Goal: Transaction & Acquisition: Purchase product/service

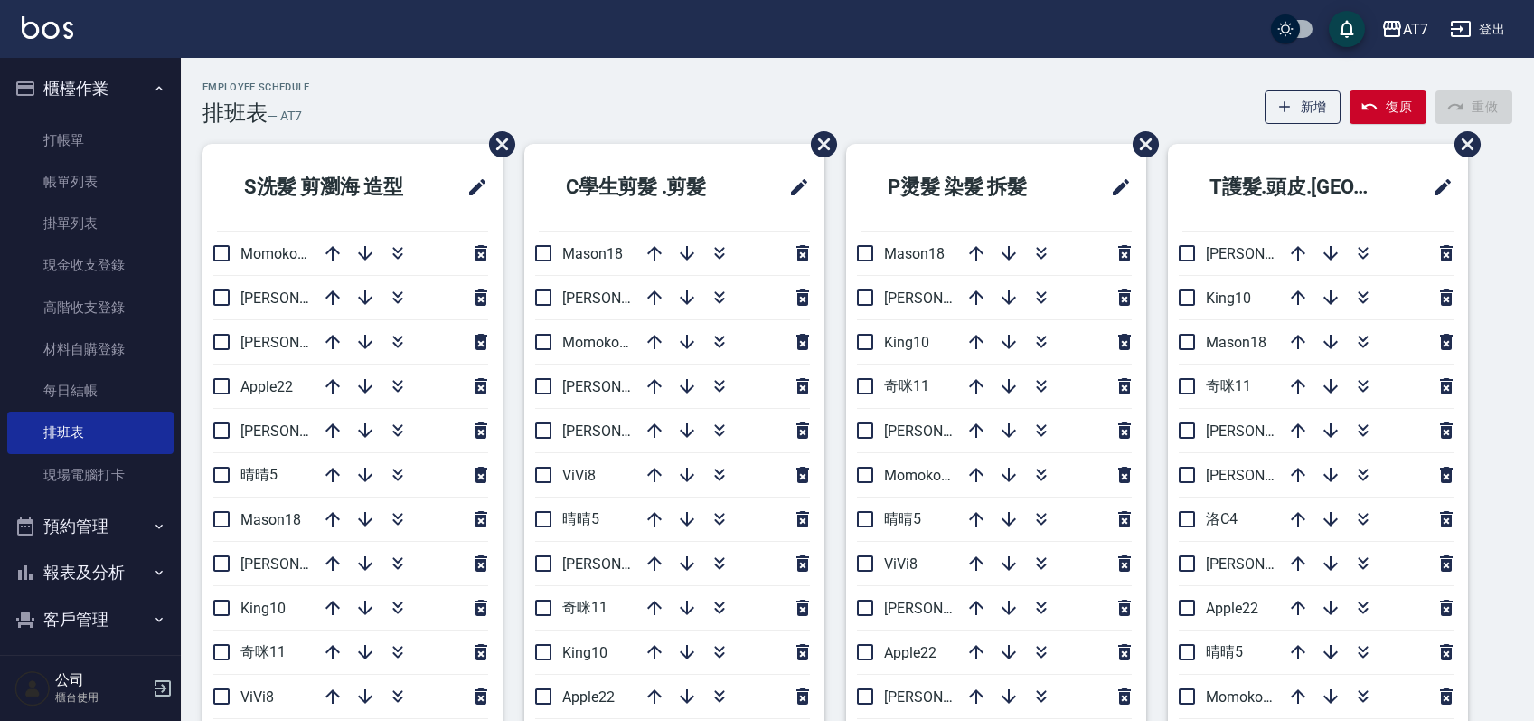
scroll to position [120, 0]
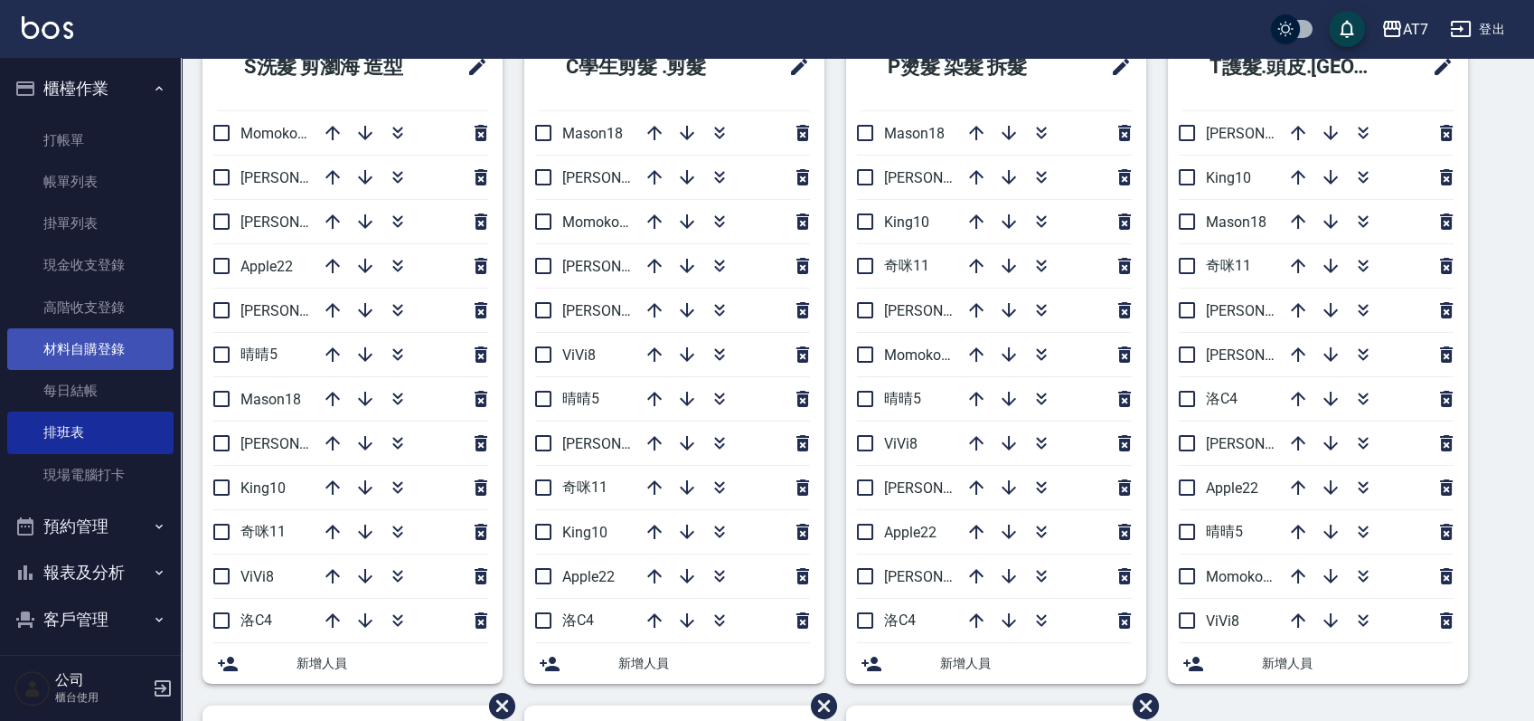
click at [87, 353] on link "材料自購登錄" at bounding box center [90, 349] width 166 height 42
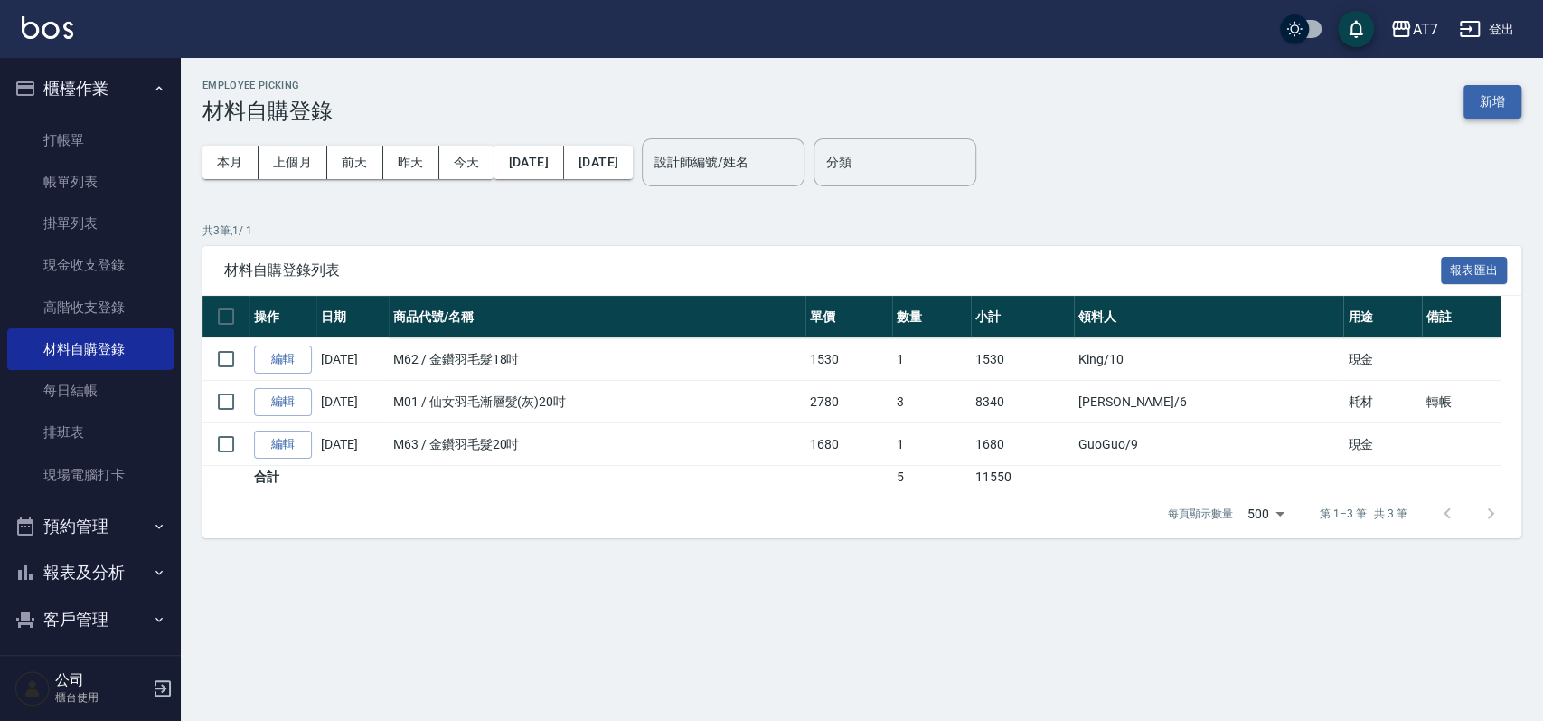
click at [1474, 91] on button "新增" at bounding box center [1493, 101] width 58 height 33
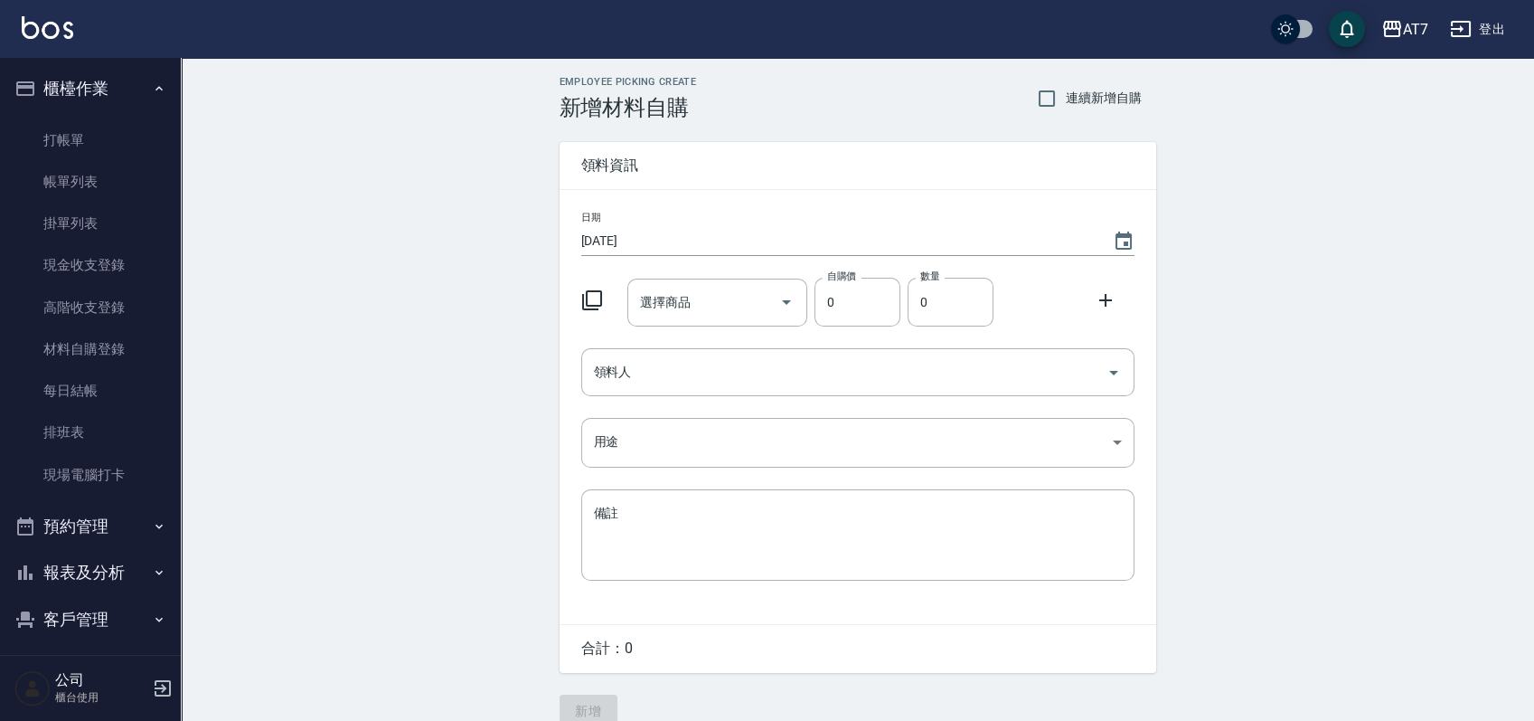
click at [592, 300] on icon at bounding box center [592, 300] width 22 height 22
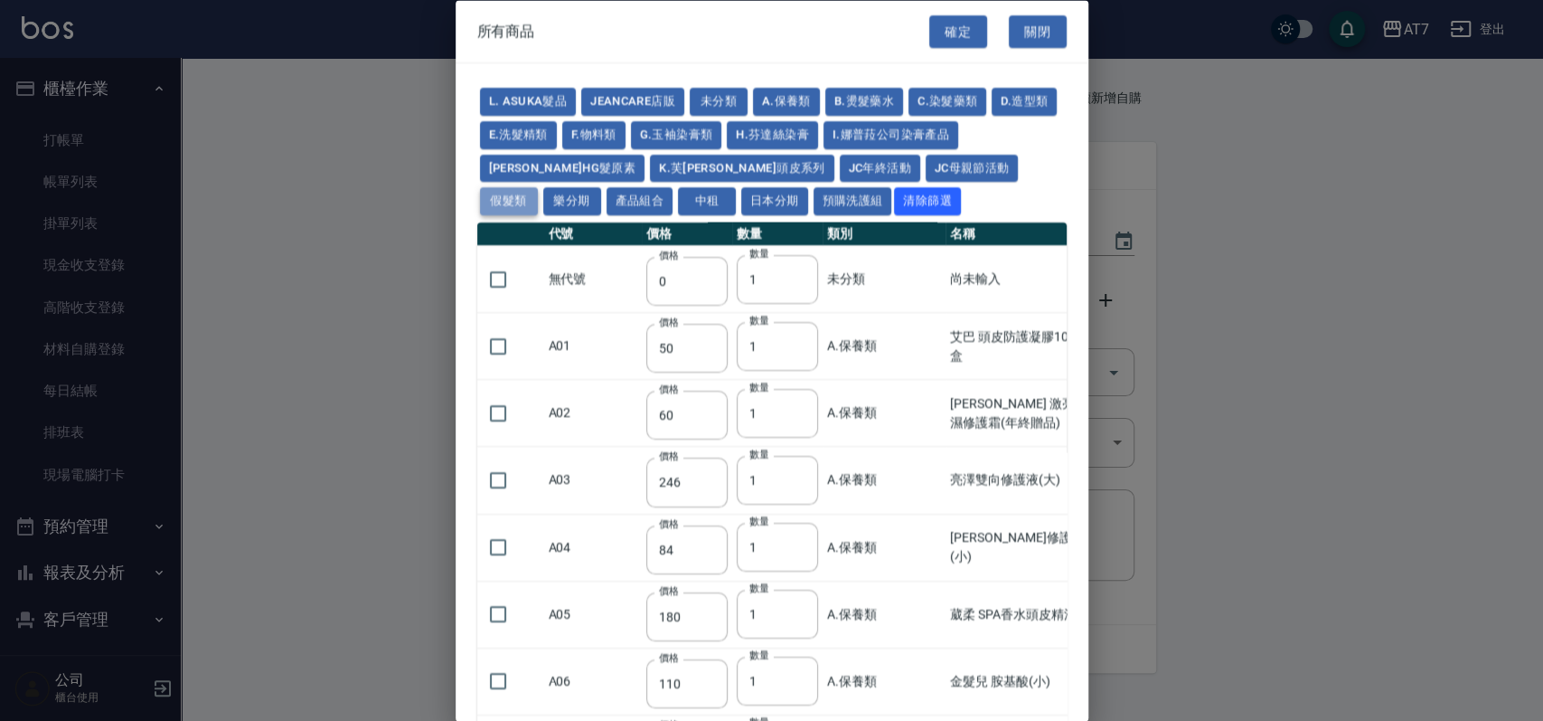
click at [538, 187] on button "假髮類" at bounding box center [509, 201] width 58 height 28
type input "2780"
type input "80"
type input "350"
type input "25"
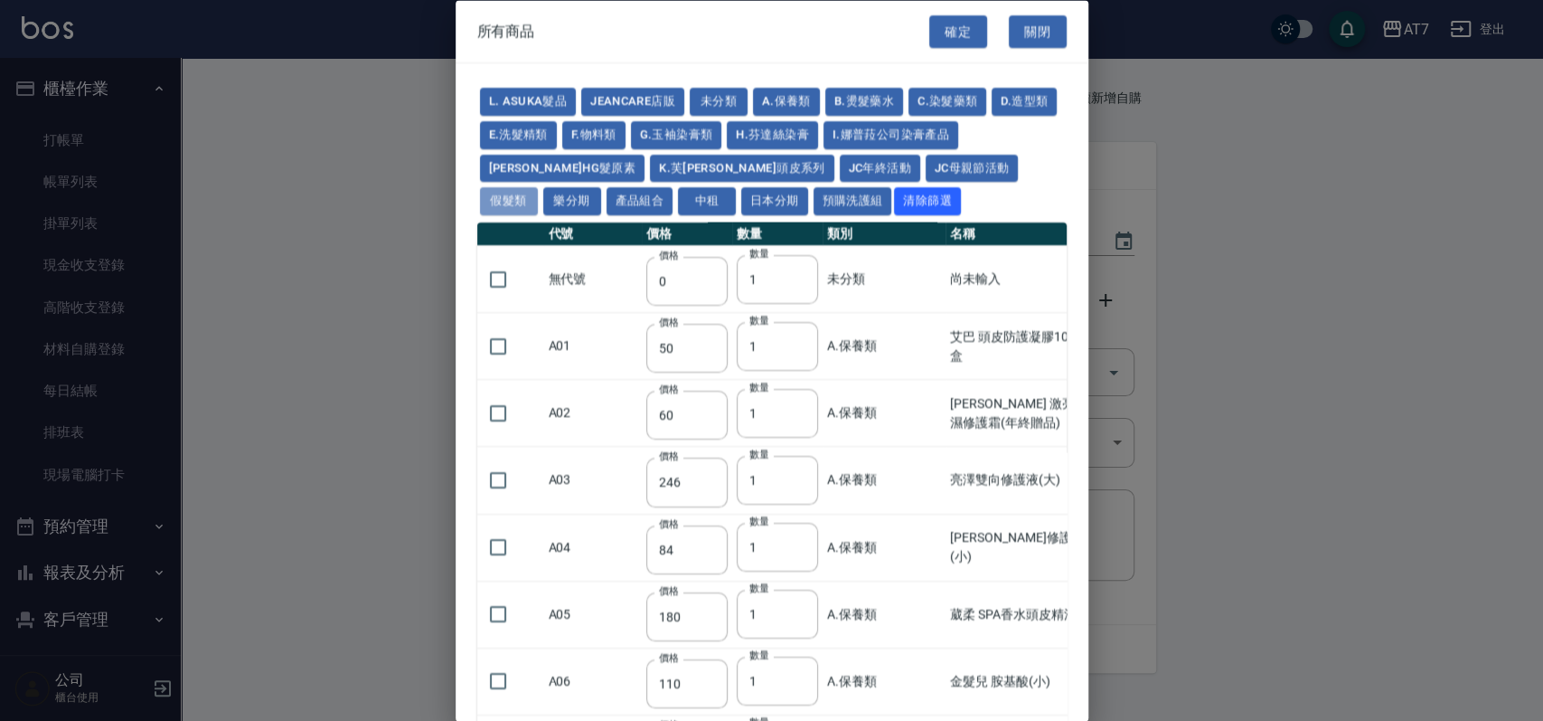
type input "400"
type input "100"
type input "880"
type input "930"
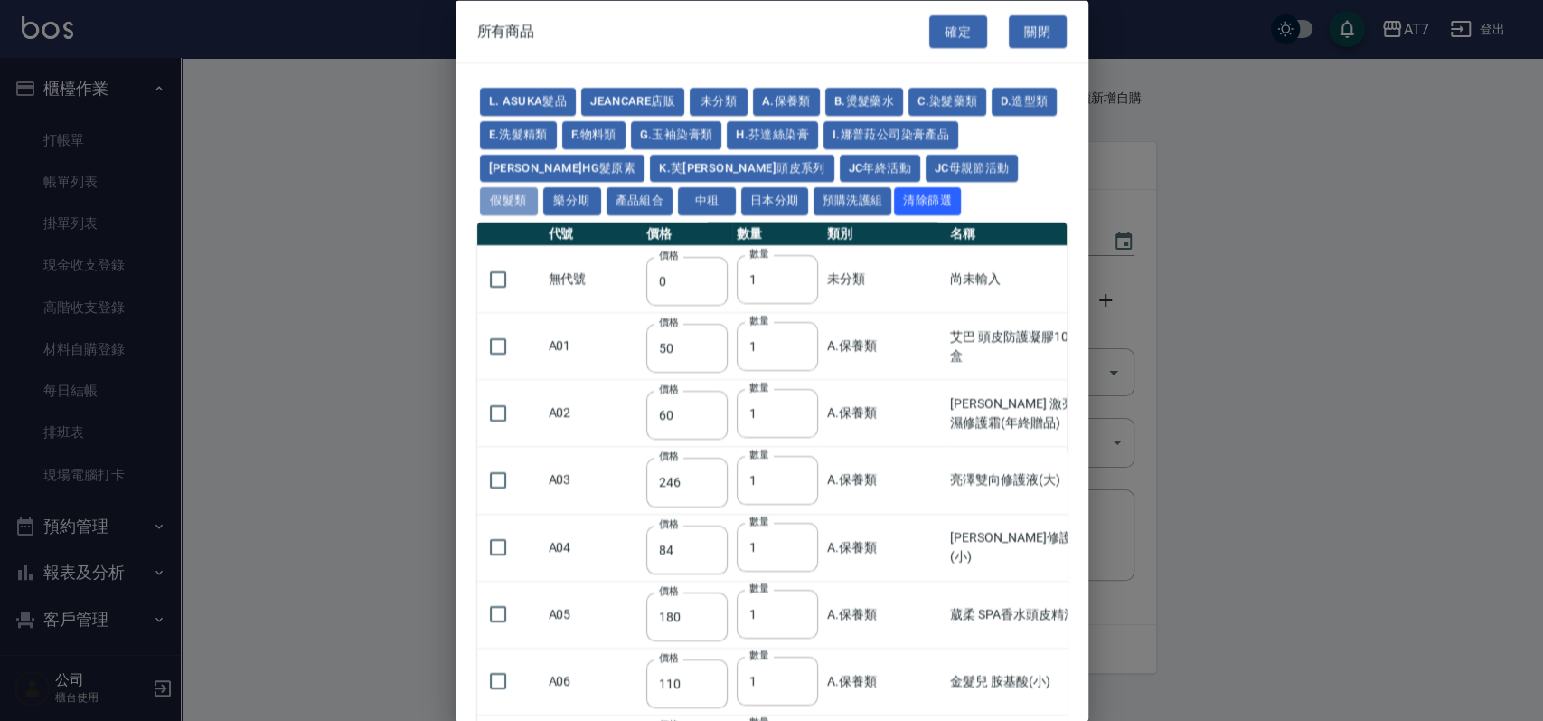
type input "980"
type input "1030"
type input "1130"
type input "1230"
type input "1330"
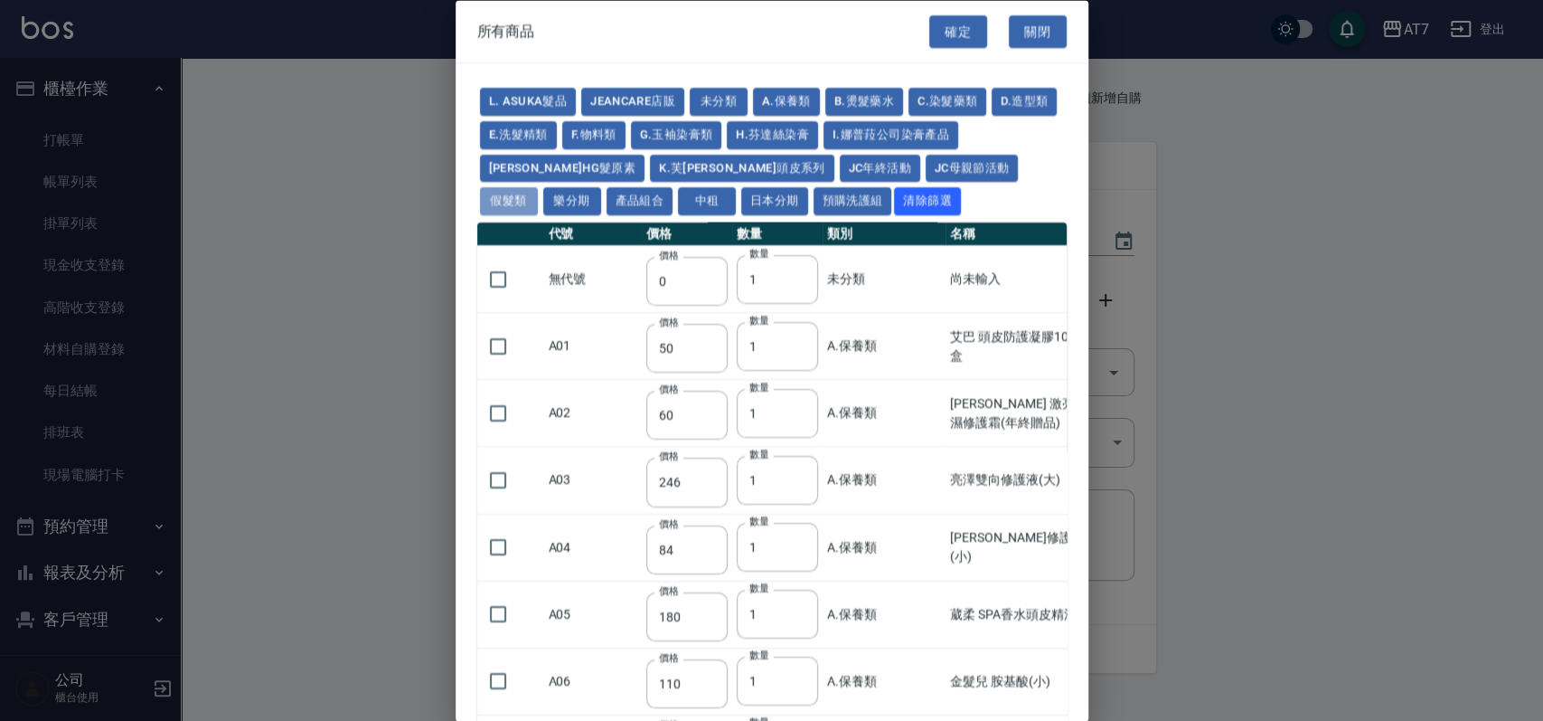
type input "1780"
type input "1980"
type input "2180"
type input "2380"
type input "2580"
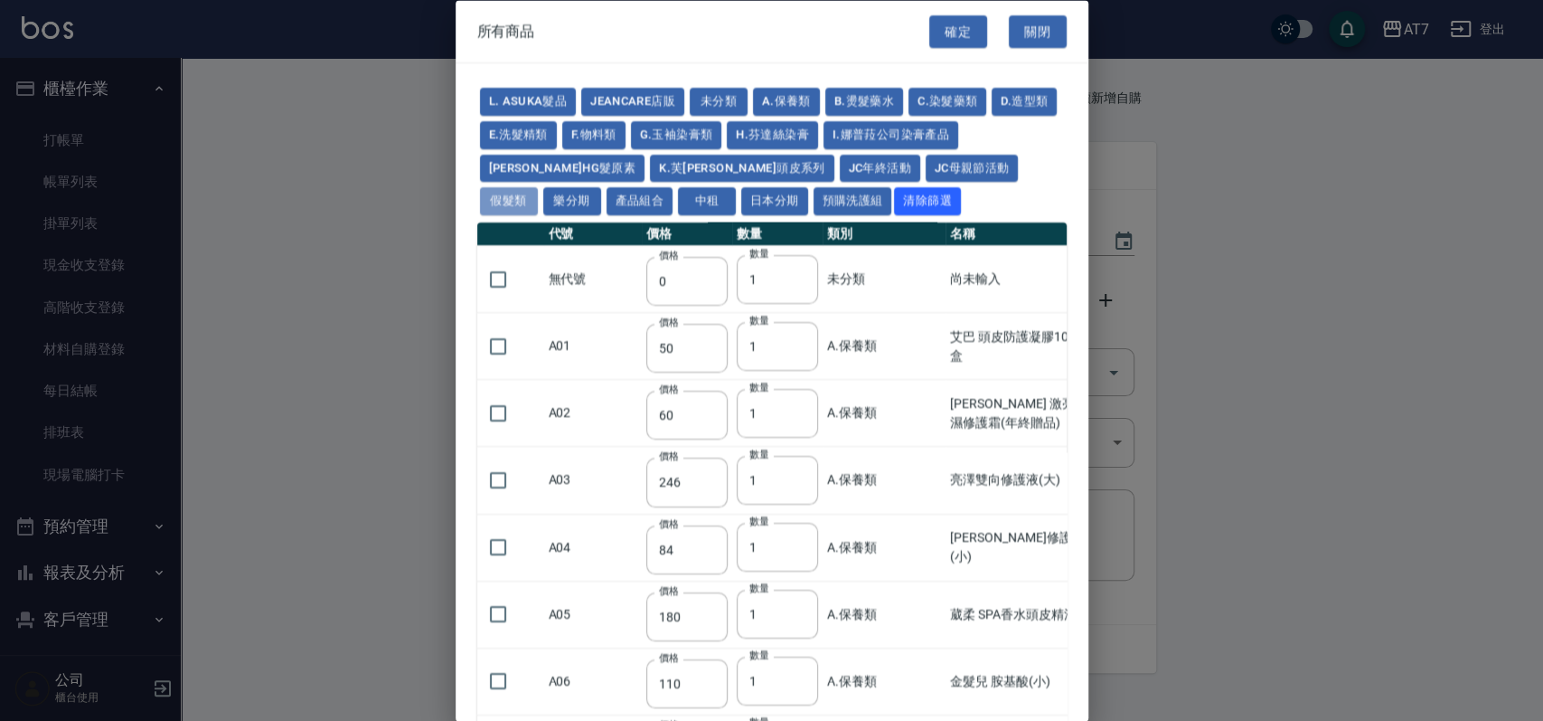
type input "2780"
type input "2980"
type input "1030"
type input "1080"
type input "1130"
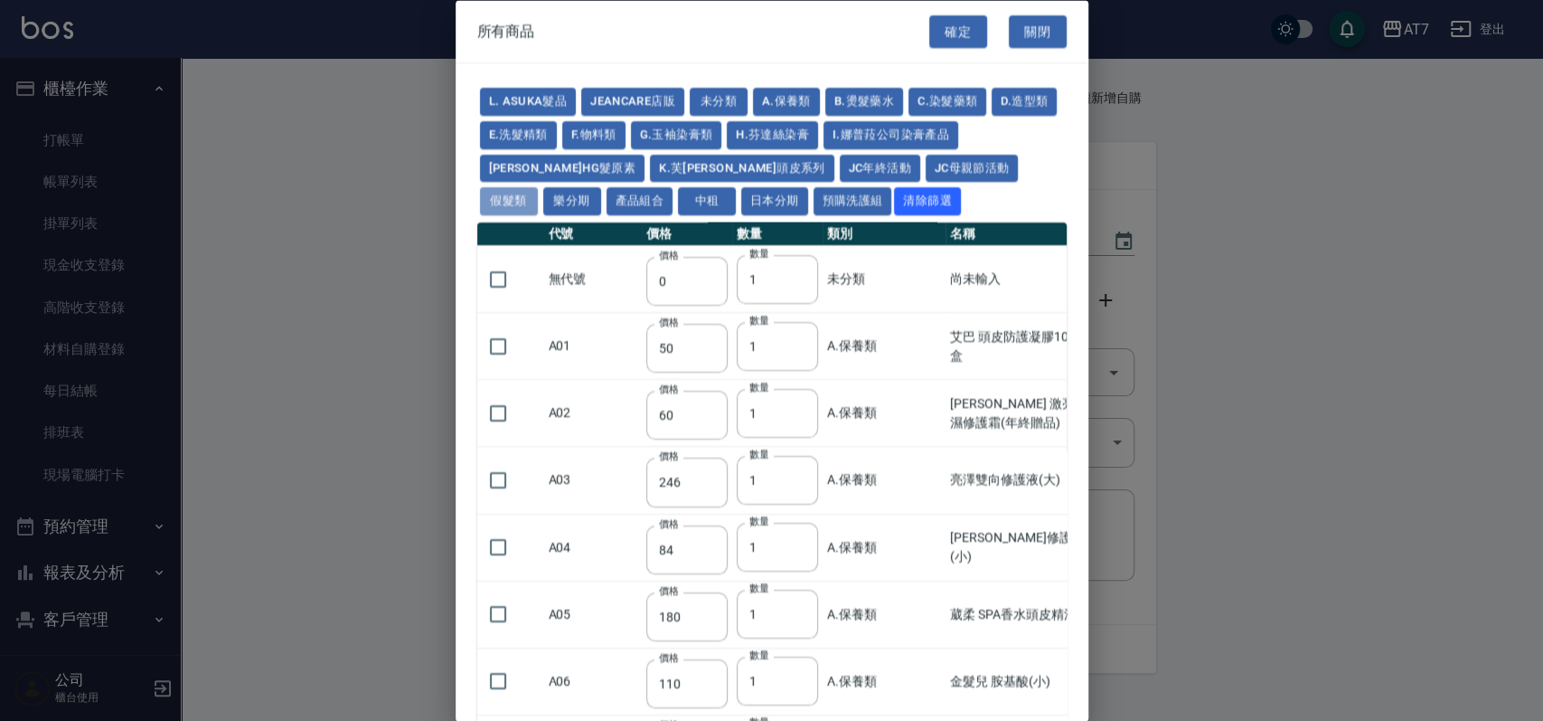
type input "1230"
type input "1280"
type input "1380"
type input "2180"
type input "2380"
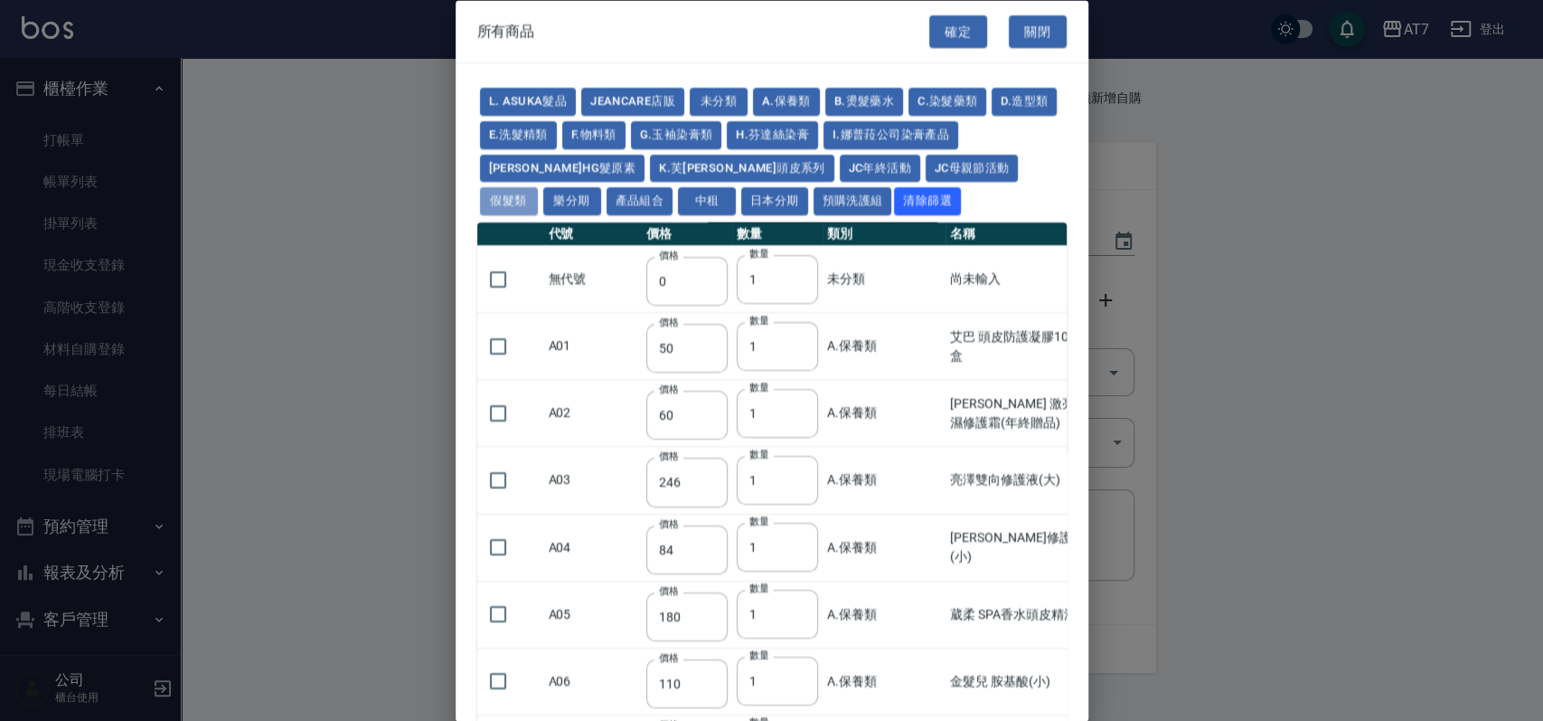
type input "2580"
type input "2780"
type input "2980"
type input "730"
type input "780"
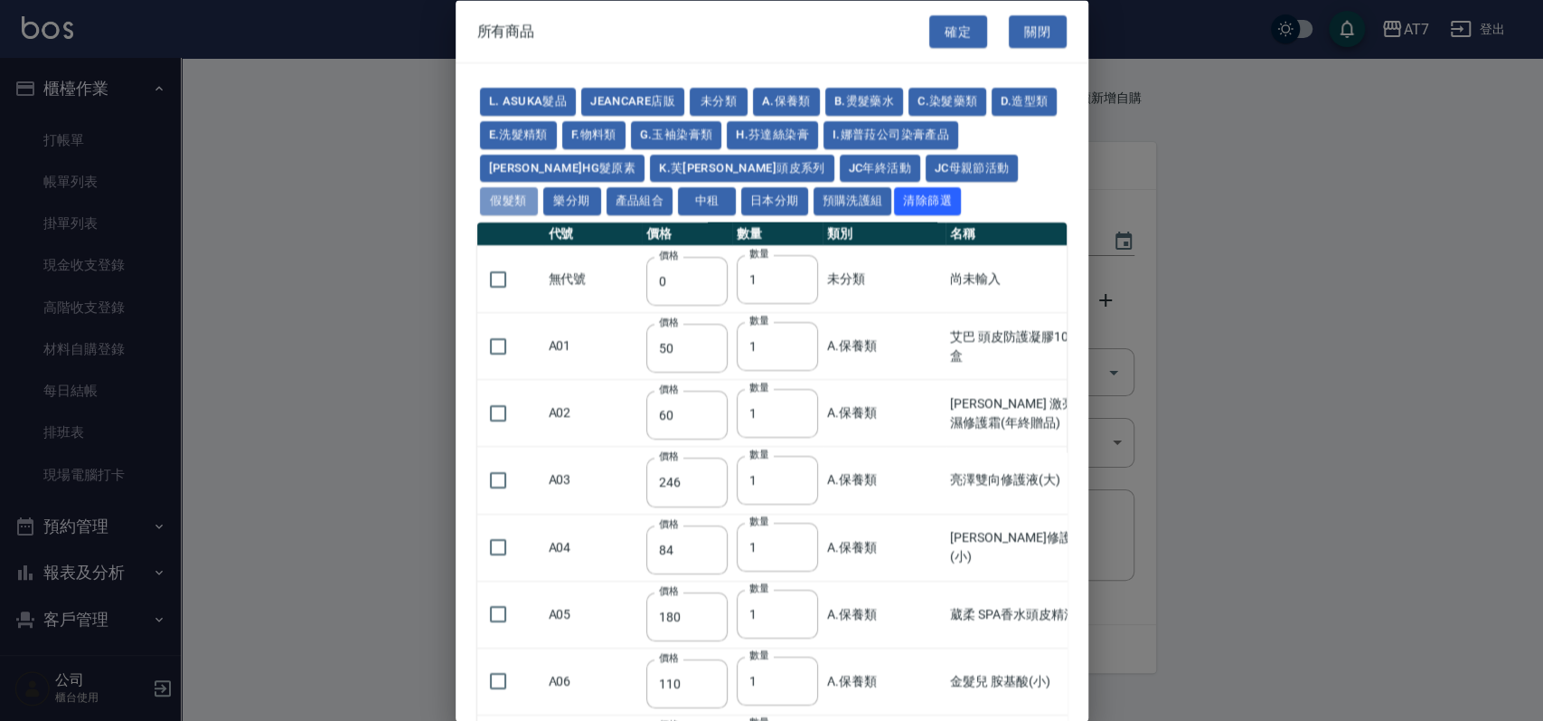
type input "830"
type input "930"
type input "980"
type input "560"
type input "775"
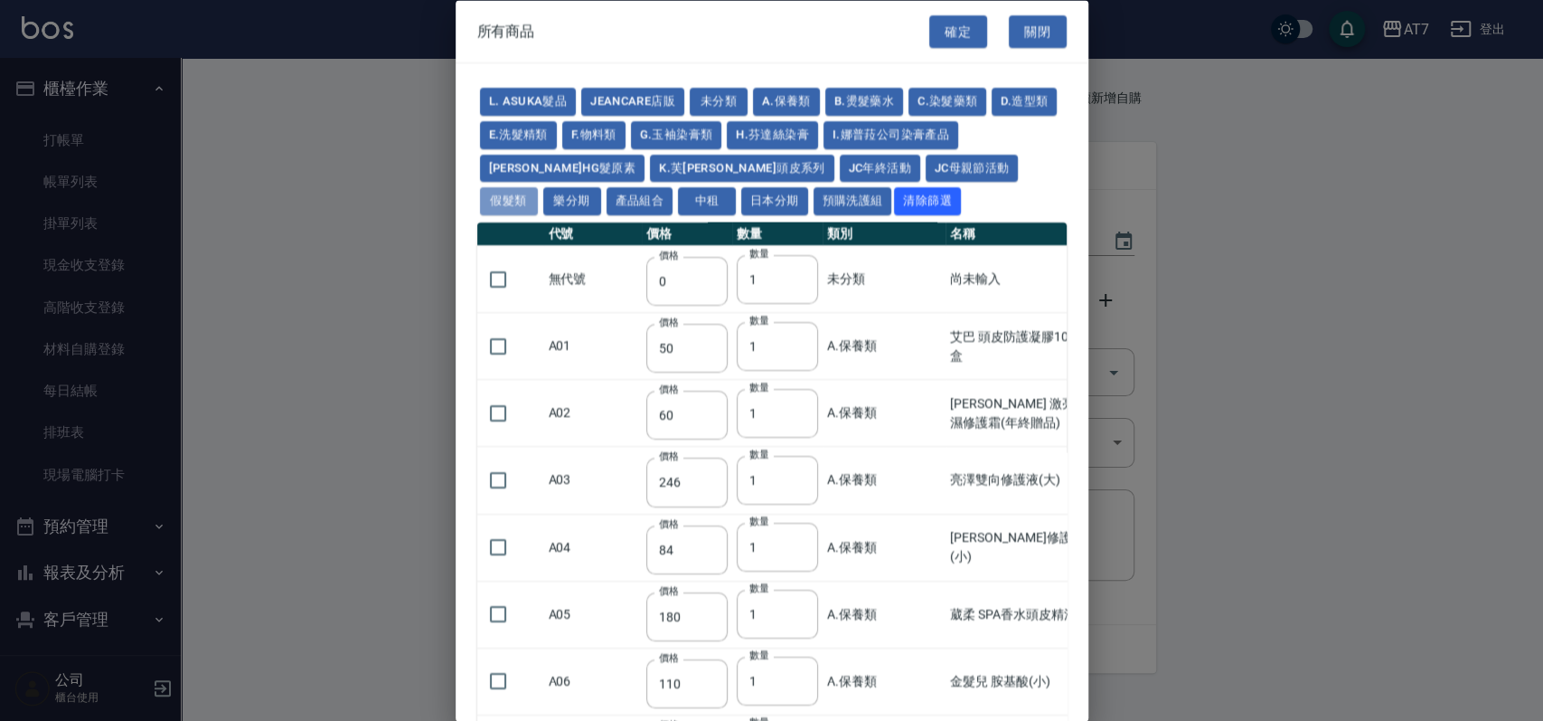
type input "580"
type input "2230"
type input "1180"
type input "1030"
type input "1080"
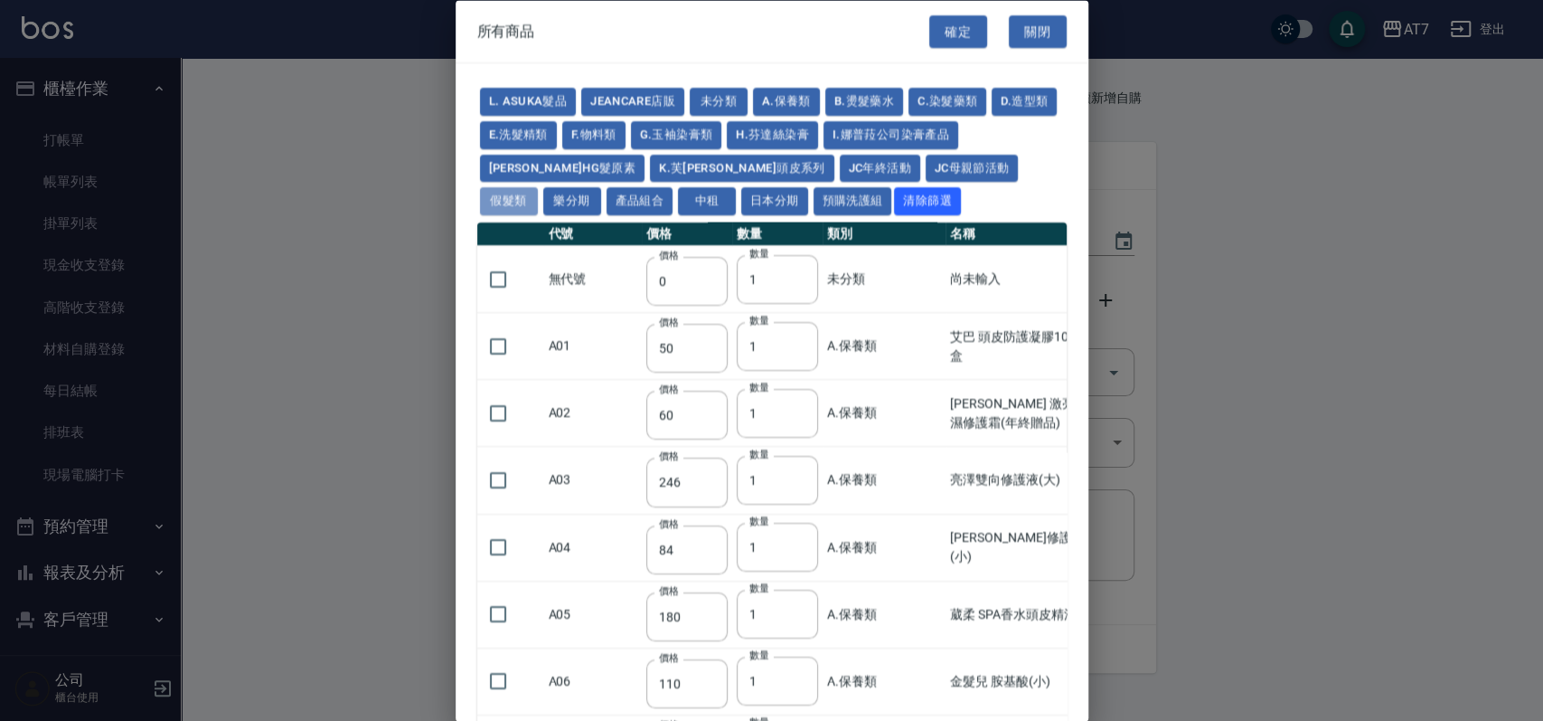
type input "1130"
type input "1180"
type input "1230"
type input "2130"
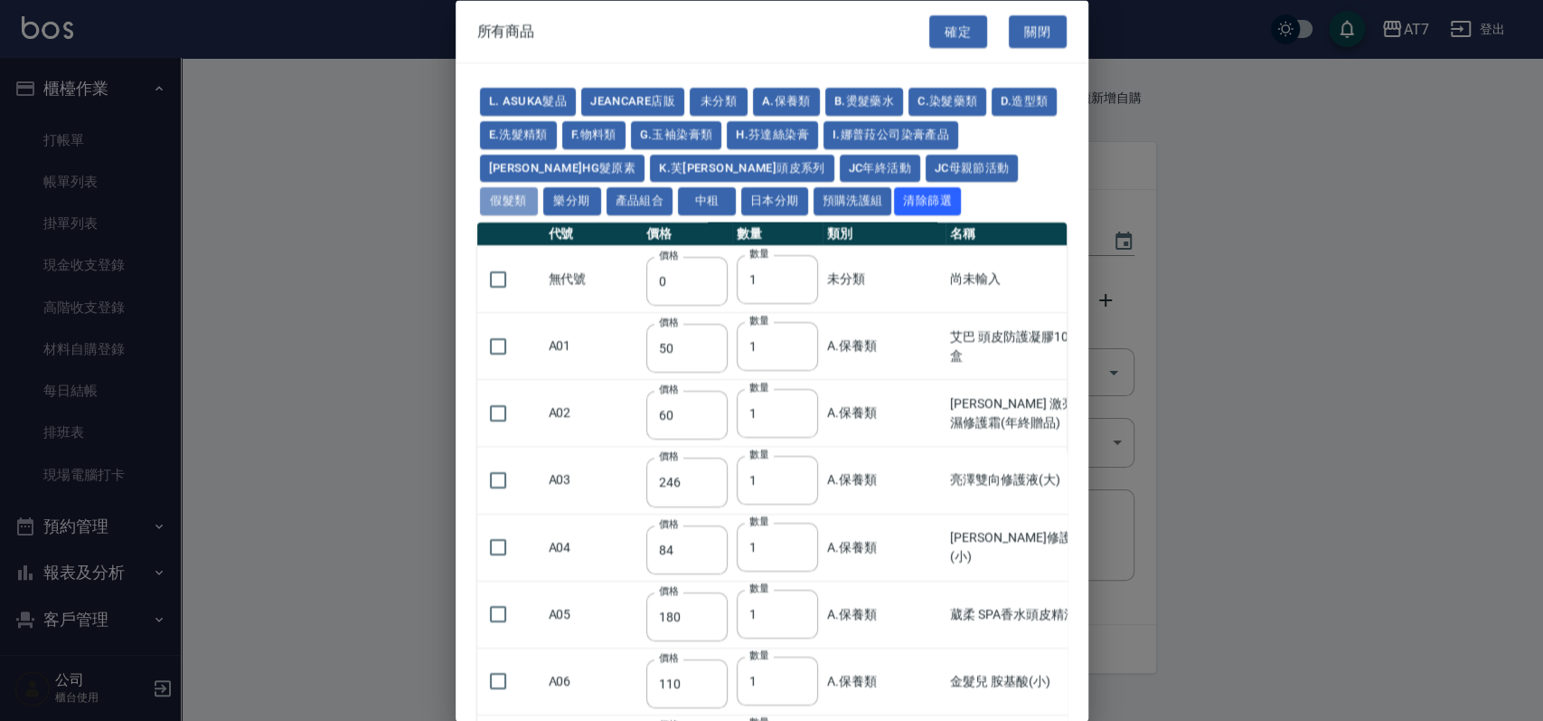
type input "2330"
type input "2530"
type input "930"
type input "170"
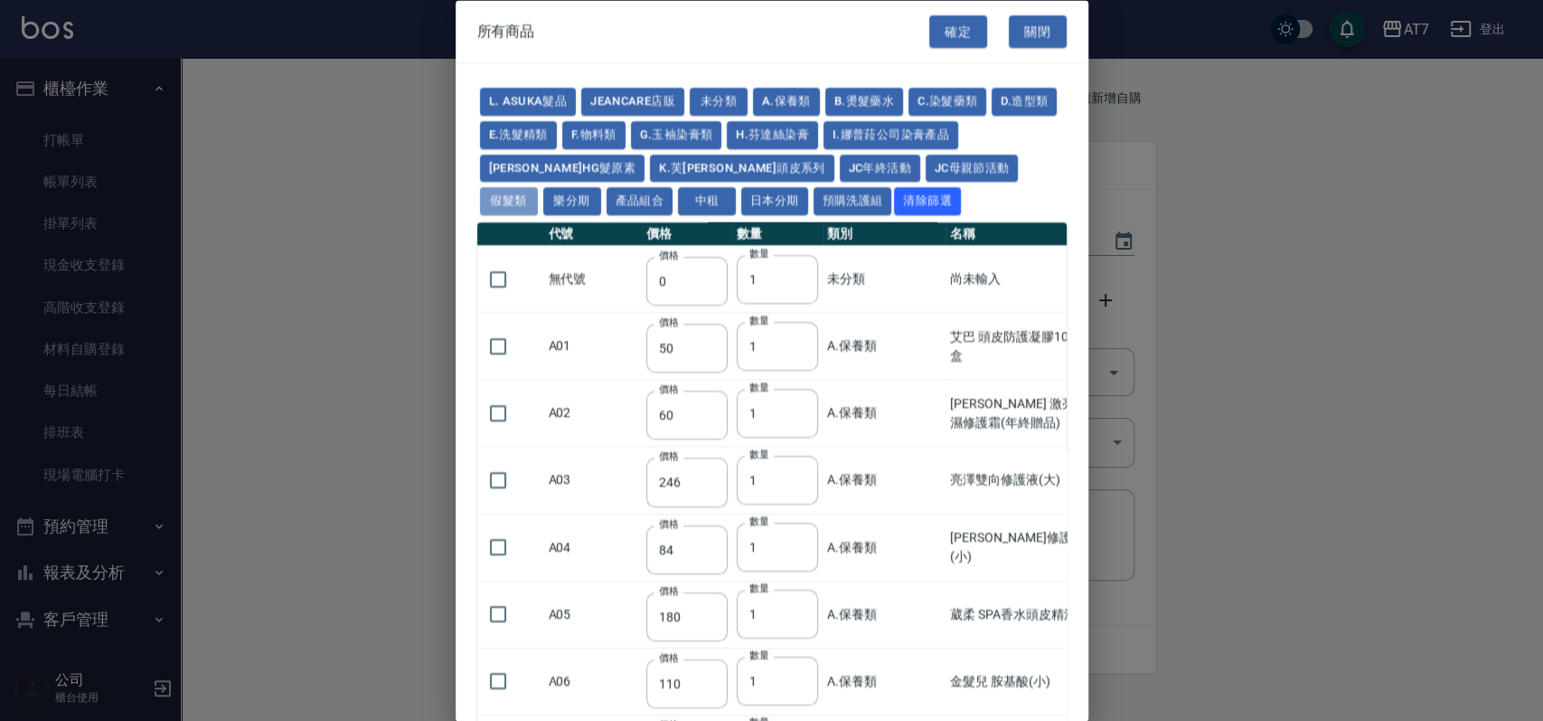
type input "170"
type input "1380"
type input "1530"
type input "1680"
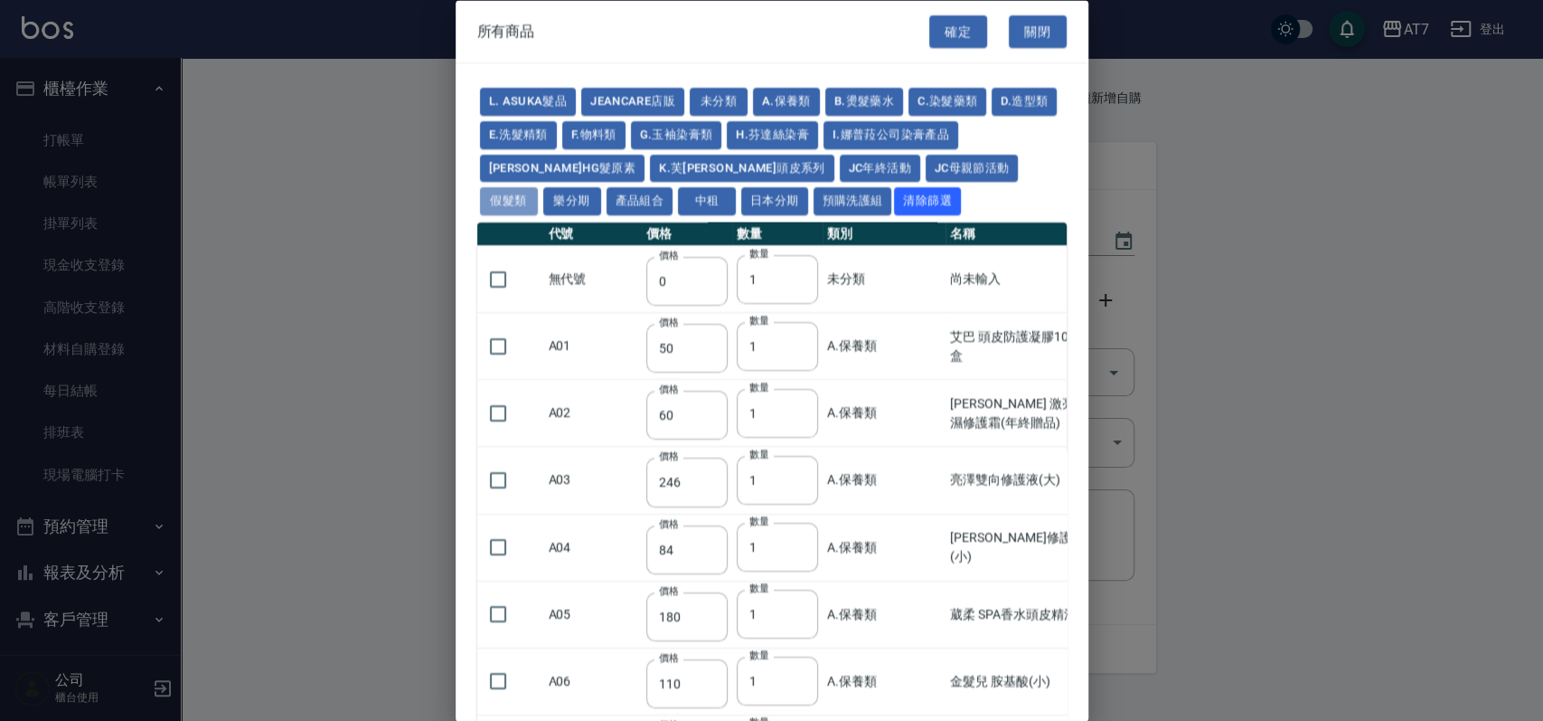
type input "1830"
type input "1980"
type input "2130"
type input "1930"
type input "2730"
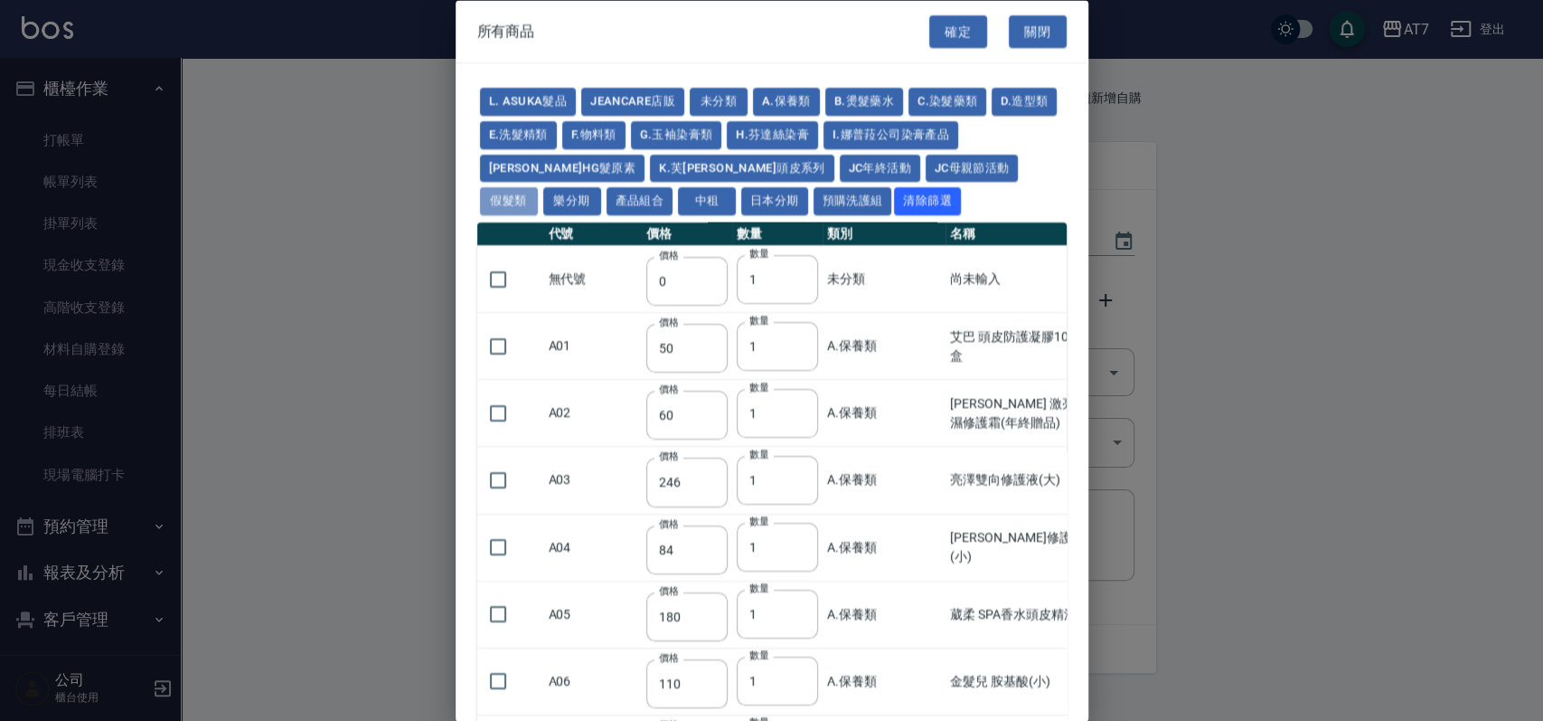
type input "2780"
type input "2980"
type input "2380"
type input "2580"
type input "2780"
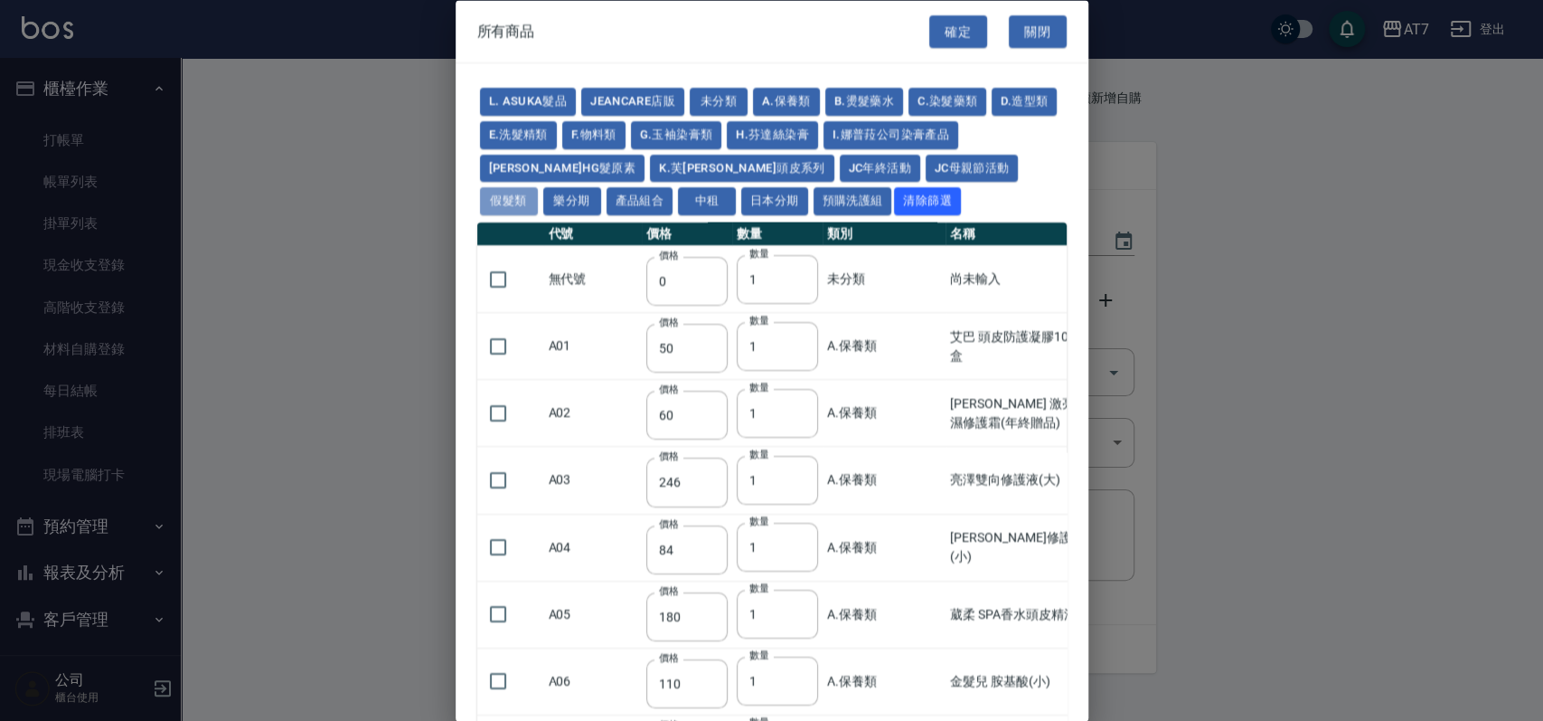
type input "2980"
type input "3180"
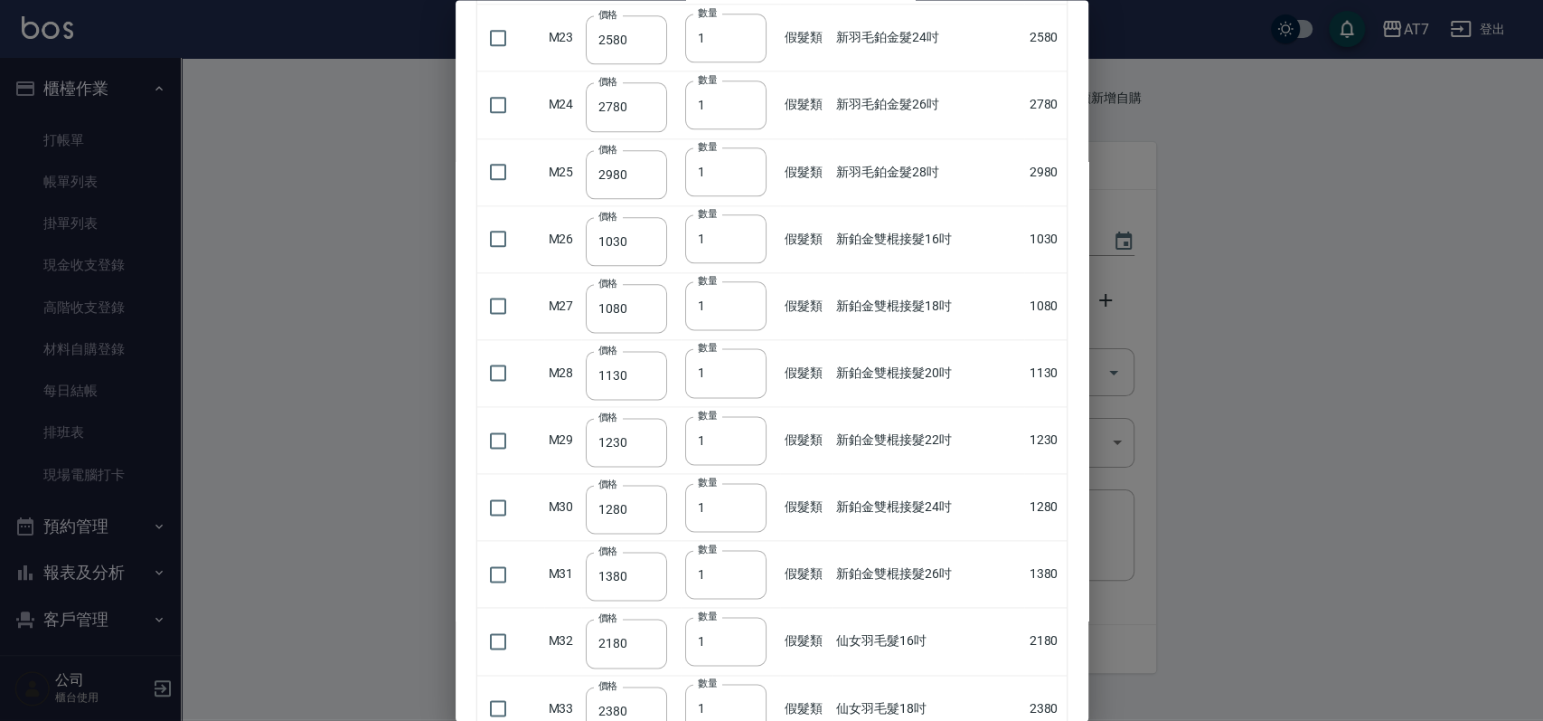
scroll to position [2170, 0]
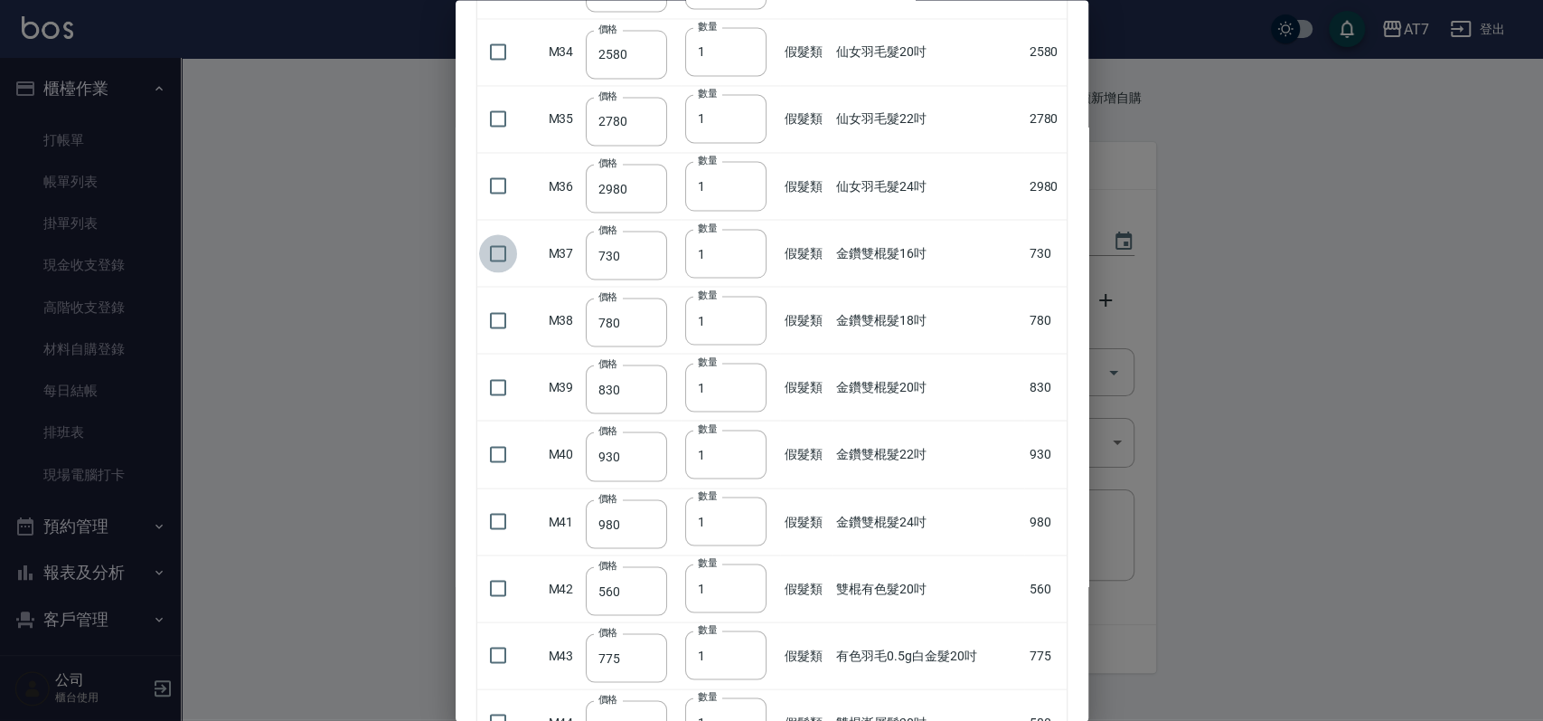
click at [496, 251] on input "checkbox" at bounding box center [498, 253] width 38 height 38
checkbox input "true"
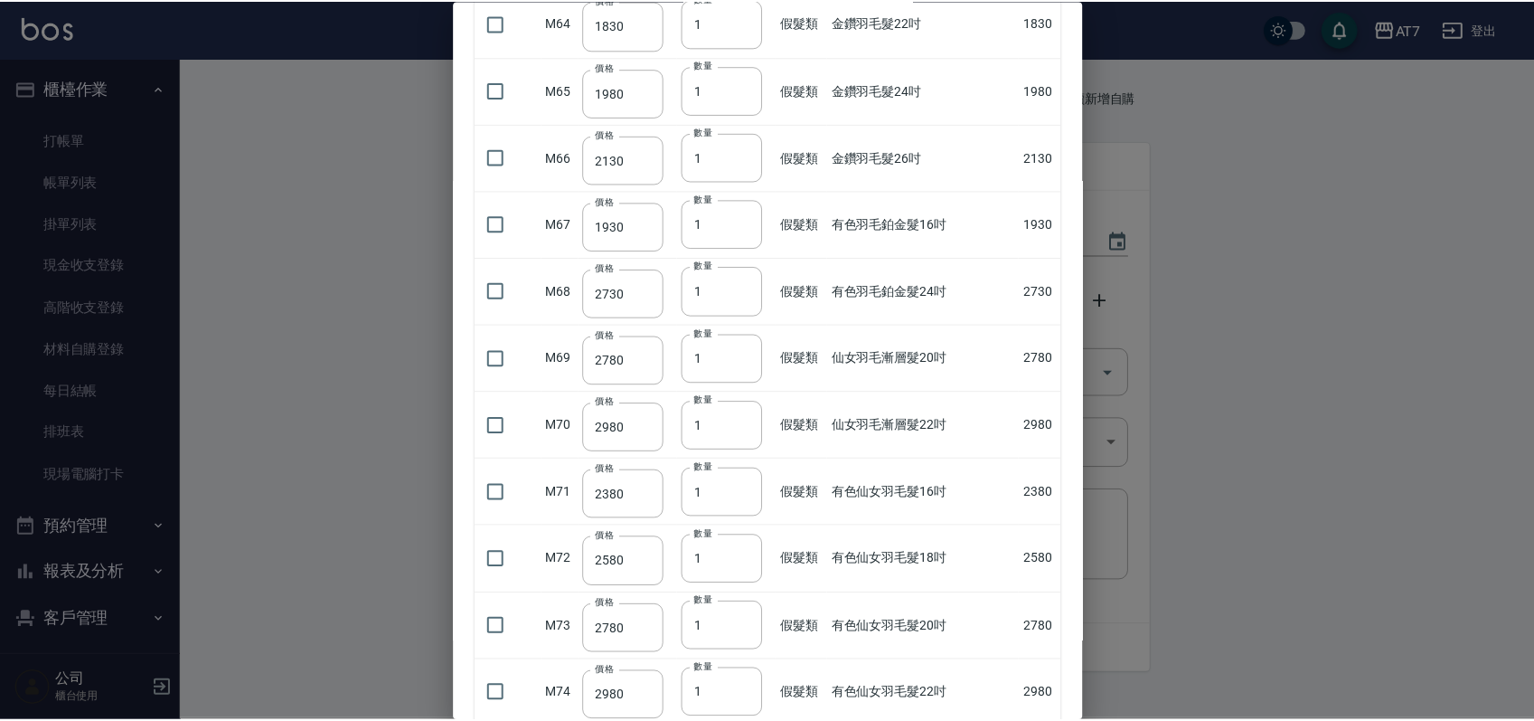
scroll to position [4388, 0]
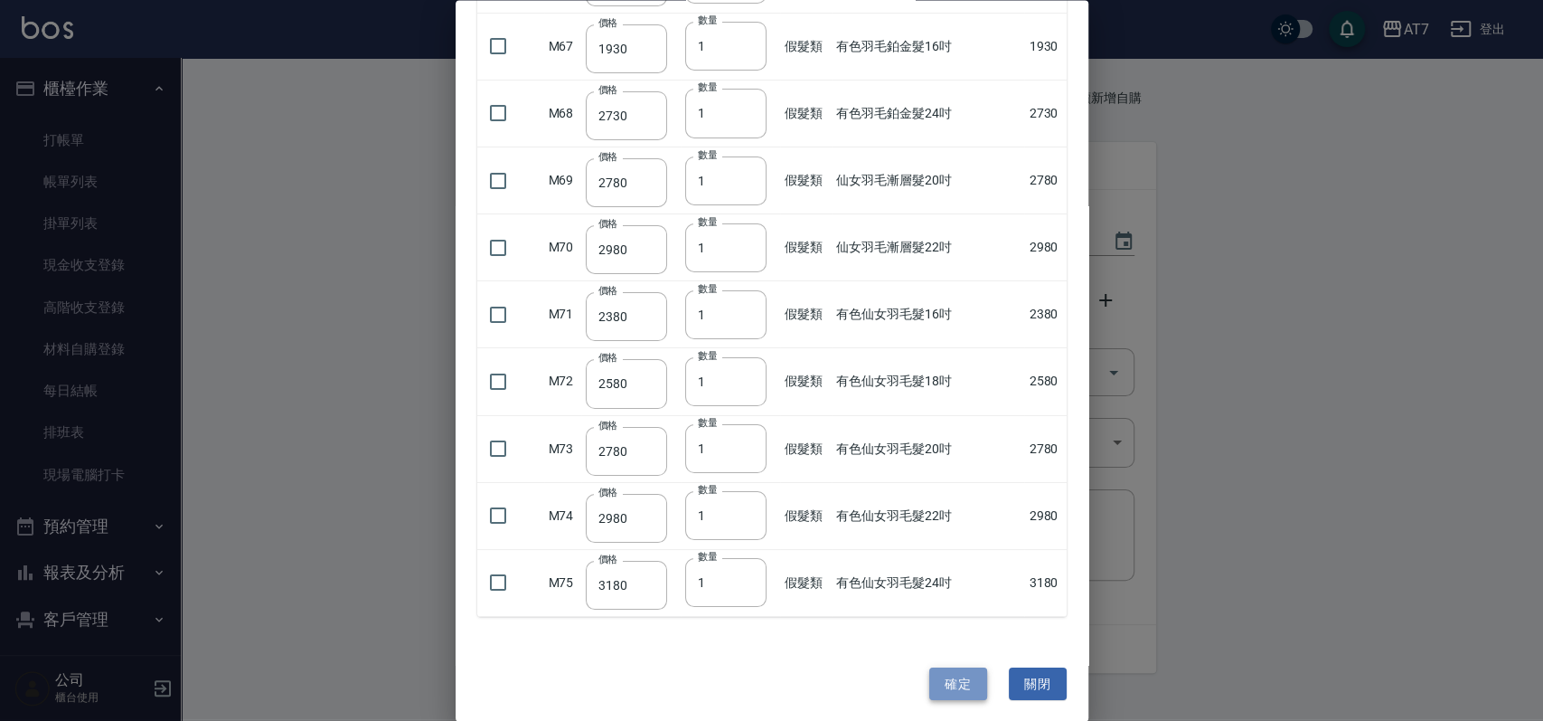
click at [935, 684] on button "確定" at bounding box center [958, 682] width 58 height 33
type input "金鑽雙棍髮16吋"
type input "730"
type input "1"
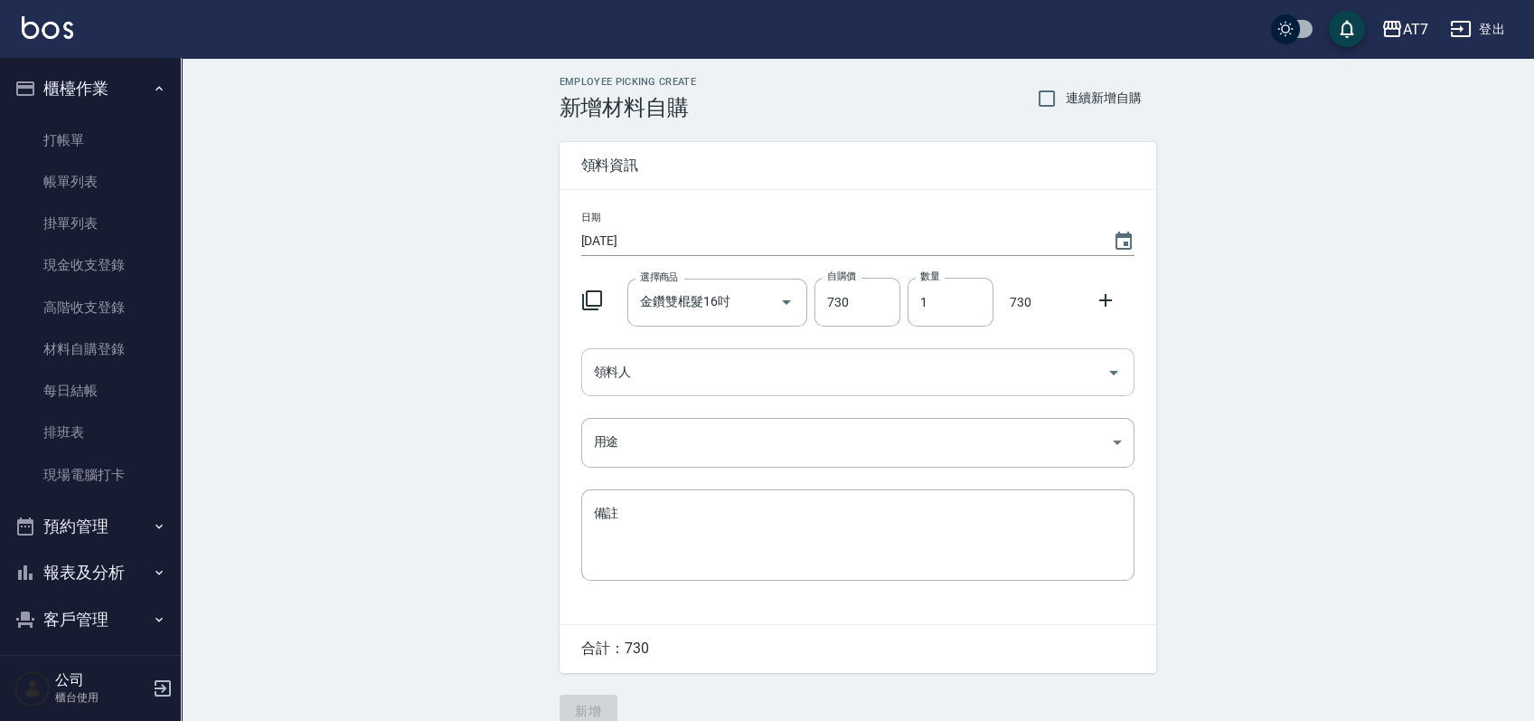
click at [791, 352] on div "領料人" at bounding box center [857, 372] width 553 height 48
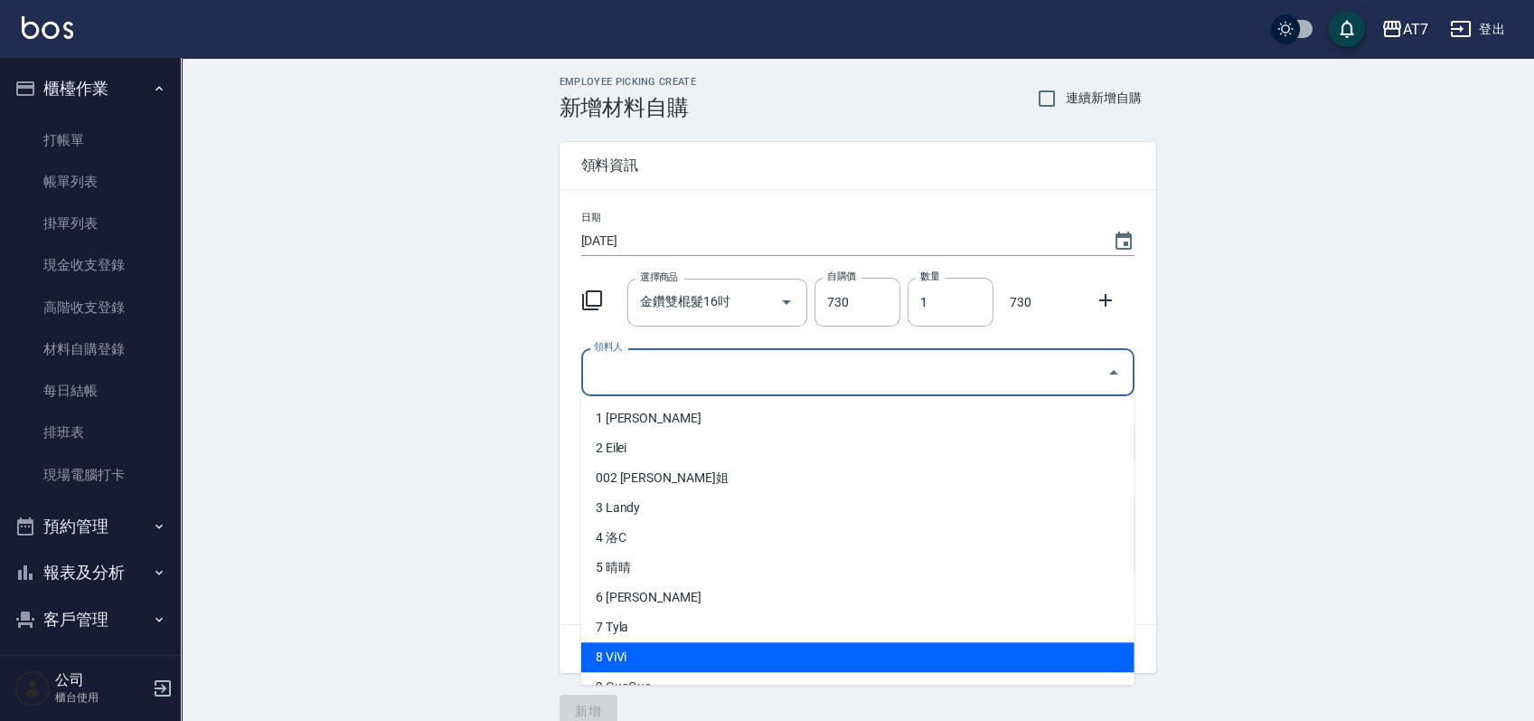
click at [659, 655] on li "8 ViVi" at bounding box center [857, 657] width 553 height 30
type input "ViVi"
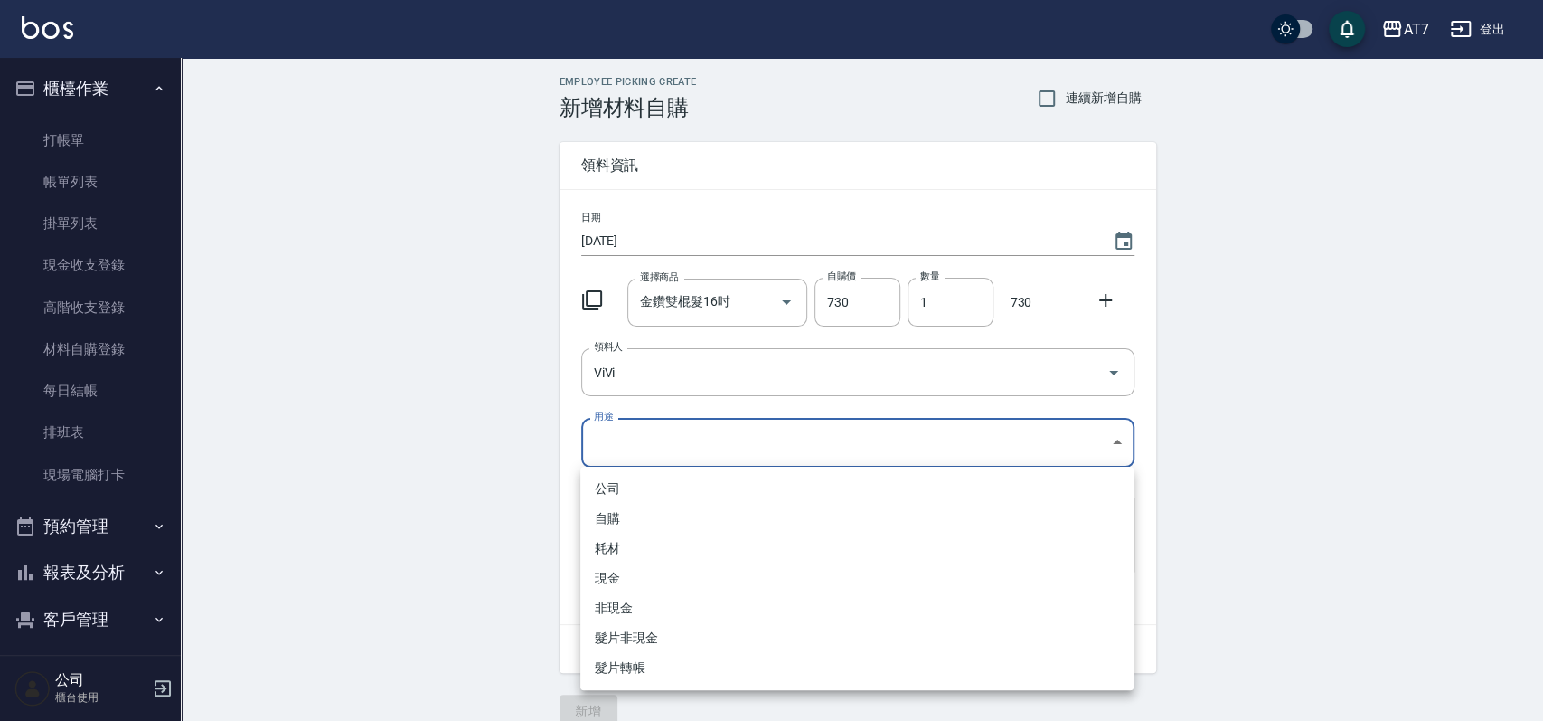
click at [704, 456] on body "AT7 登出 櫃檯作業 打帳單 帳單列表 掛單列表 現金收支登錄 高階收支登錄 材料自購登錄 每日結帳 排班表 現場電腦打卡 預約管理 預約管理 單日預約紀錄…" at bounding box center [771, 372] width 1543 height 745
click at [613, 574] on li "現金" at bounding box center [856, 578] width 553 height 30
type input "現金"
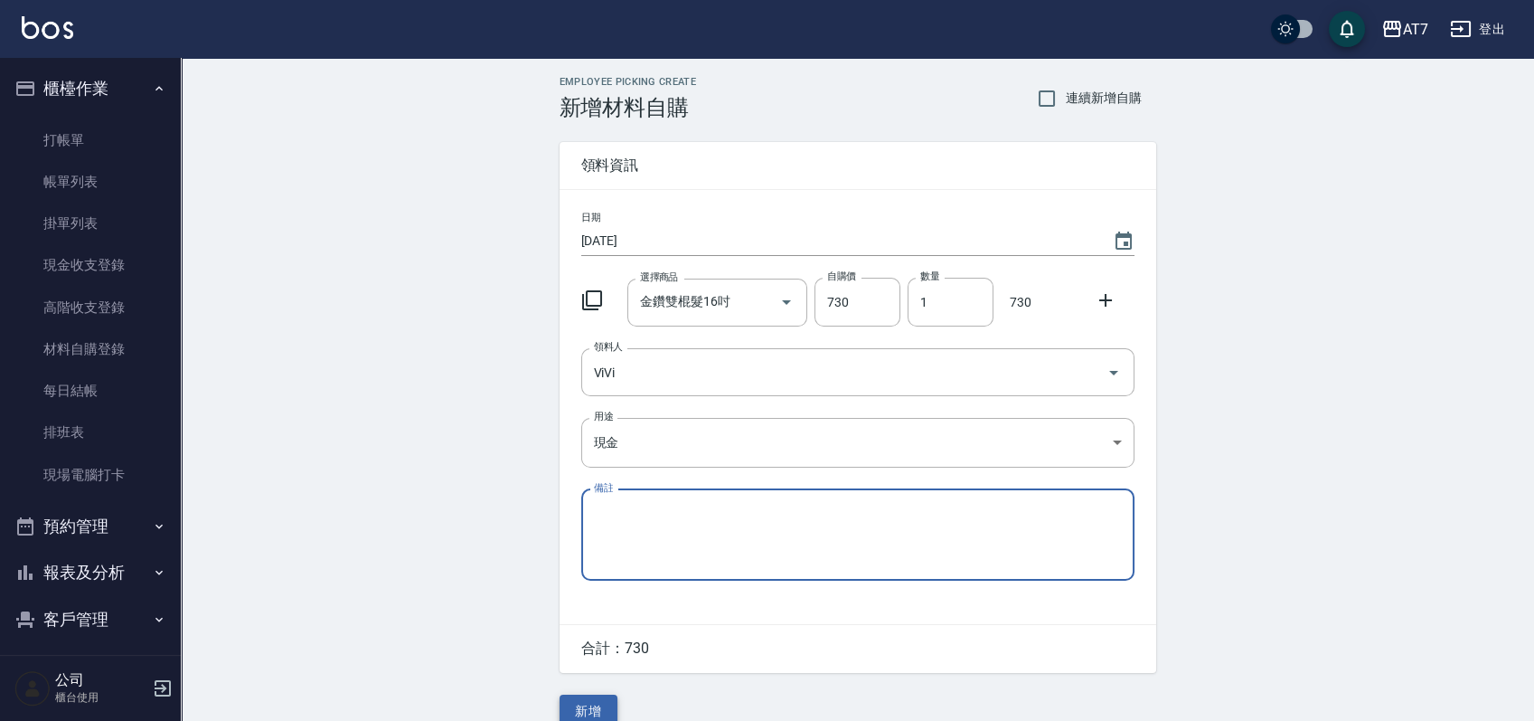
click at [600, 701] on button "新增" at bounding box center [589, 710] width 58 height 33
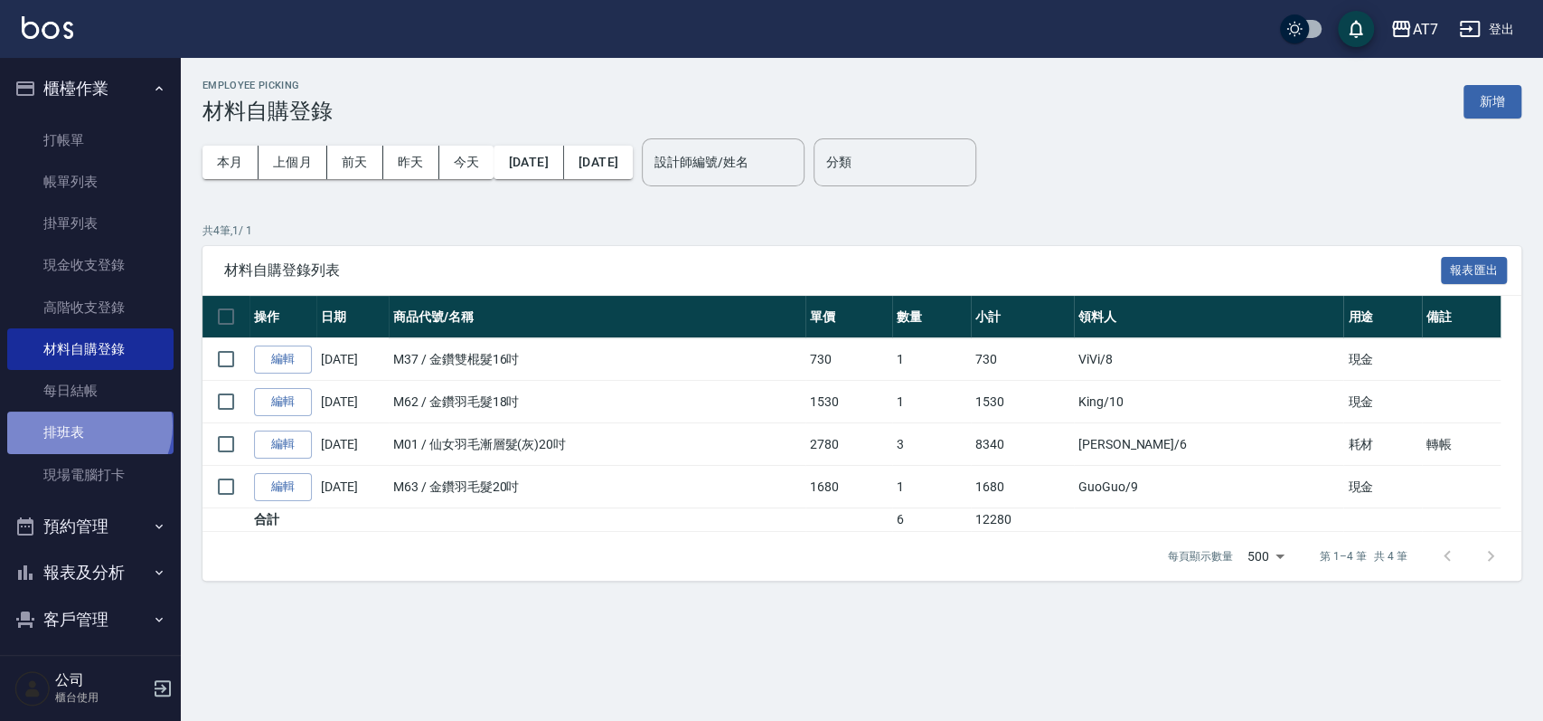
click at [87, 425] on link "排班表" at bounding box center [90, 432] width 166 height 42
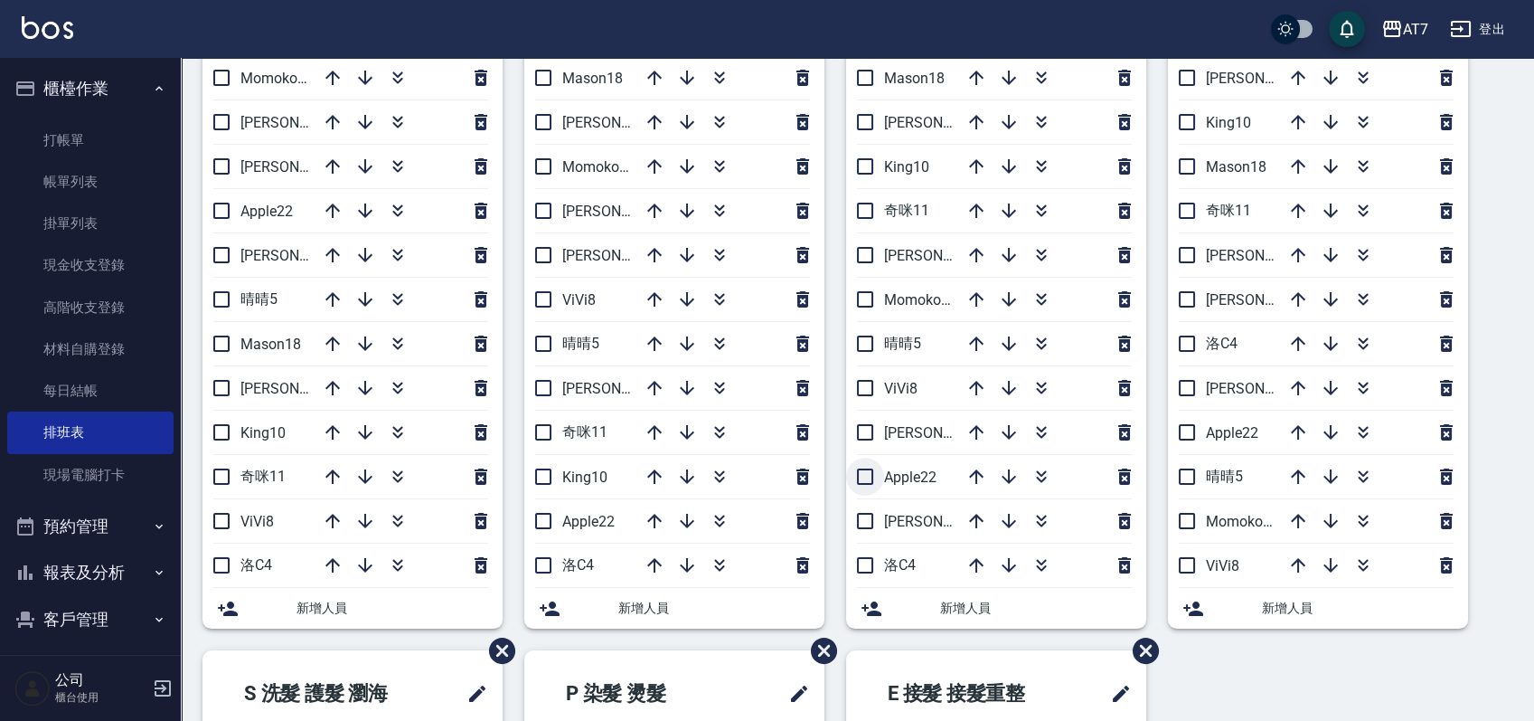
scroll to position [120, 0]
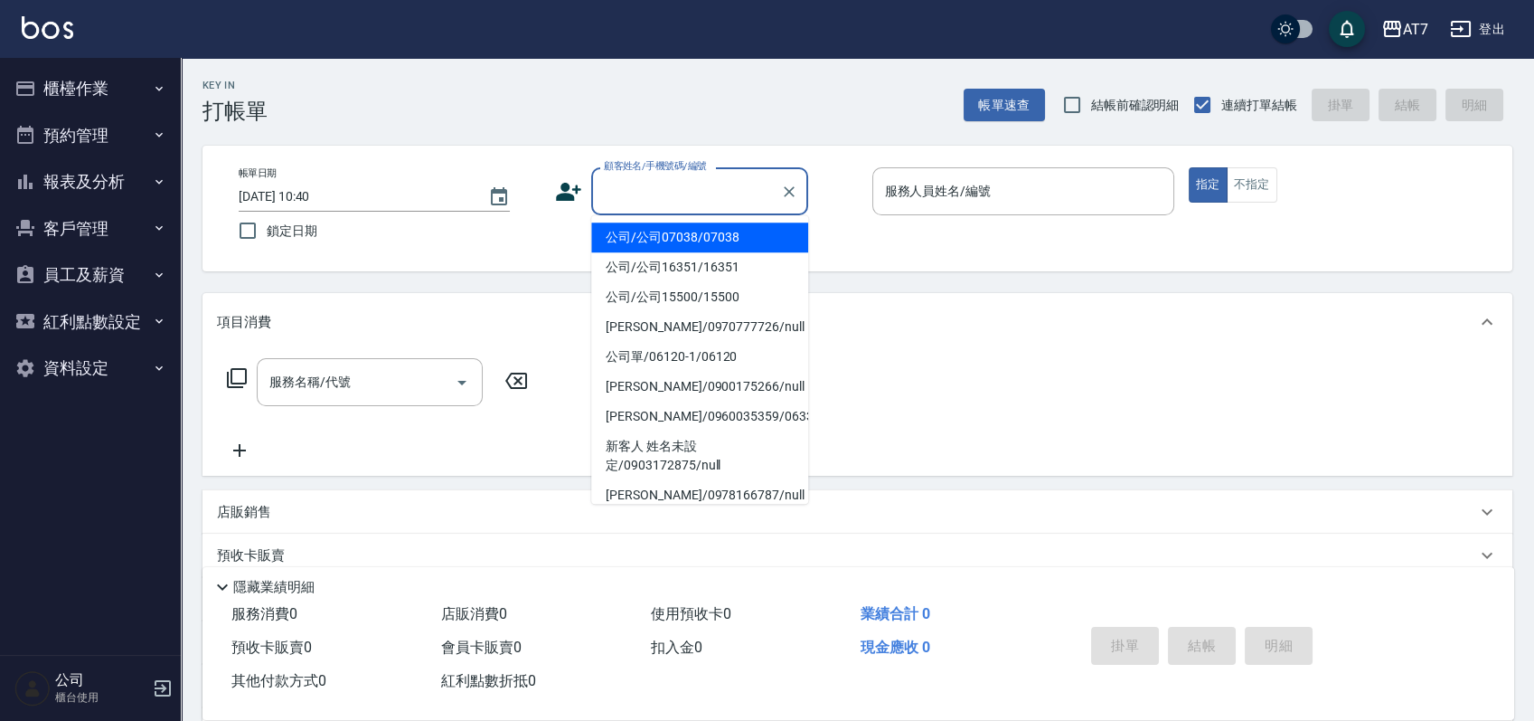
click at [717, 199] on input "顧客姓名/手機號碼/編號" at bounding box center [686, 191] width 174 height 32
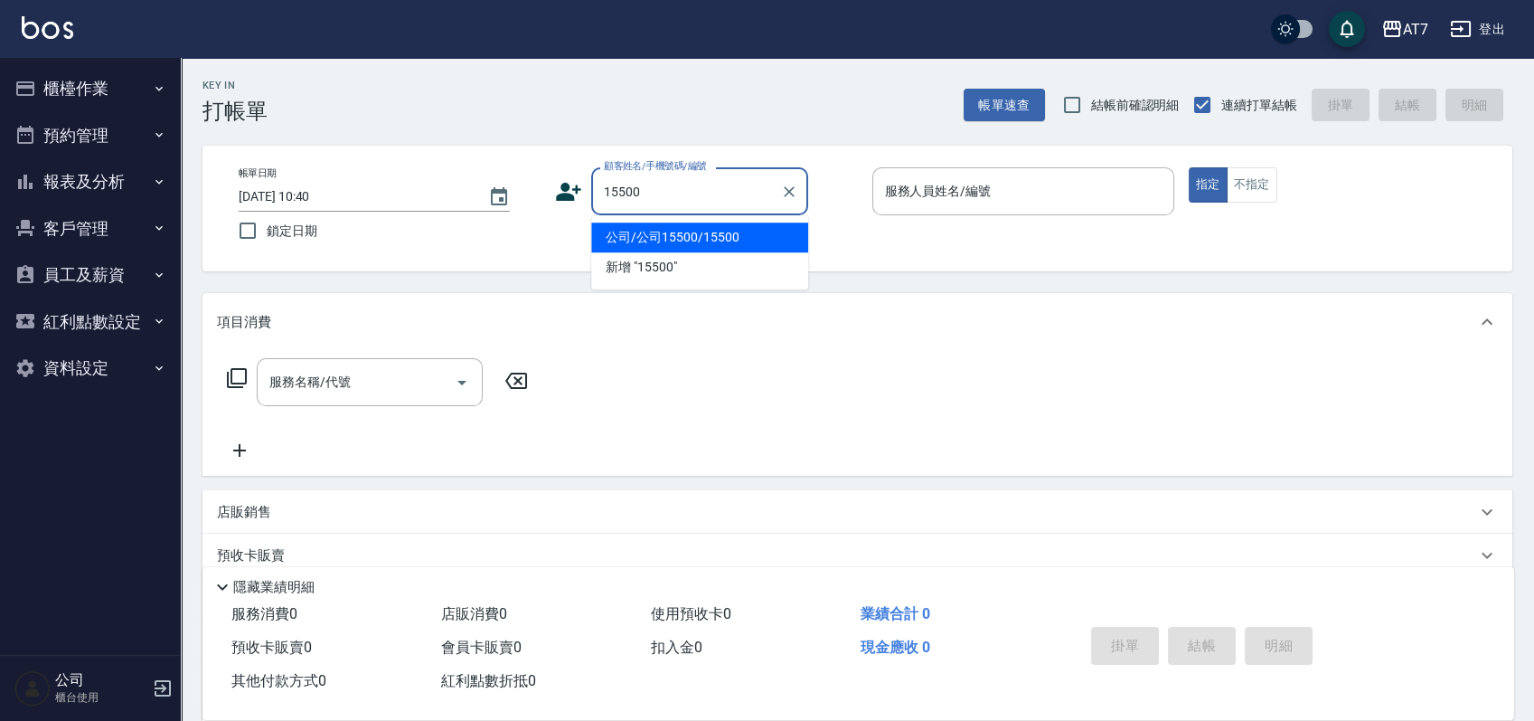
type input "公司/公司15500/15500"
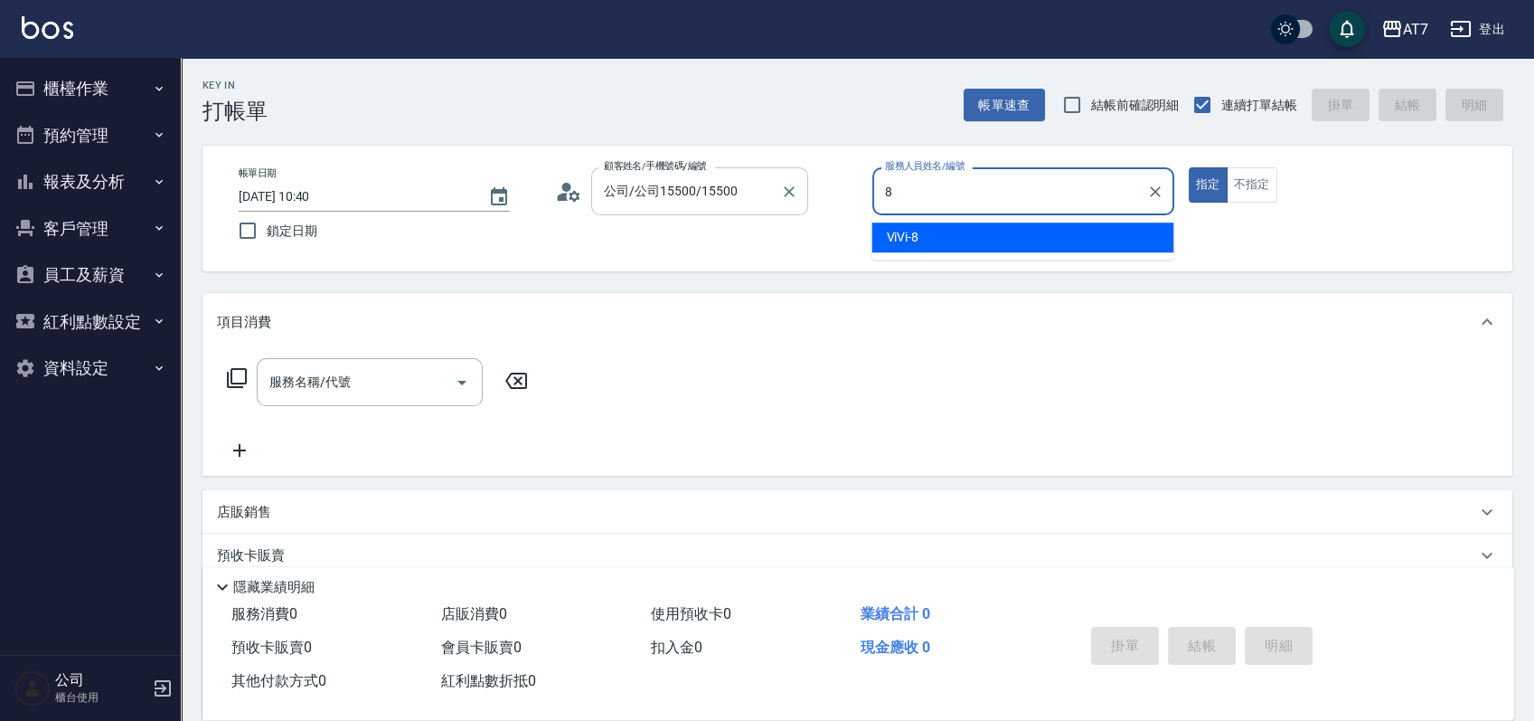
type input "8"
type button "true"
type input "ViVi-8"
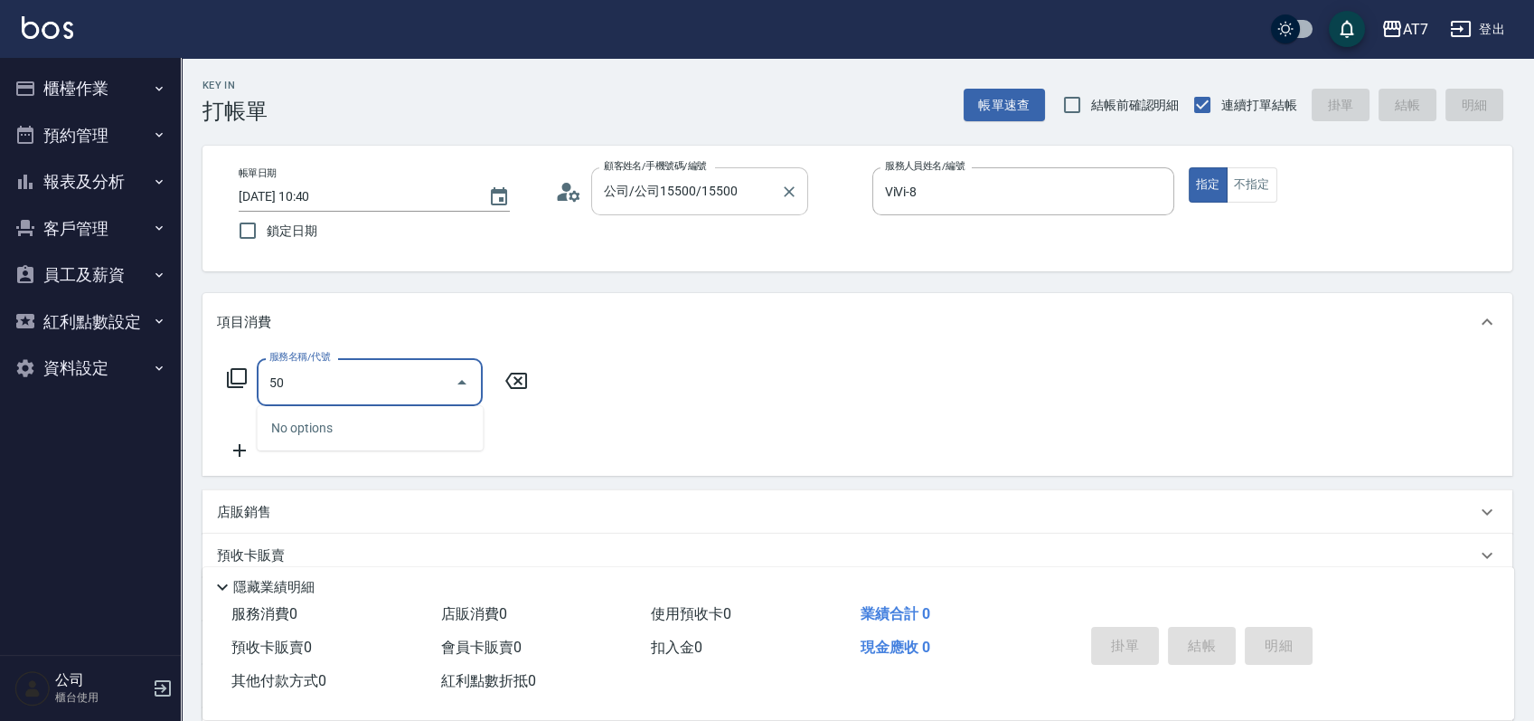
type input "500"
type input "30"
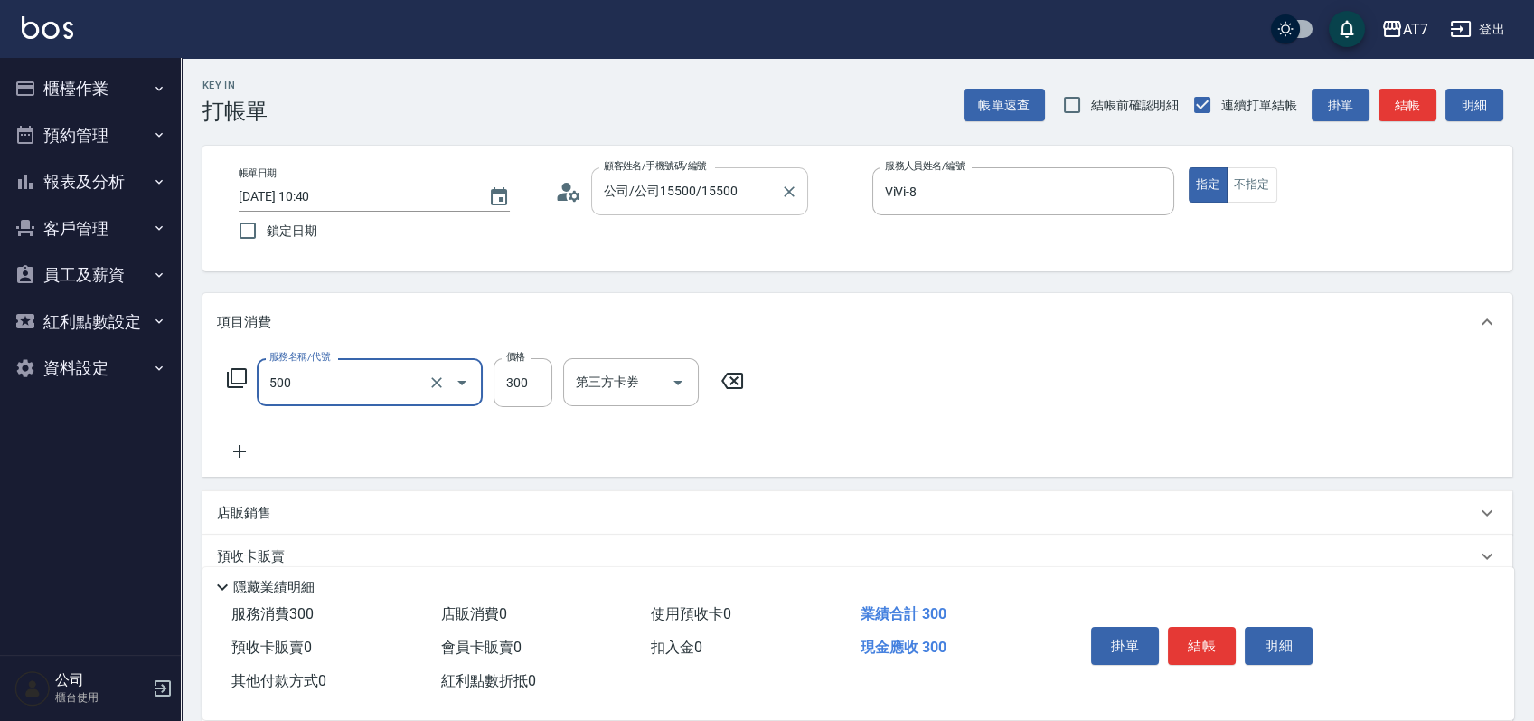
type input "洗髮(500)"
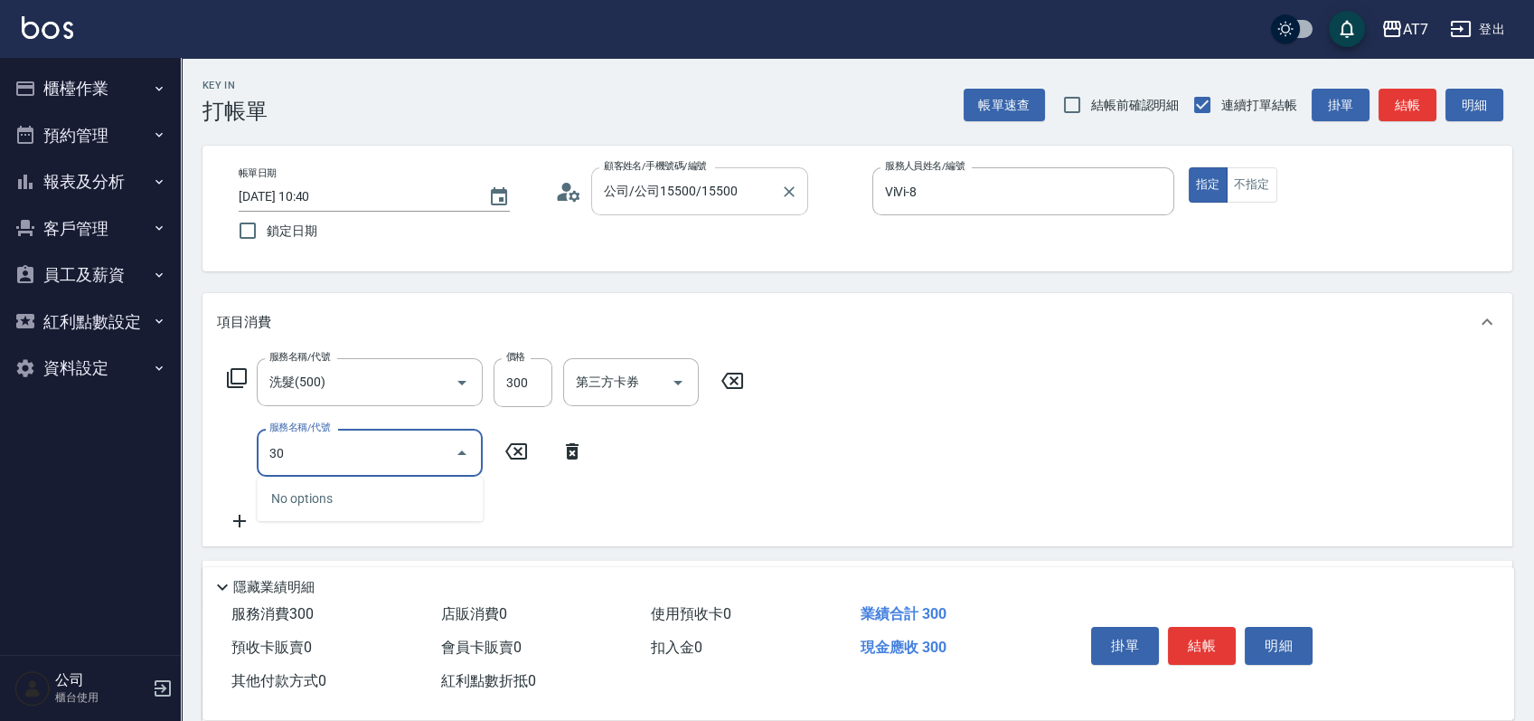
type input "301"
type input "60"
type input "學生剪髮(301)"
click at [1195, 649] on button "結帳" at bounding box center [1202, 646] width 68 height 38
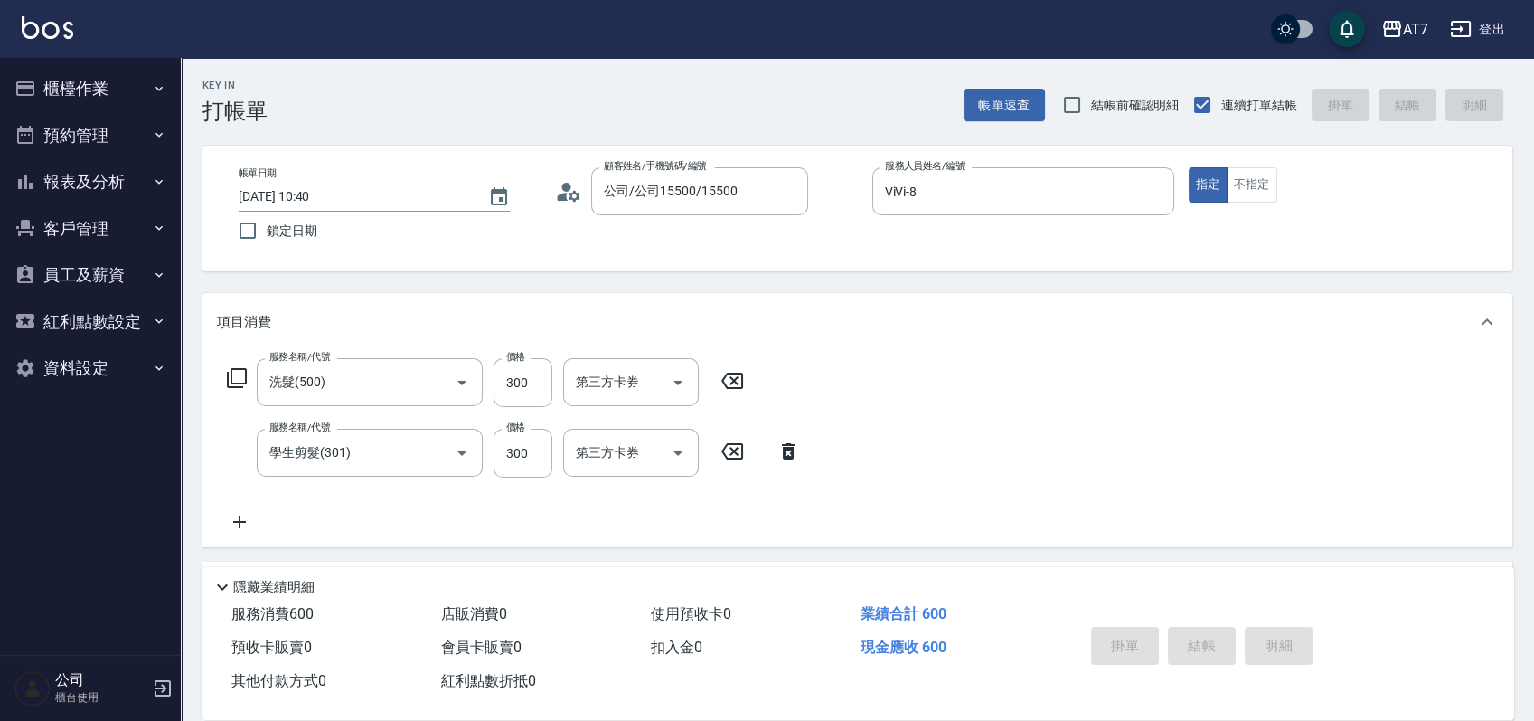
type input "2025/10/06 13:21"
type input "0"
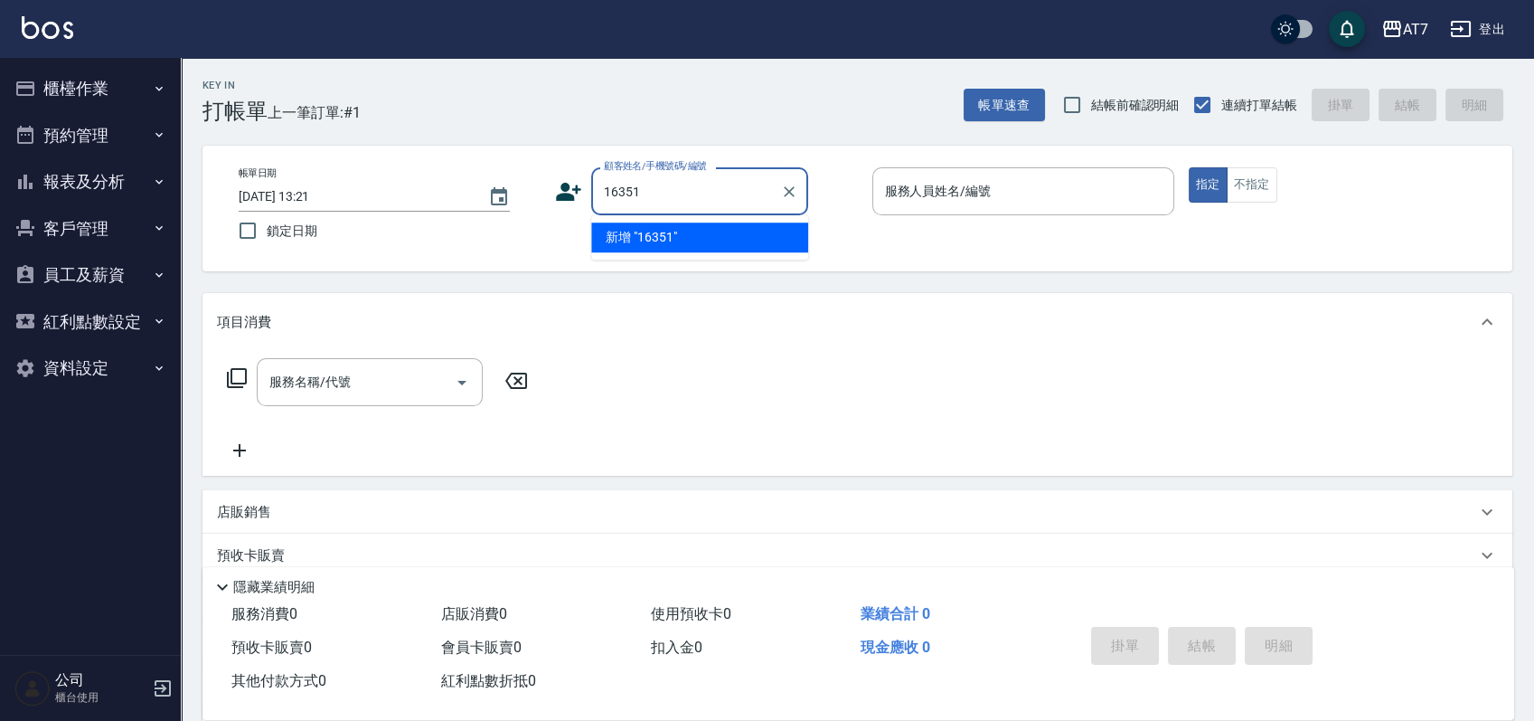
type input "16351"
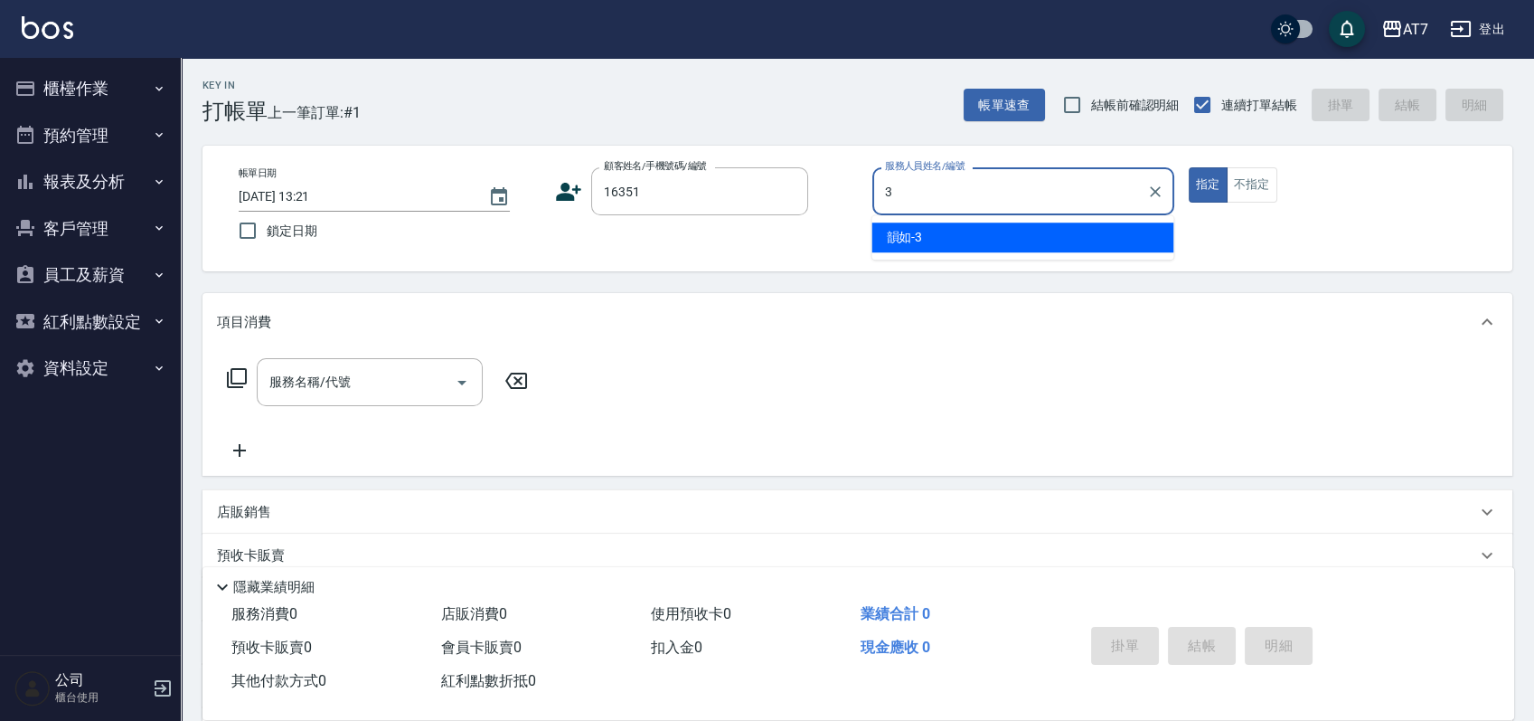
type input "韻如-3"
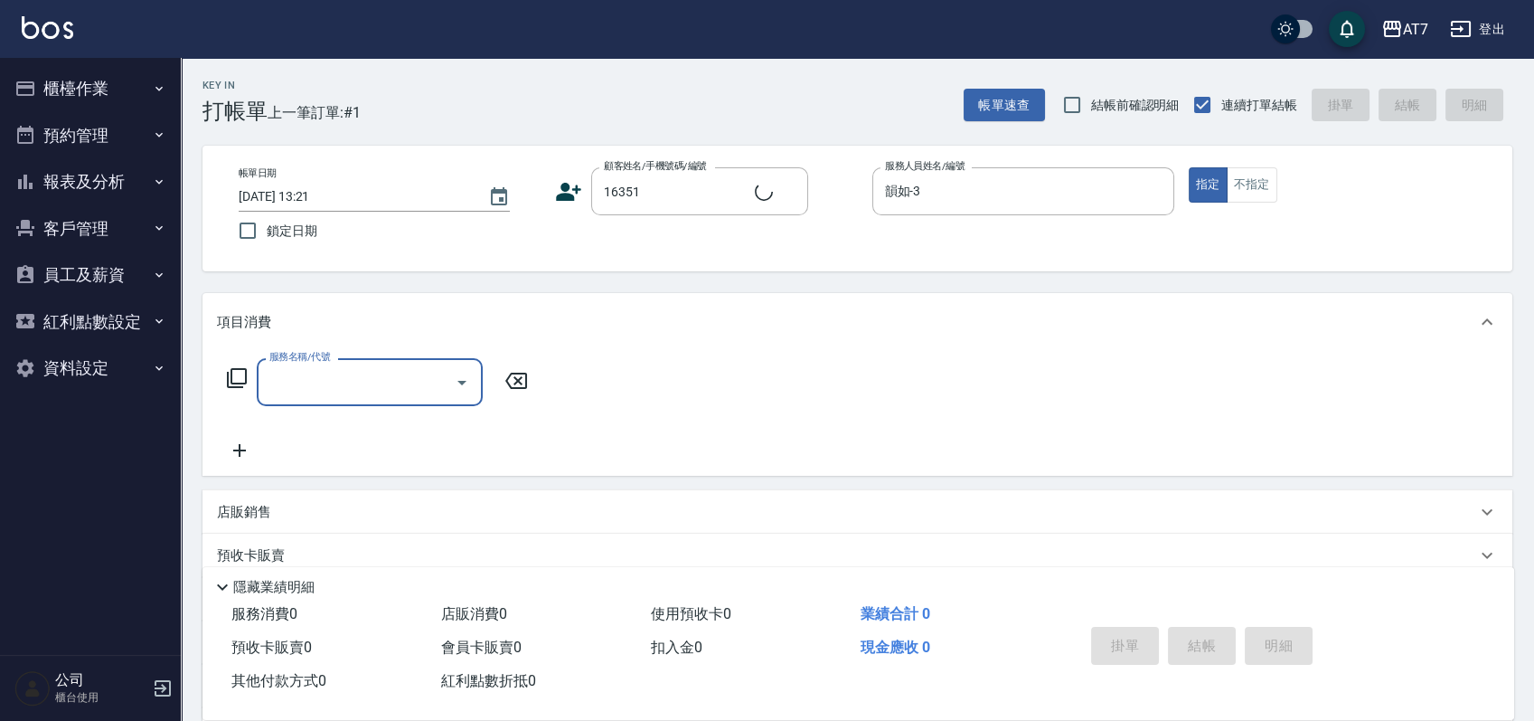
type input "公司/公司16351/16351"
type input "302"
type input "30"
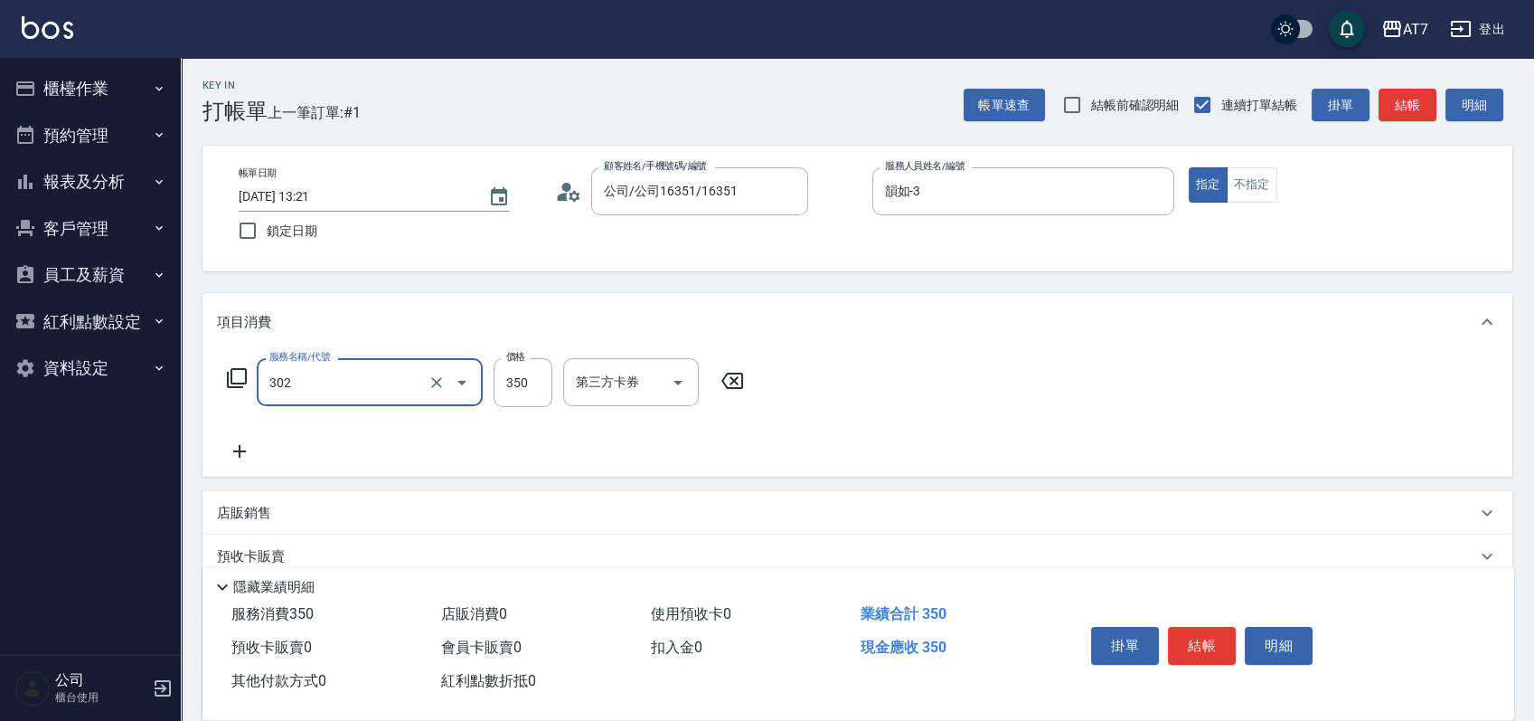
type input "剪髮(302)"
click at [1193, 598] on div "掛單 結帳 明細" at bounding box center [1277, 648] width 430 height 100
click at [1216, 646] on button "結帳" at bounding box center [1202, 646] width 68 height 38
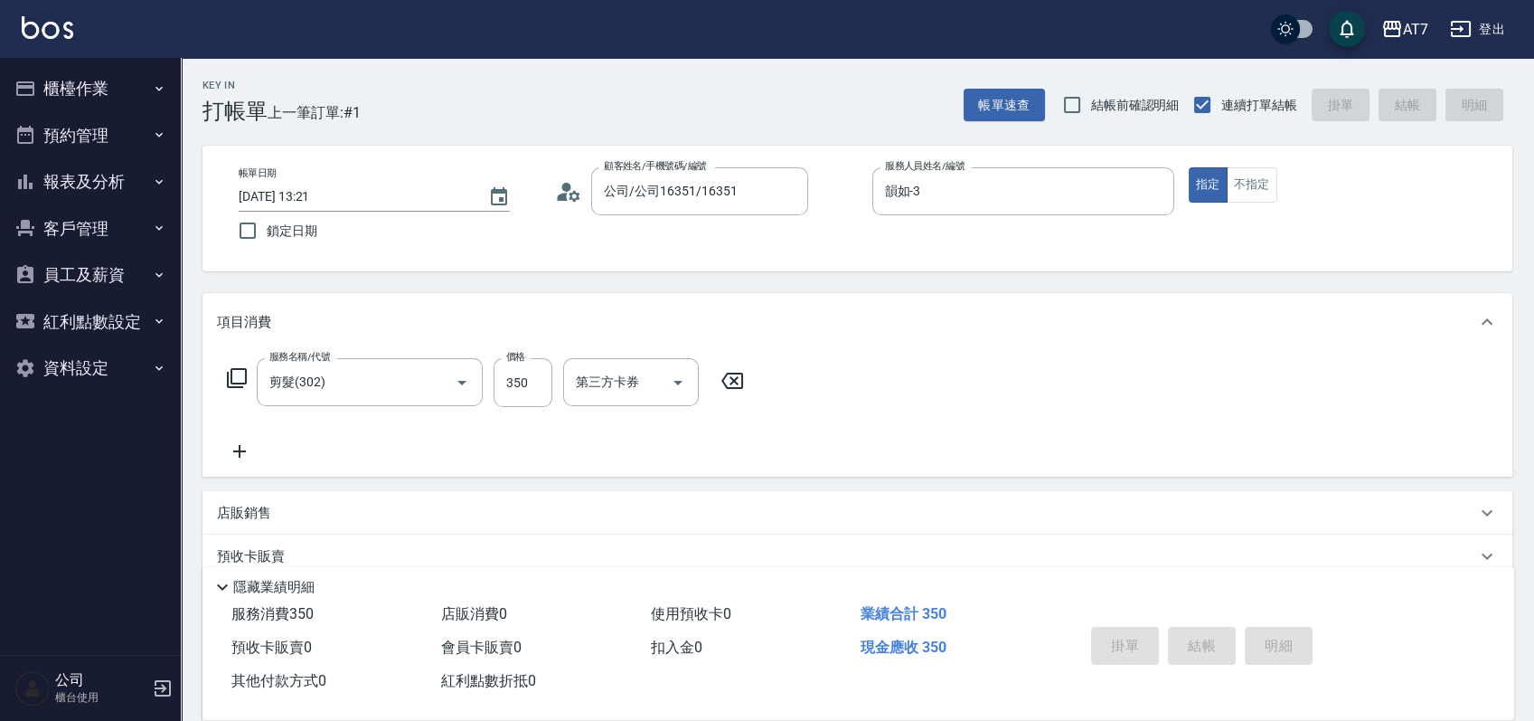
type input "2025/10/06 13:22"
type input "0"
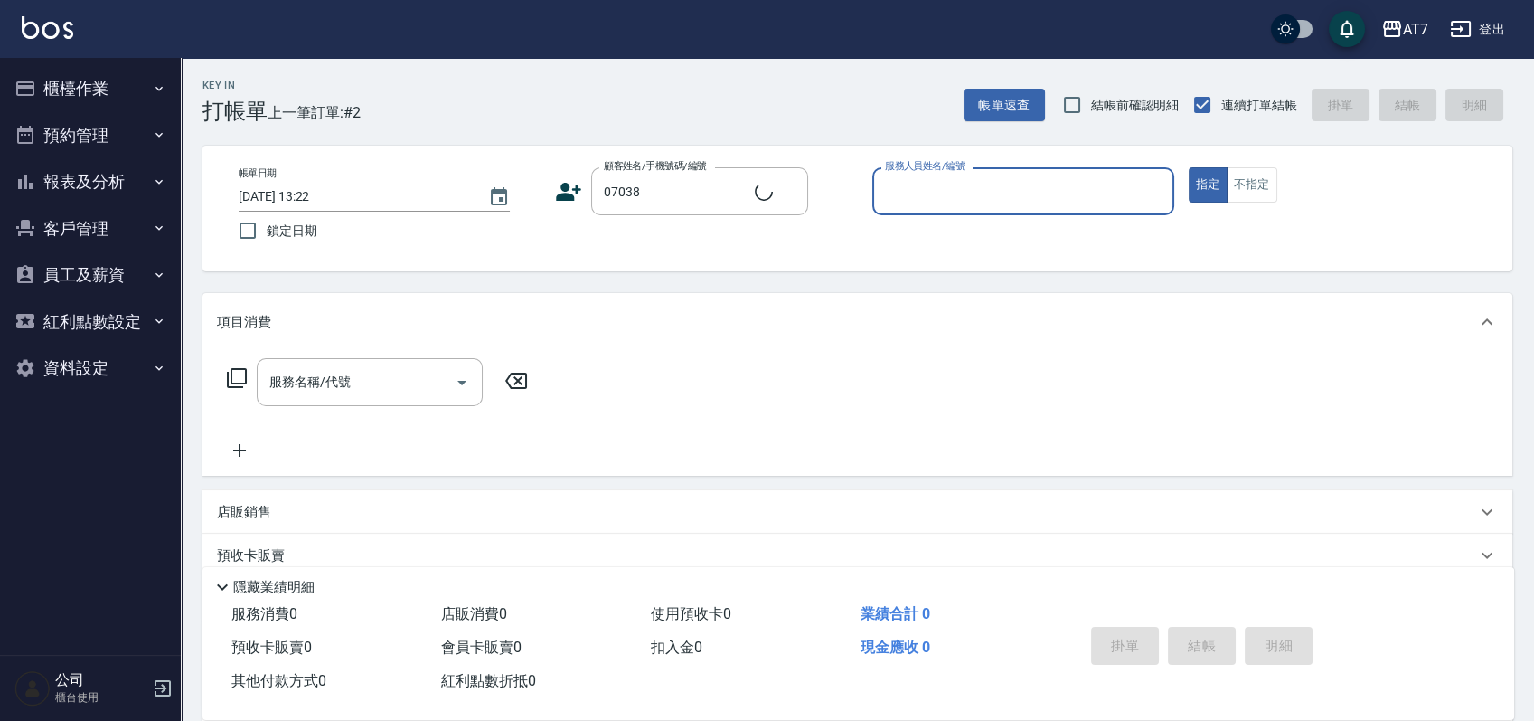
type input "公司/公司07038/07038"
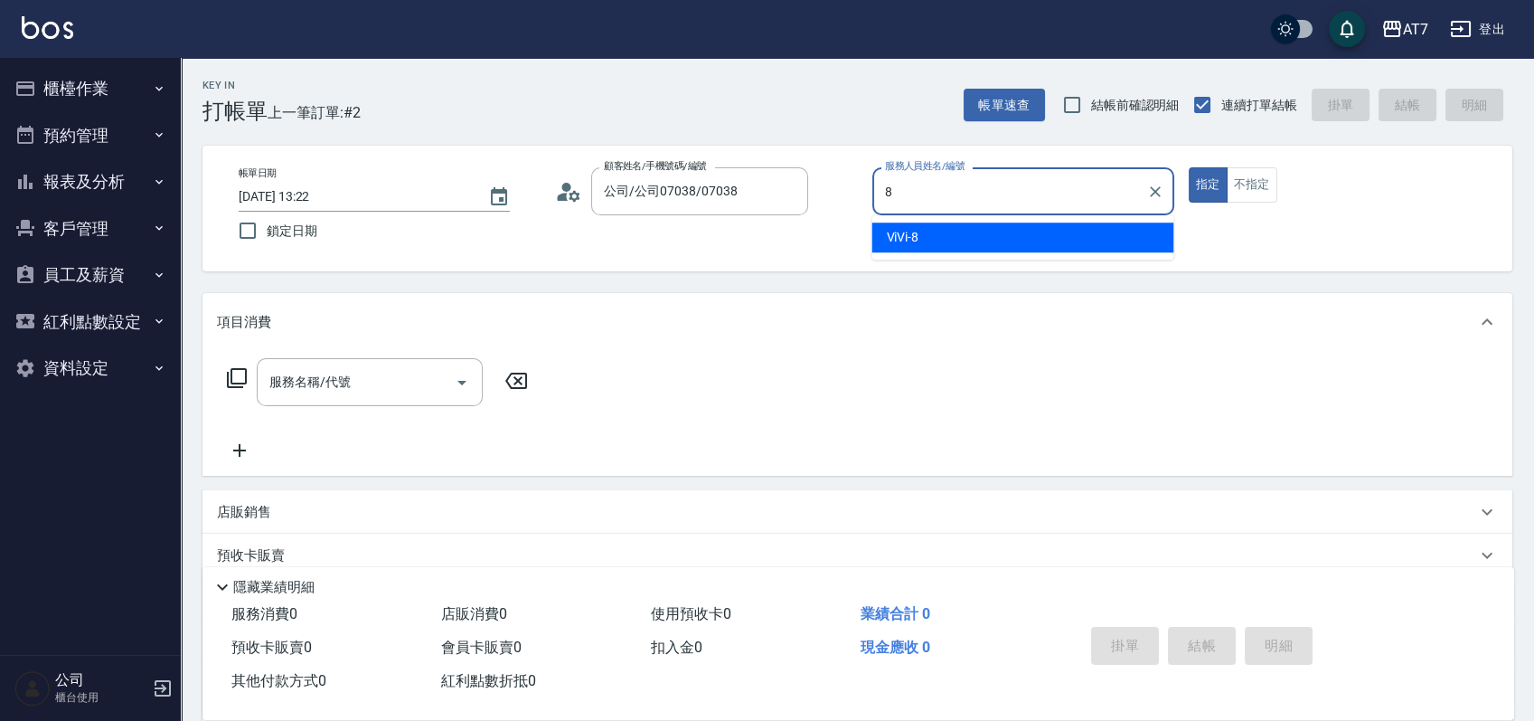
type input "ViVi-8"
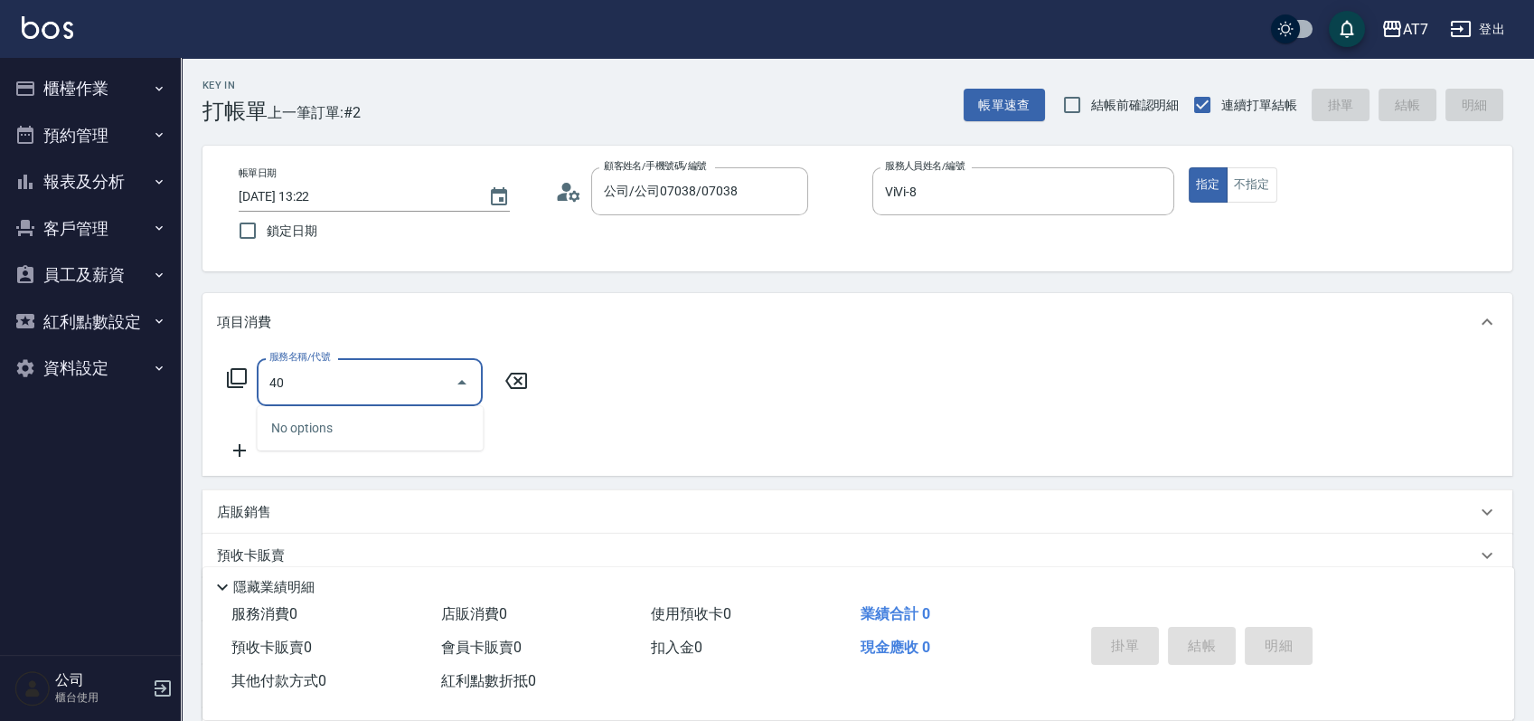
type input "401"
type input "150"
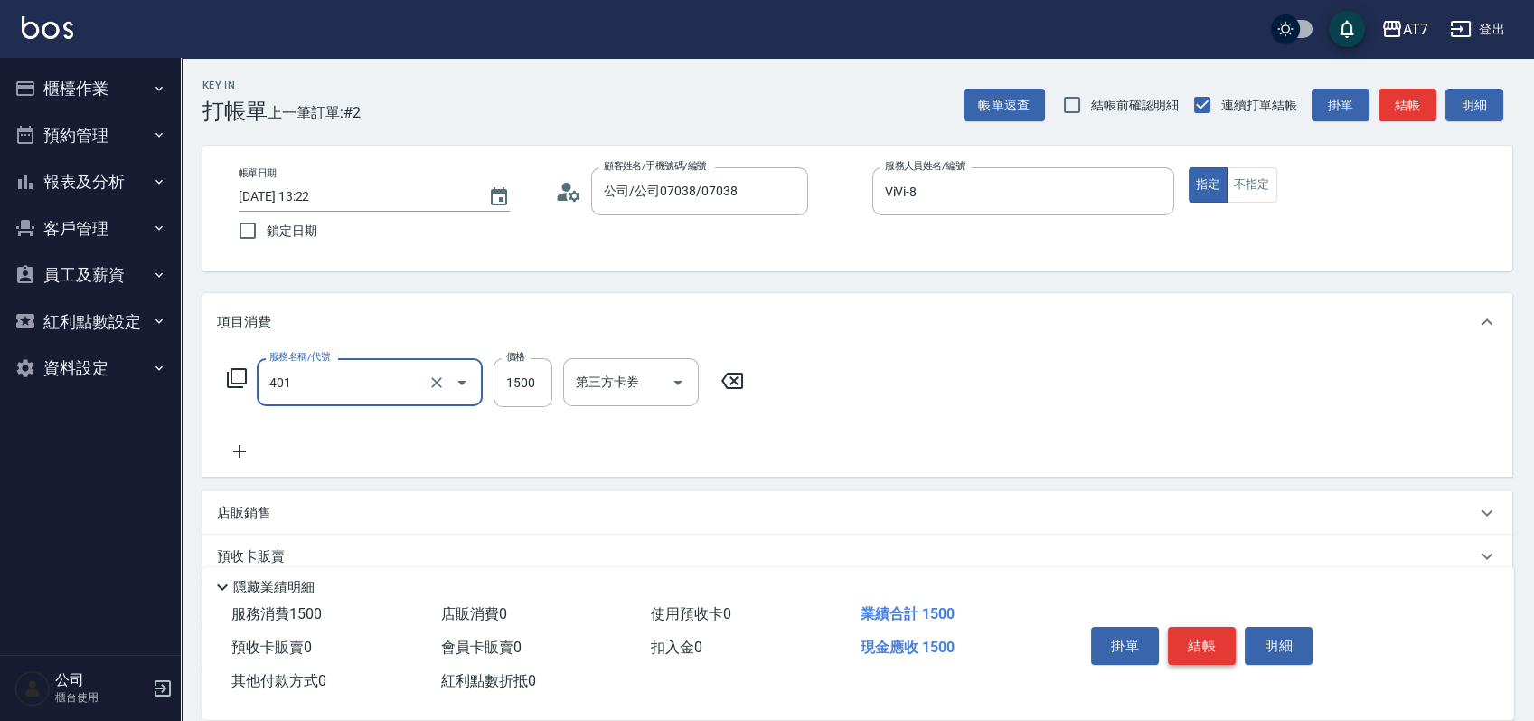
type input "染髮(互助)(401)"
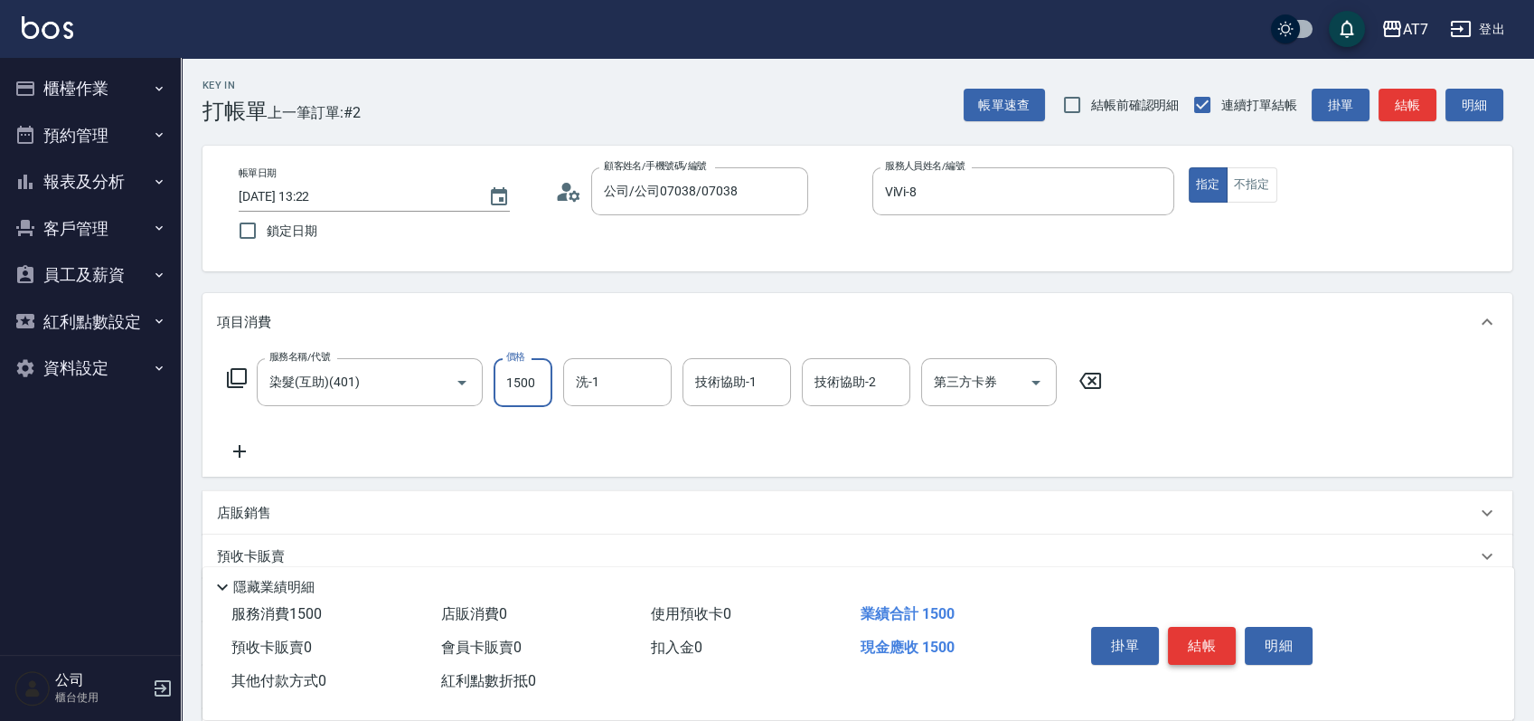
type input "1"
type input "0"
type input "169"
type input "10"
type input "1699"
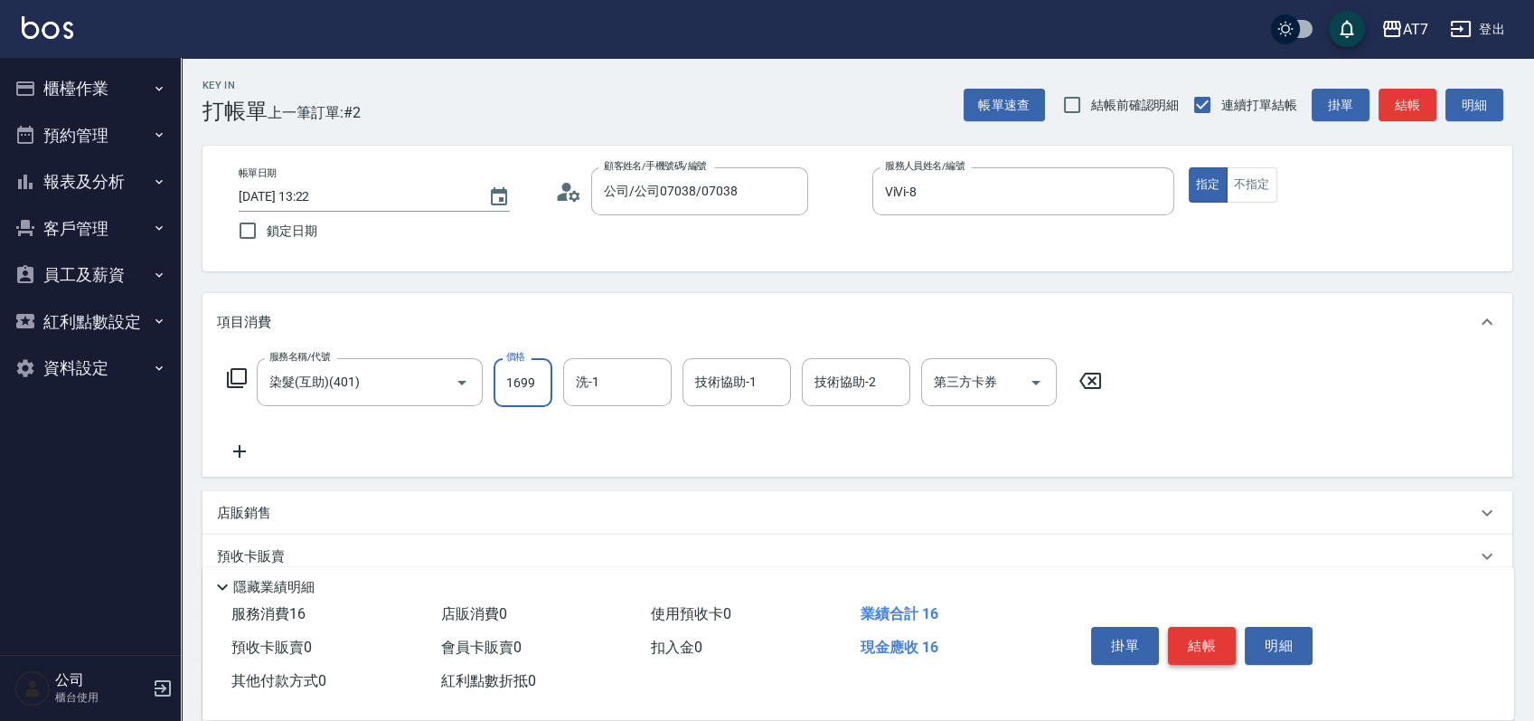
type input "160"
type input "1699"
type input "小慈-32"
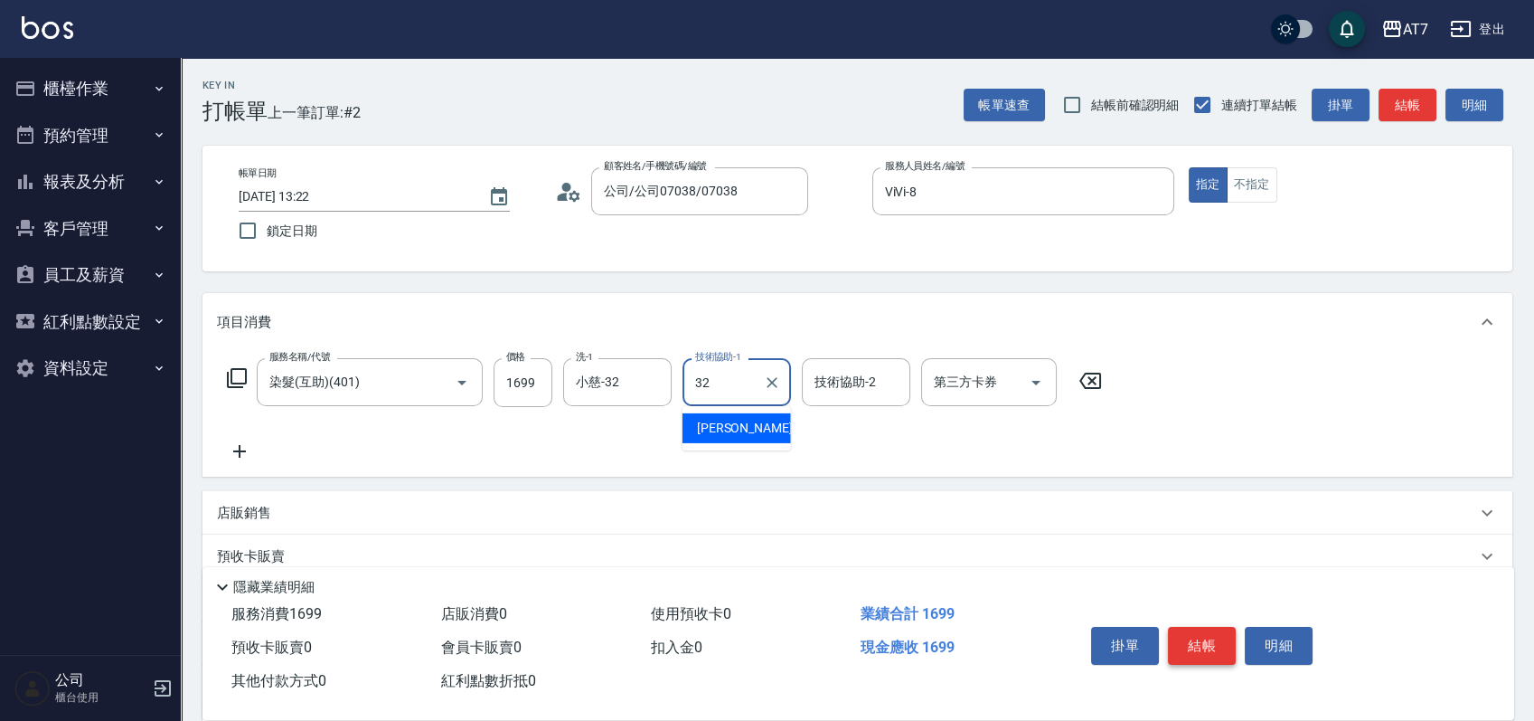
type input "小慈-32"
click at [240, 382] on icon at bounding box center [237, 378] width 22 height 22
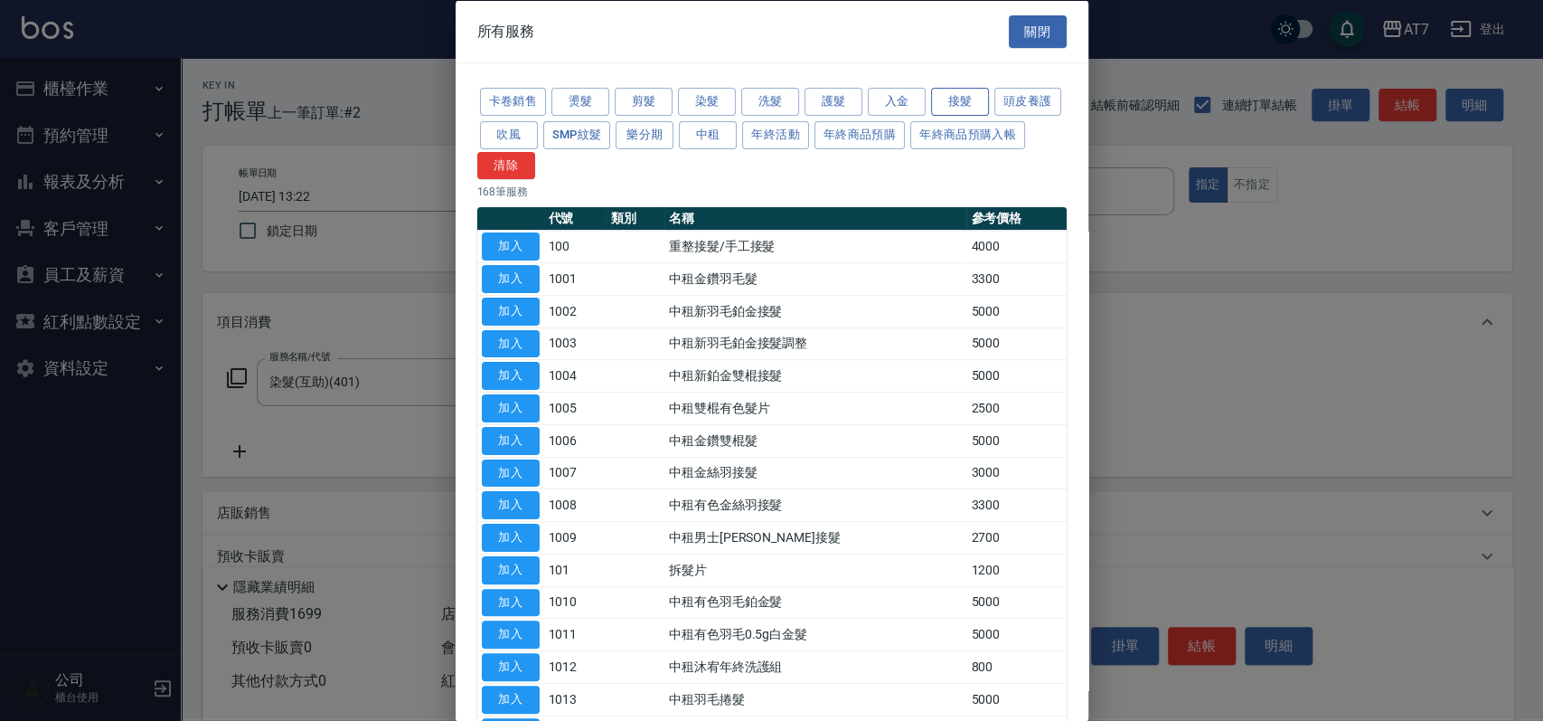
click at [948, 89] on button "接髮" at bounding box center [960, 102] width 58 height 28
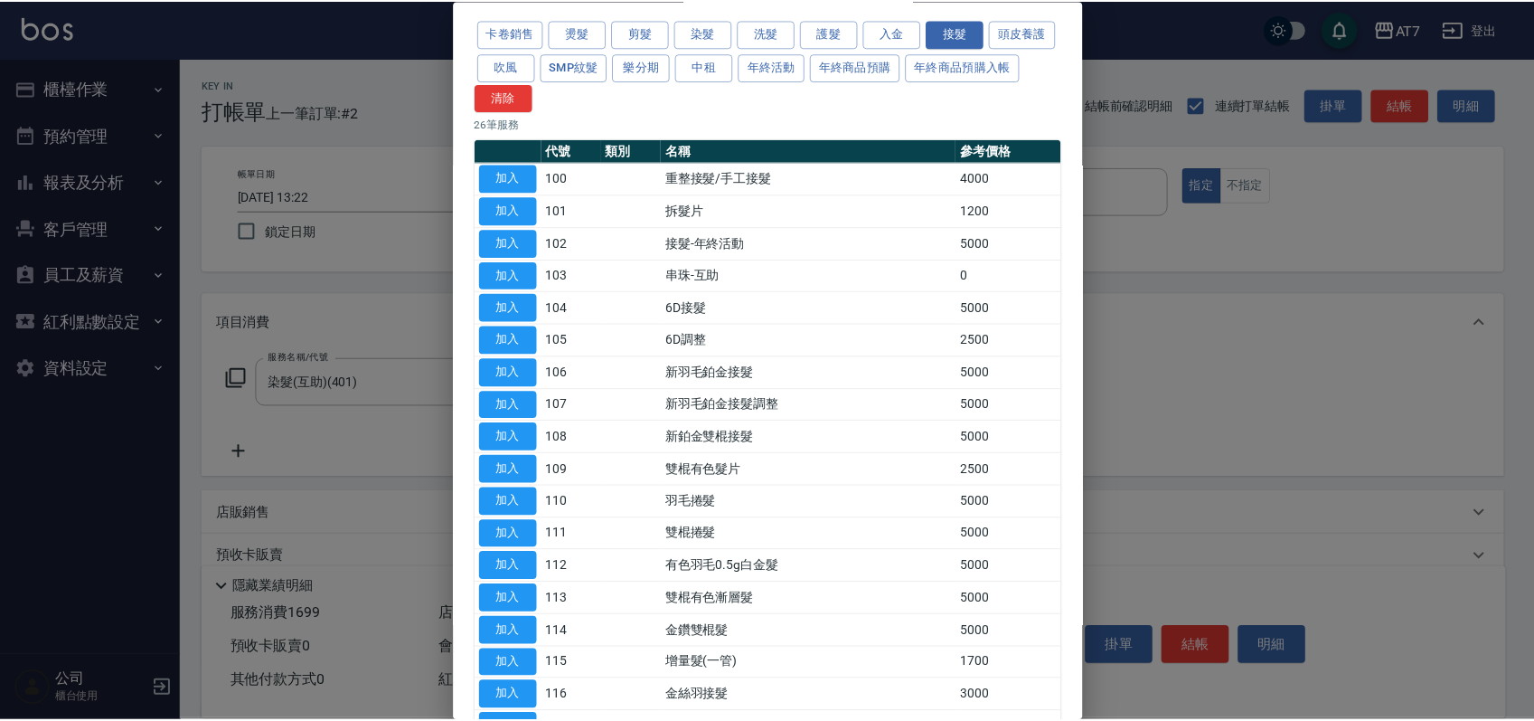
scroll to position [120, 0]
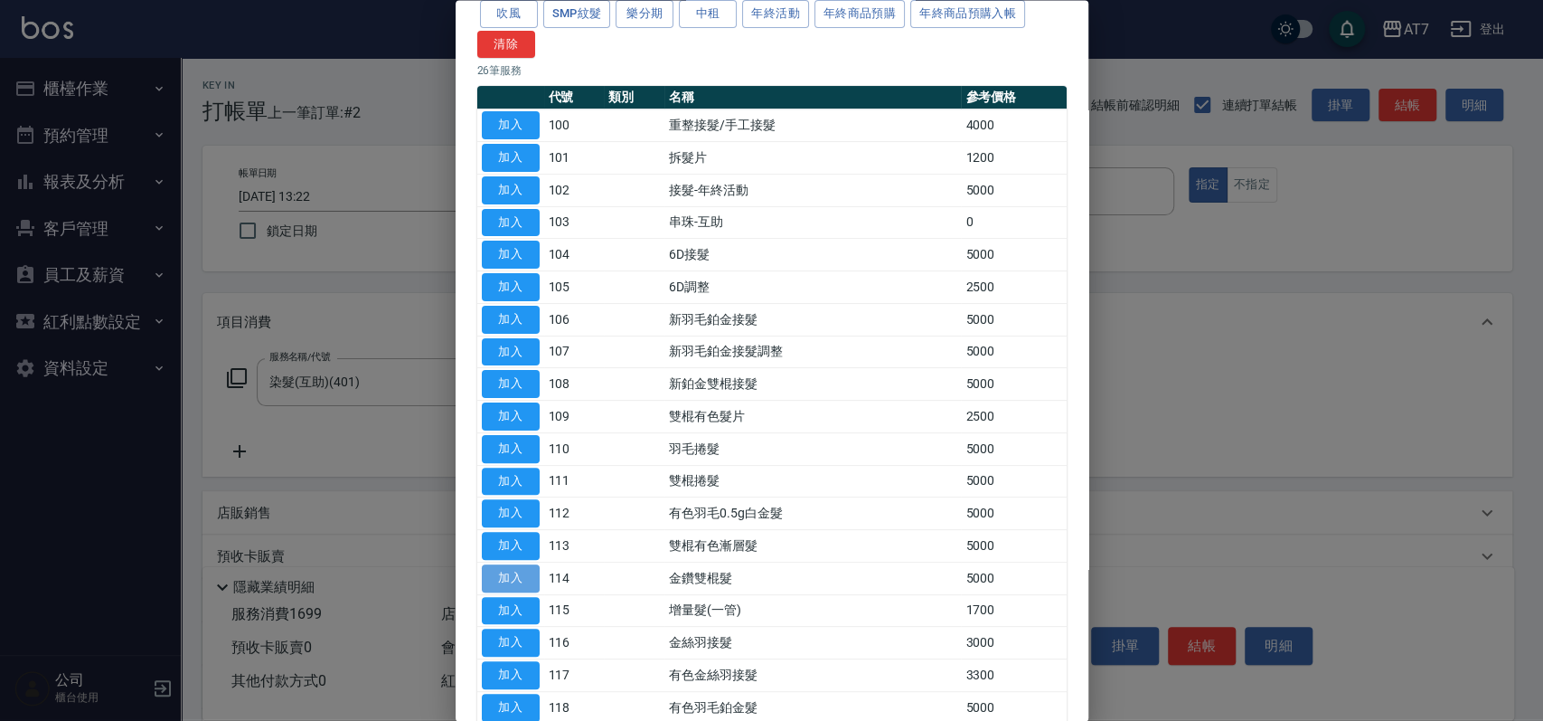
click at [514, 575] on button "加入" at bounding box center [511, 578] width 58 height 28
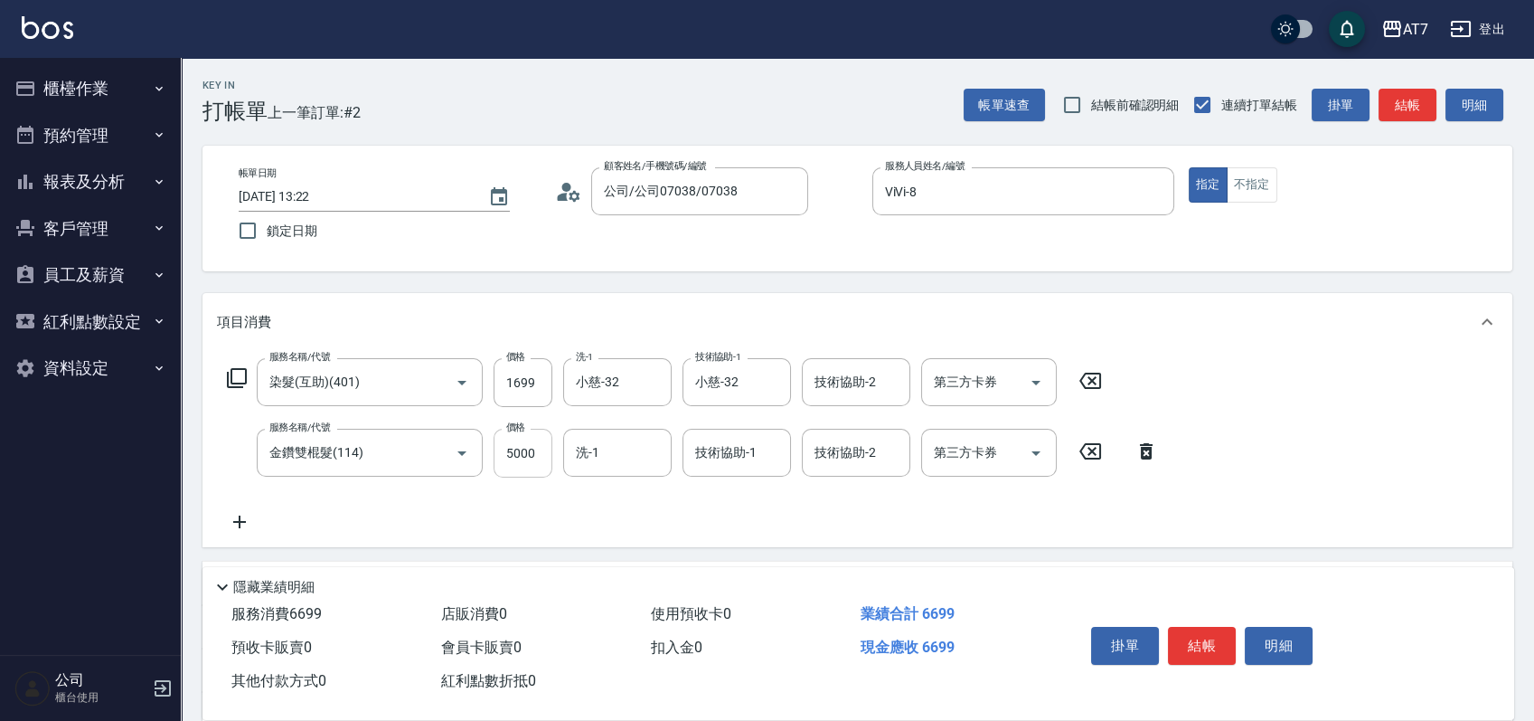
click at [525, 474] on input "5000" at bounding box center [523, 453] width 59 height 49
type input "160"
type input "11"
type input "180"
type input "1137"
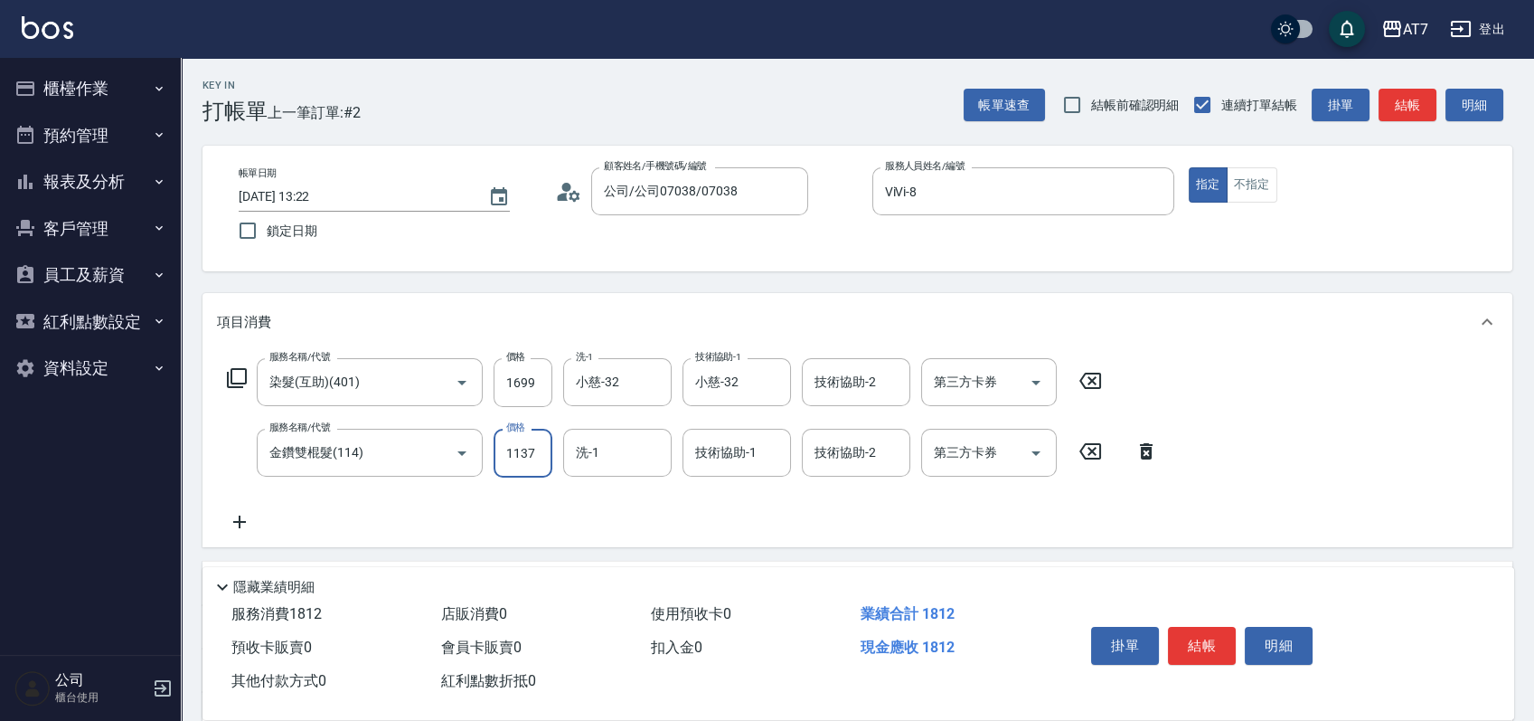
type input "280"
type input "11370"
type input "280"
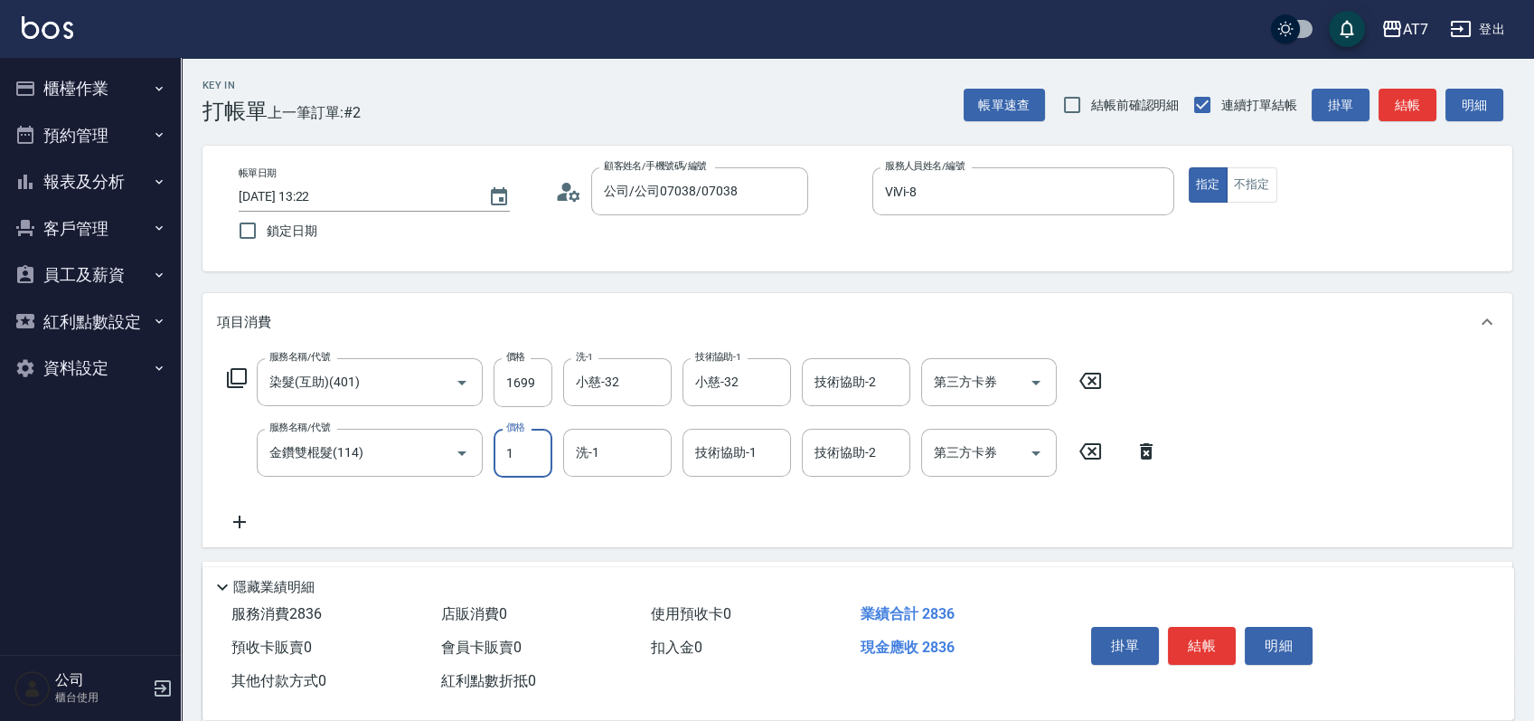
type input "0"
type input "160"
type input "10"
type input "170"
type input "130"
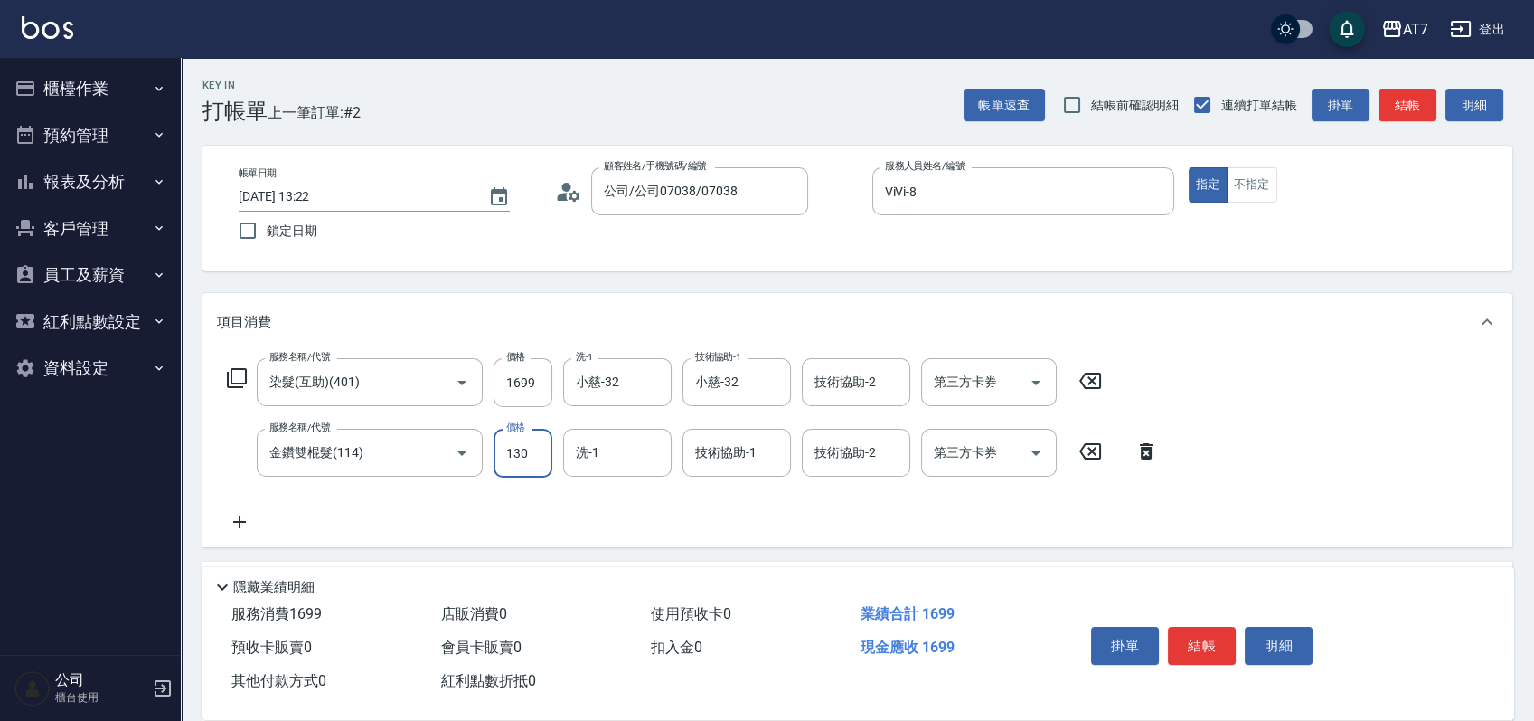
type input "180"
type input "1370"
type input "300"
type input "1370"
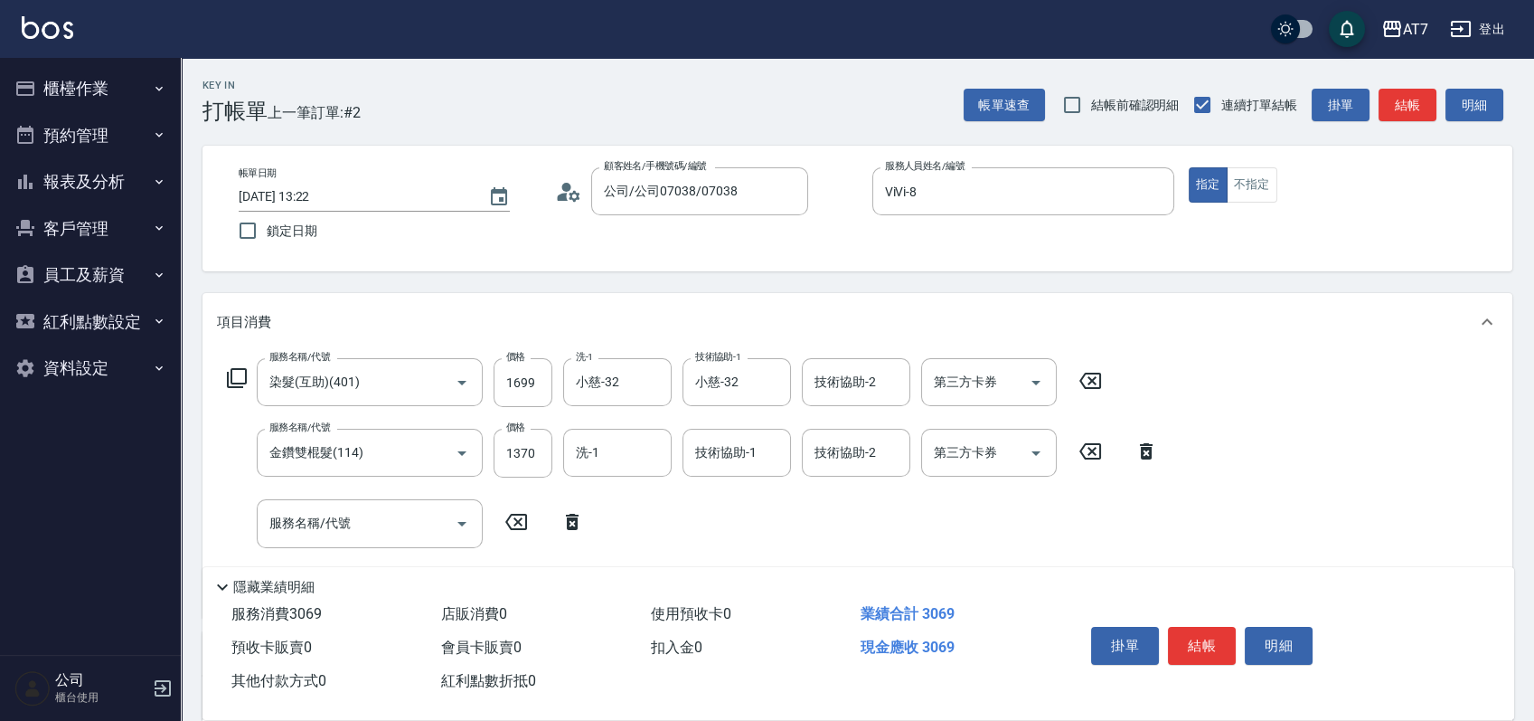
click at [236, 380] on icon at bounding box center [237, 378] width 22 height 22
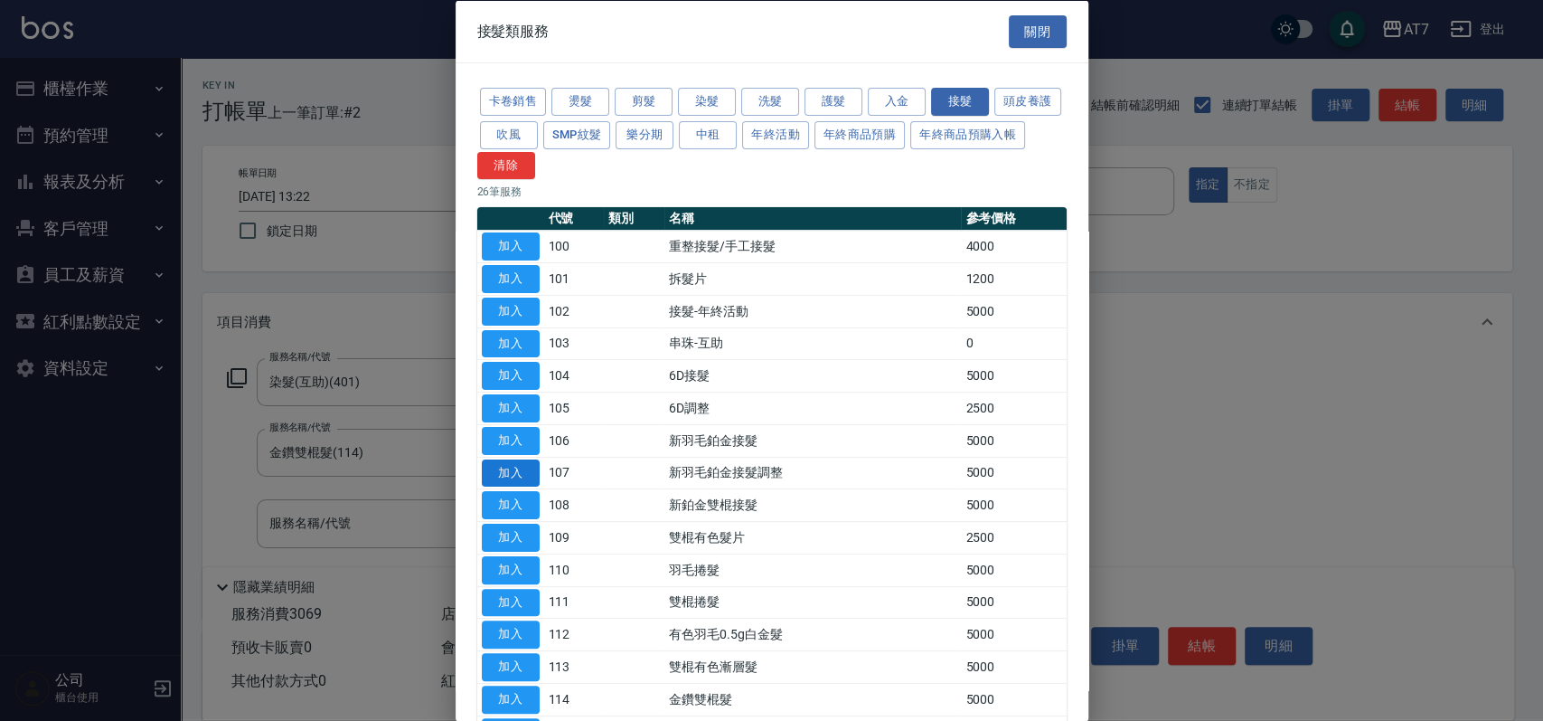
click at [502, 477] on button "加入" at bounding box center [511, 472] width 58 height 28
type input "800"
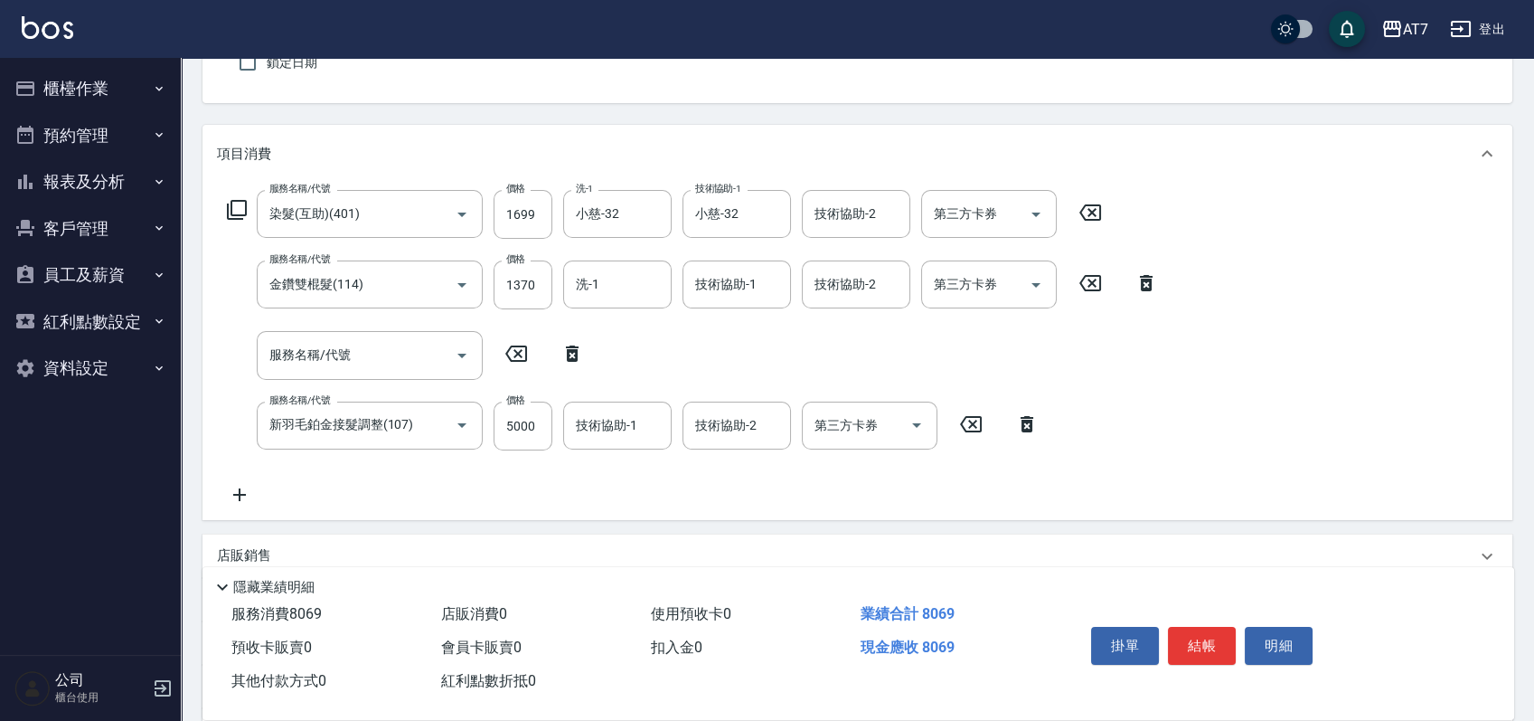
scroll to position [240, 0]
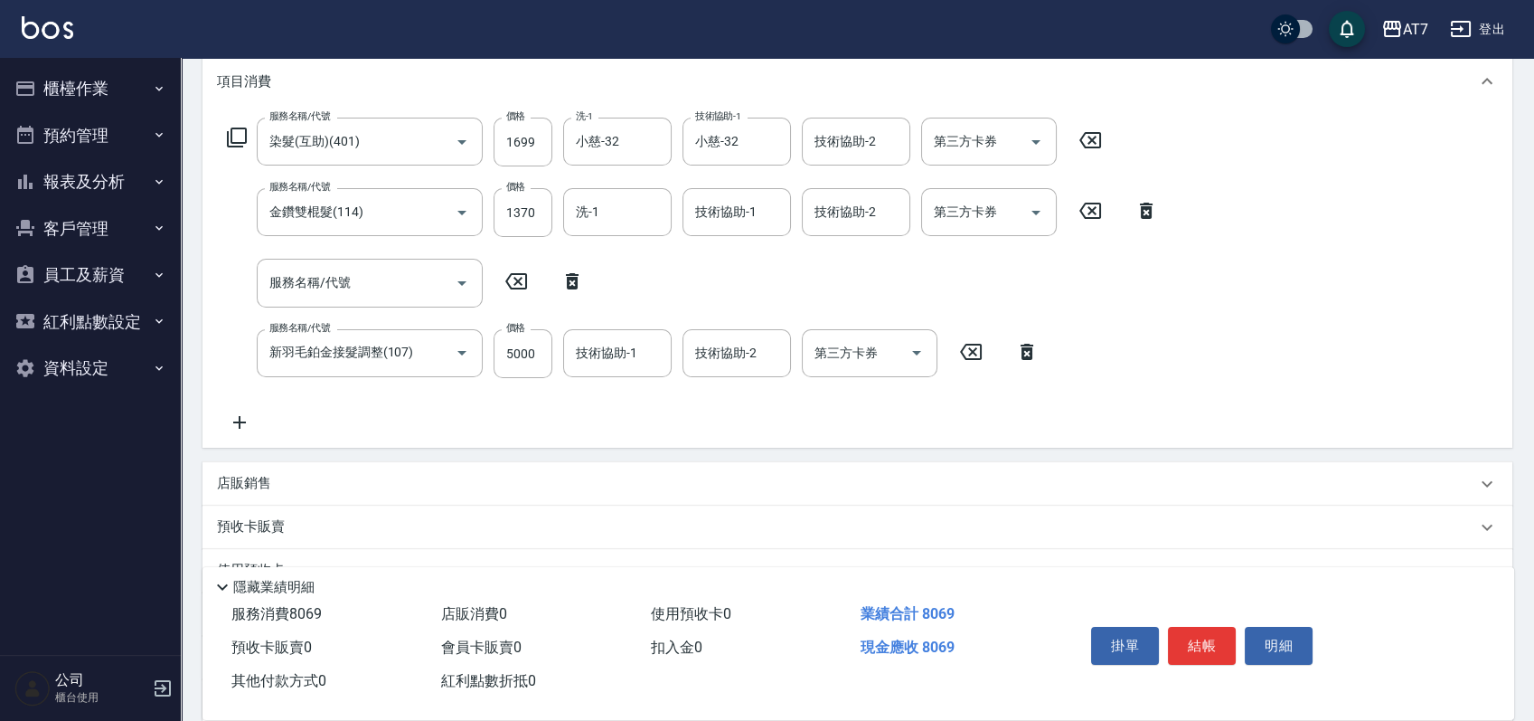
click at [571, 276] on icon at bounding box center [572, 281] width 45 height 22
type input "新羽毛鉑金接髮調整(107)"
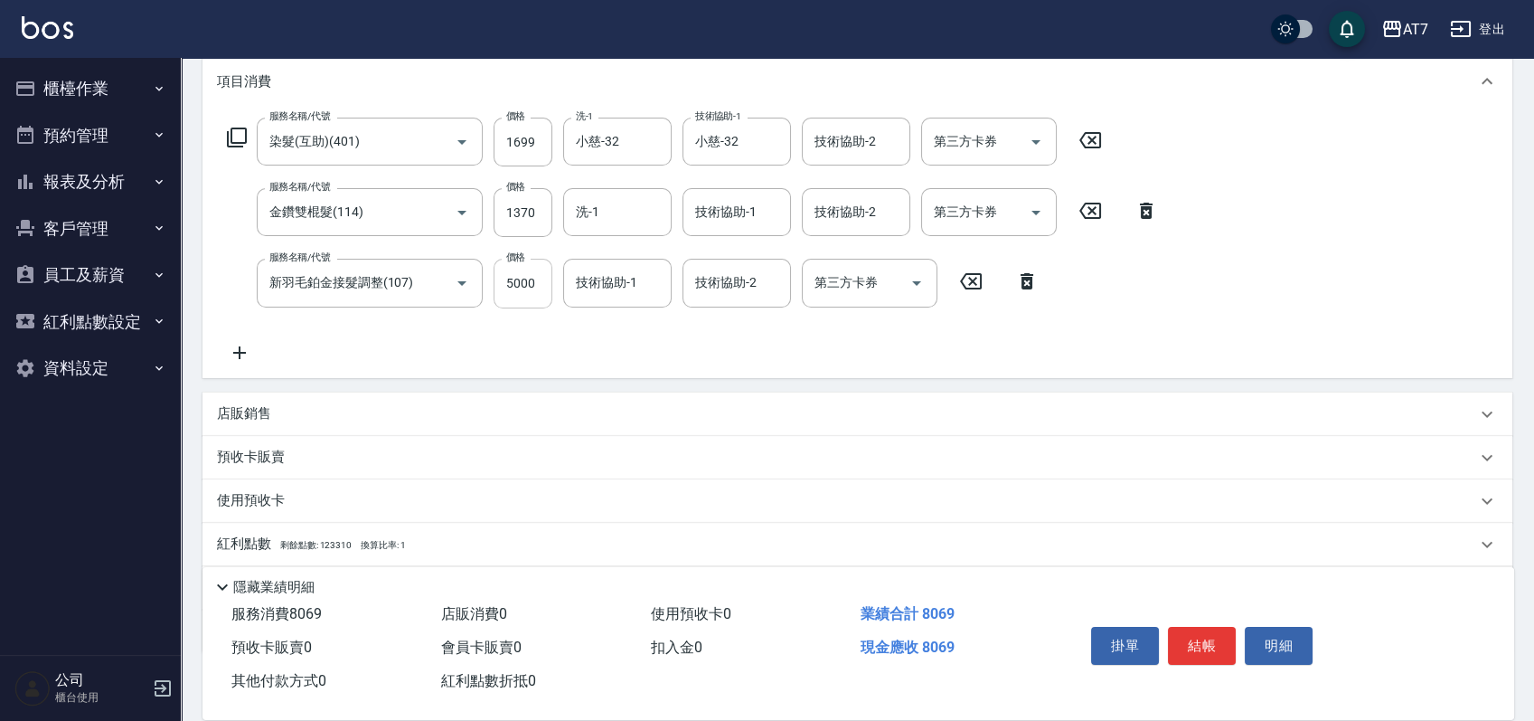
click at [526, 288] on input "5000" at bounding box center [523, 283] width 59 height 49
type input "2"
type input "300"
type input "200"
type input "320"
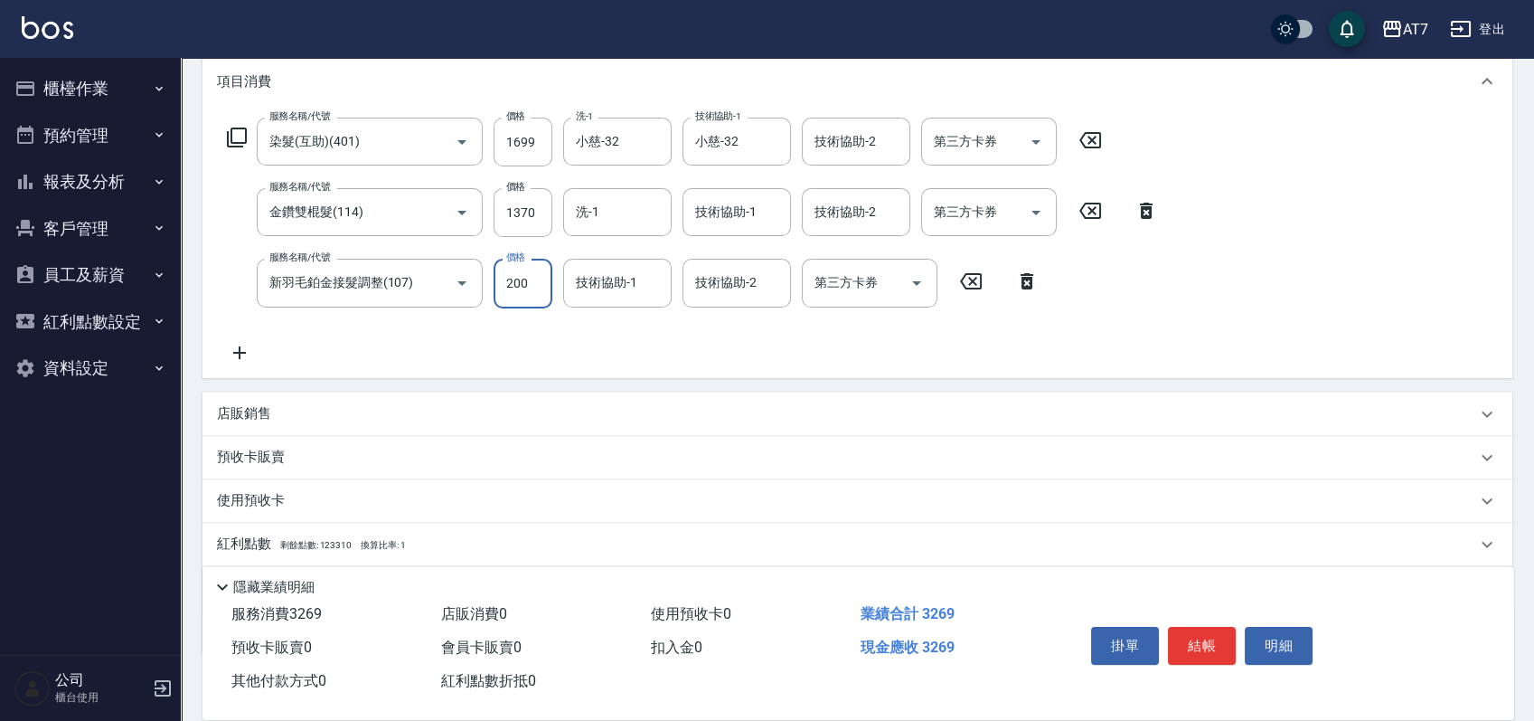
type input "2000"
type input "500"
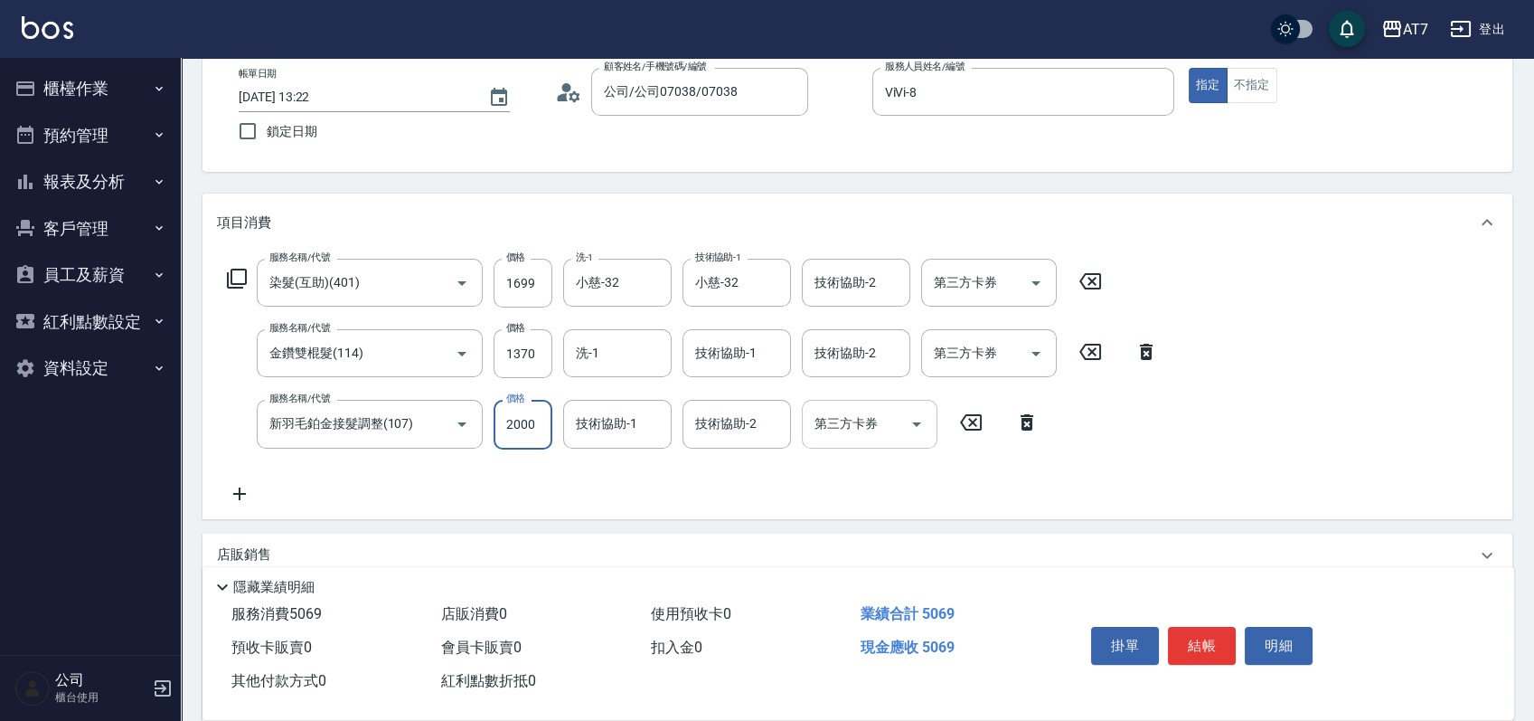
scroll to position [0, 0]
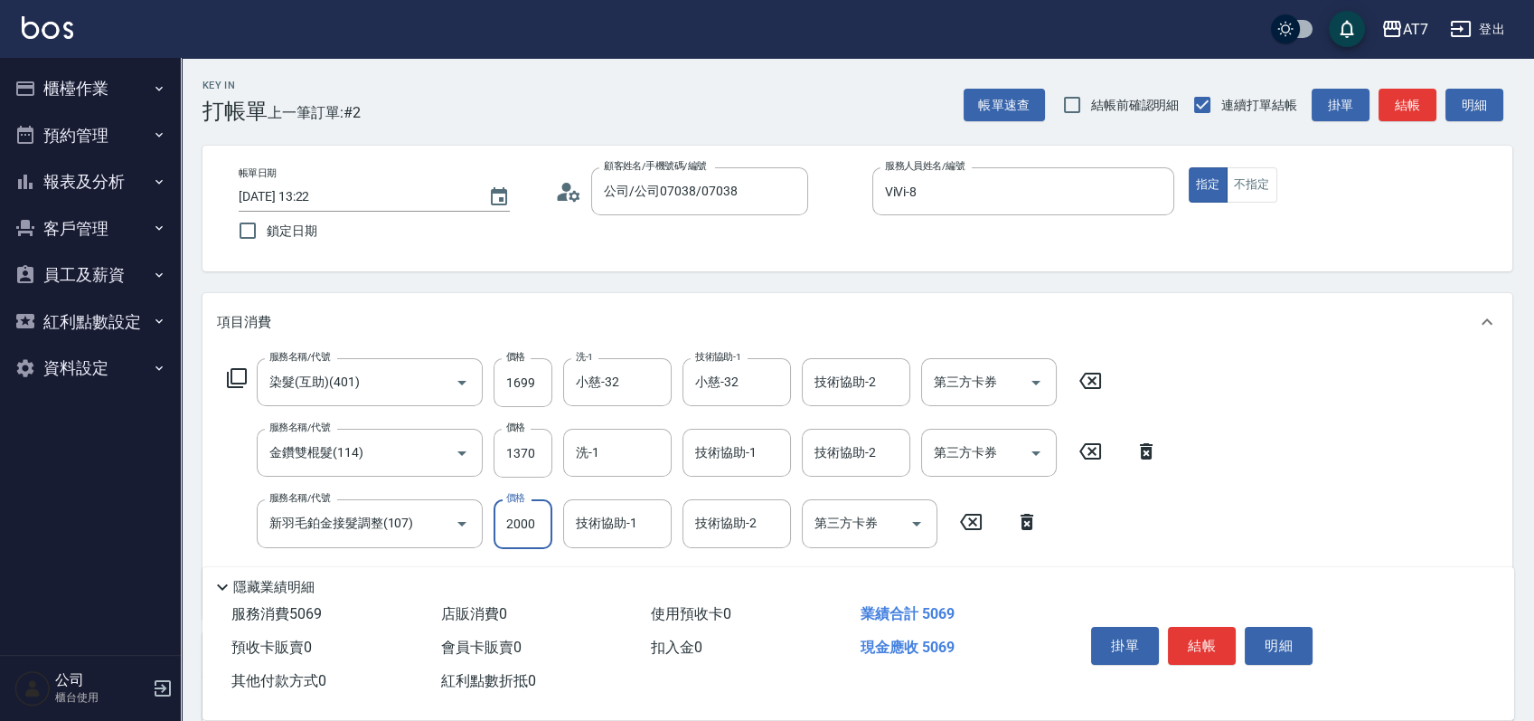
type input "2000"
click at [234, 386] on icon at bounding box center [237, 378] width 22 height 22
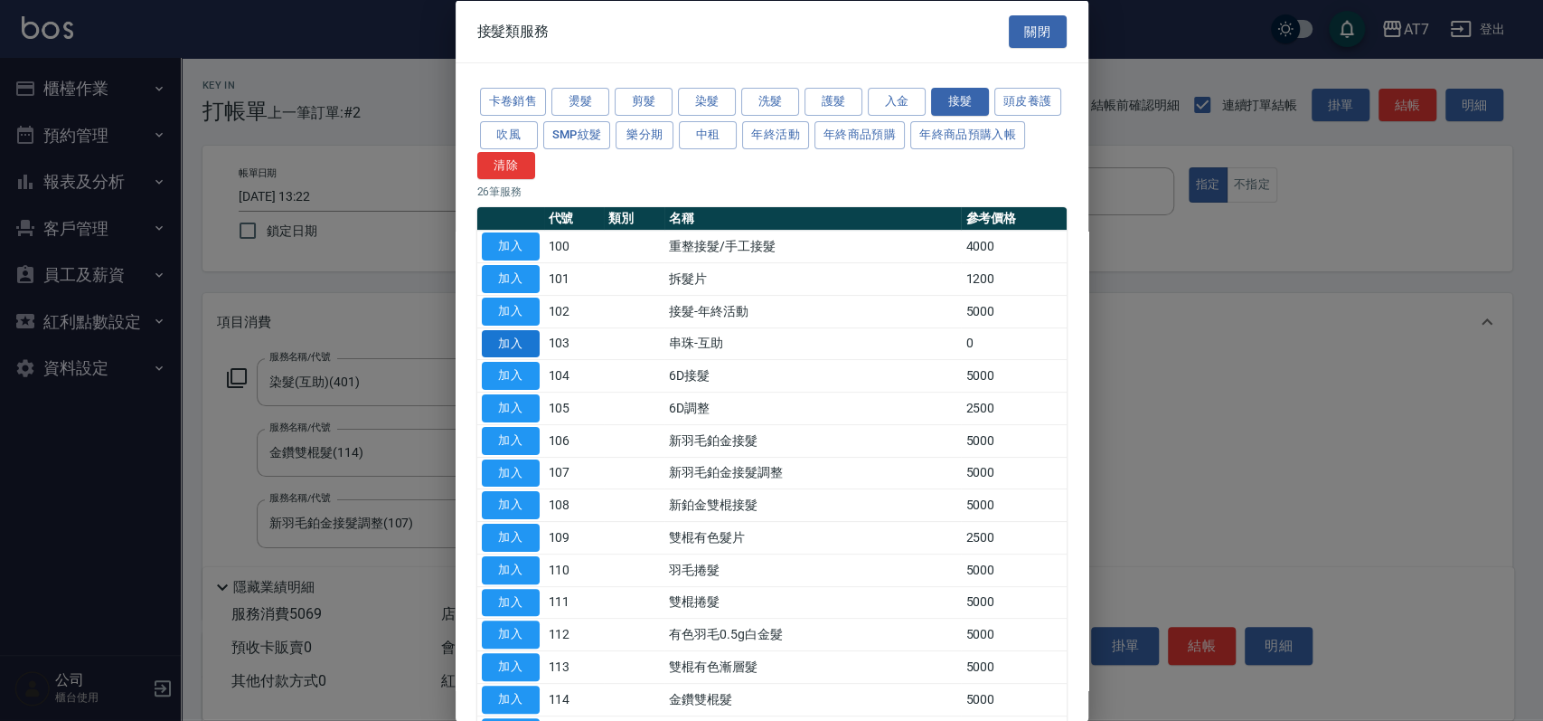
click at [505, 346] on button "加入" at bounding box center [511, 343] width 58 height 28
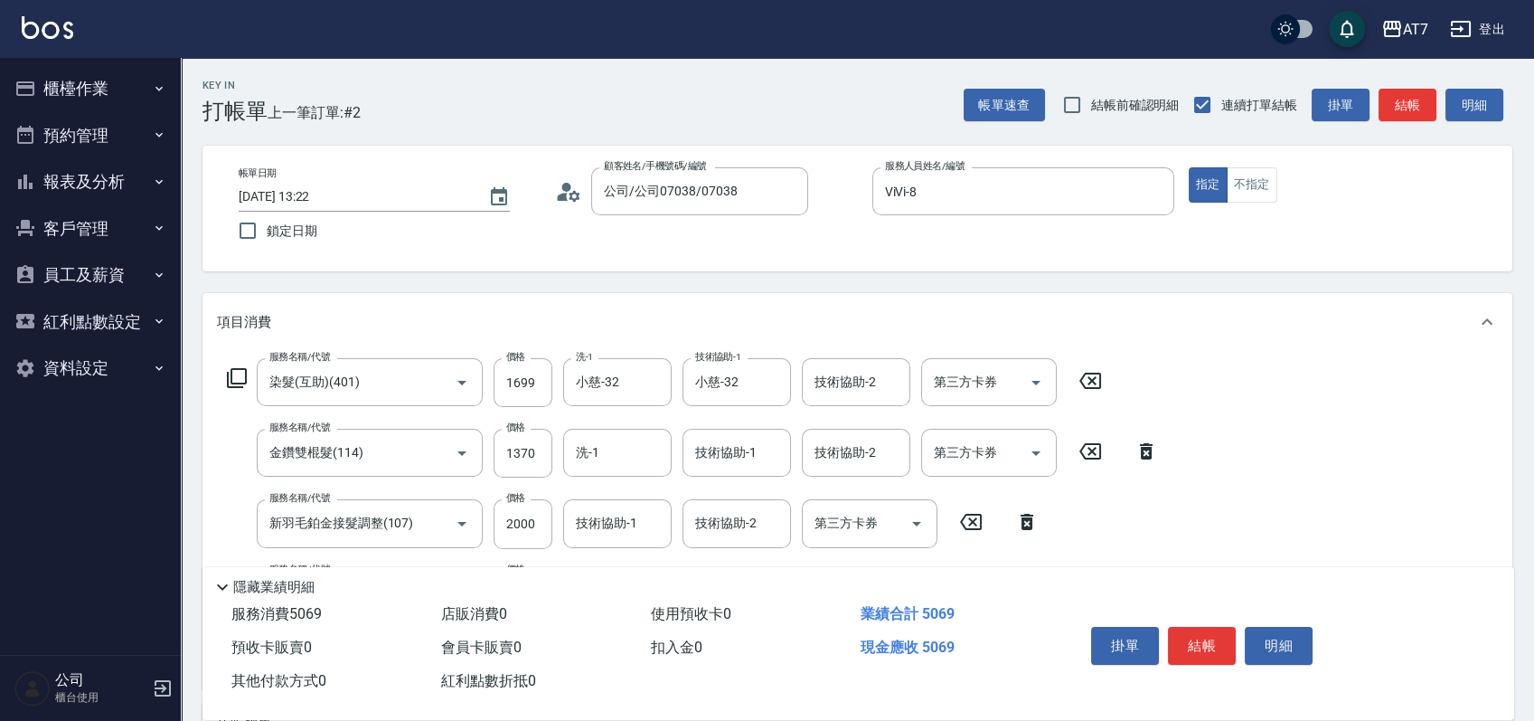
scroll to position [240, 0]
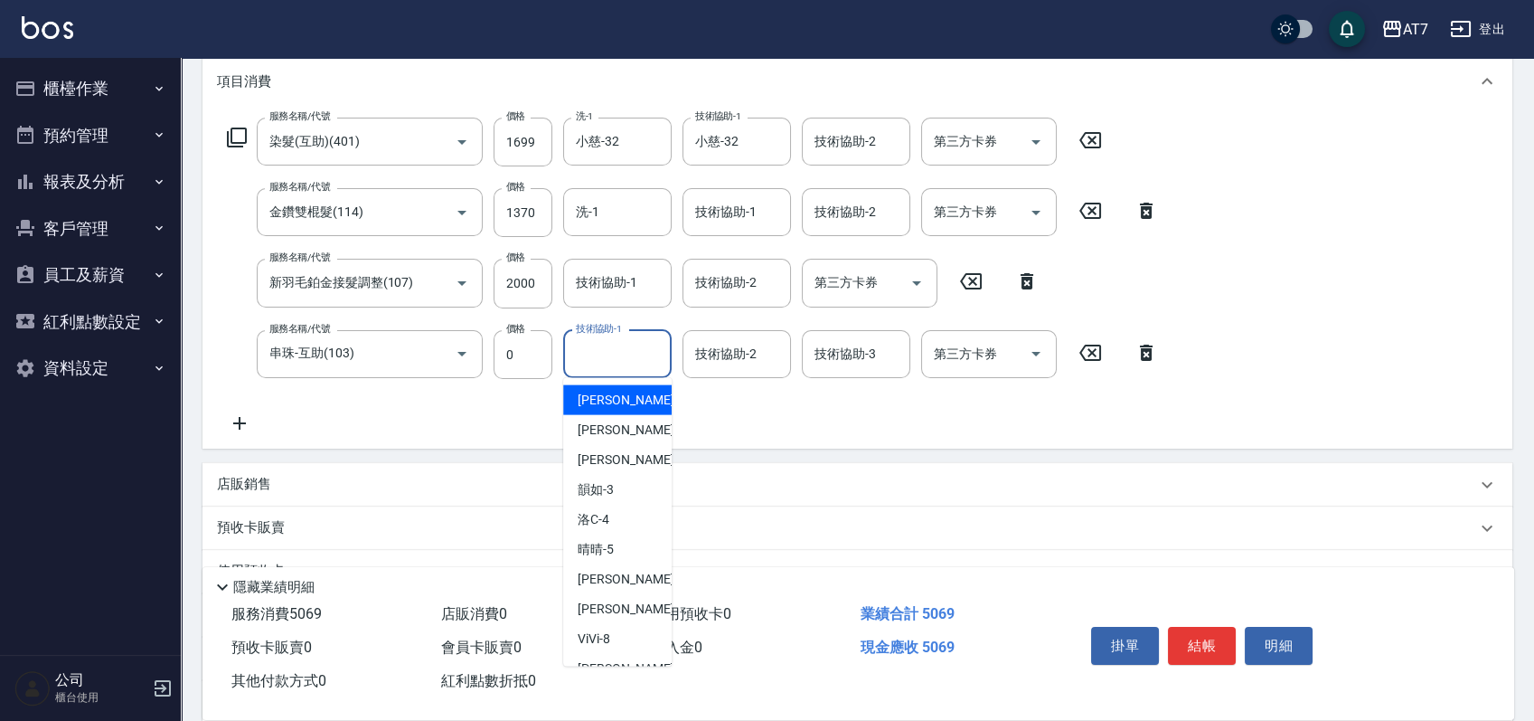
click at [610, 359] on div "技術協助-1 技術協助-1" at bounding box center [617, 354] width 108 height 48
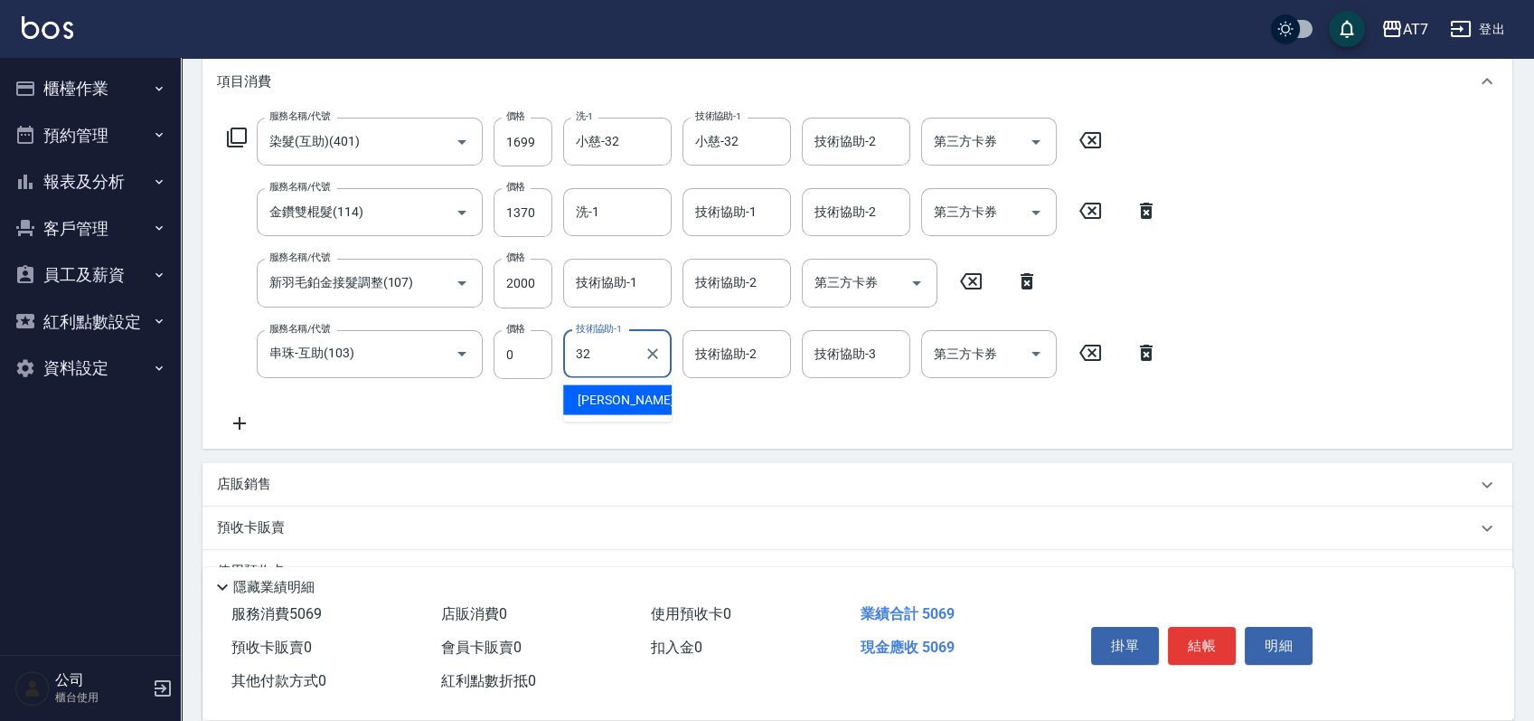
type input "小慈-32"
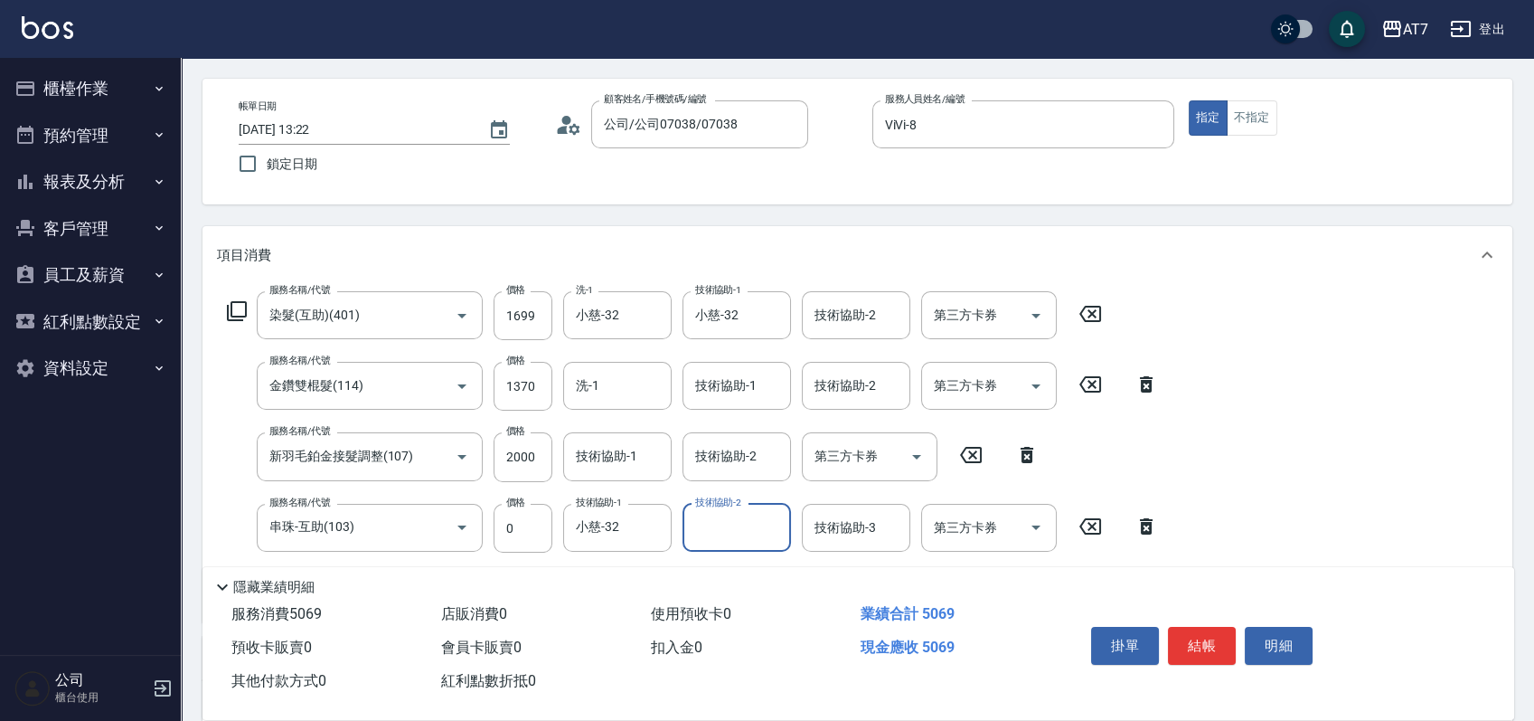
scroll to position [0, 0]
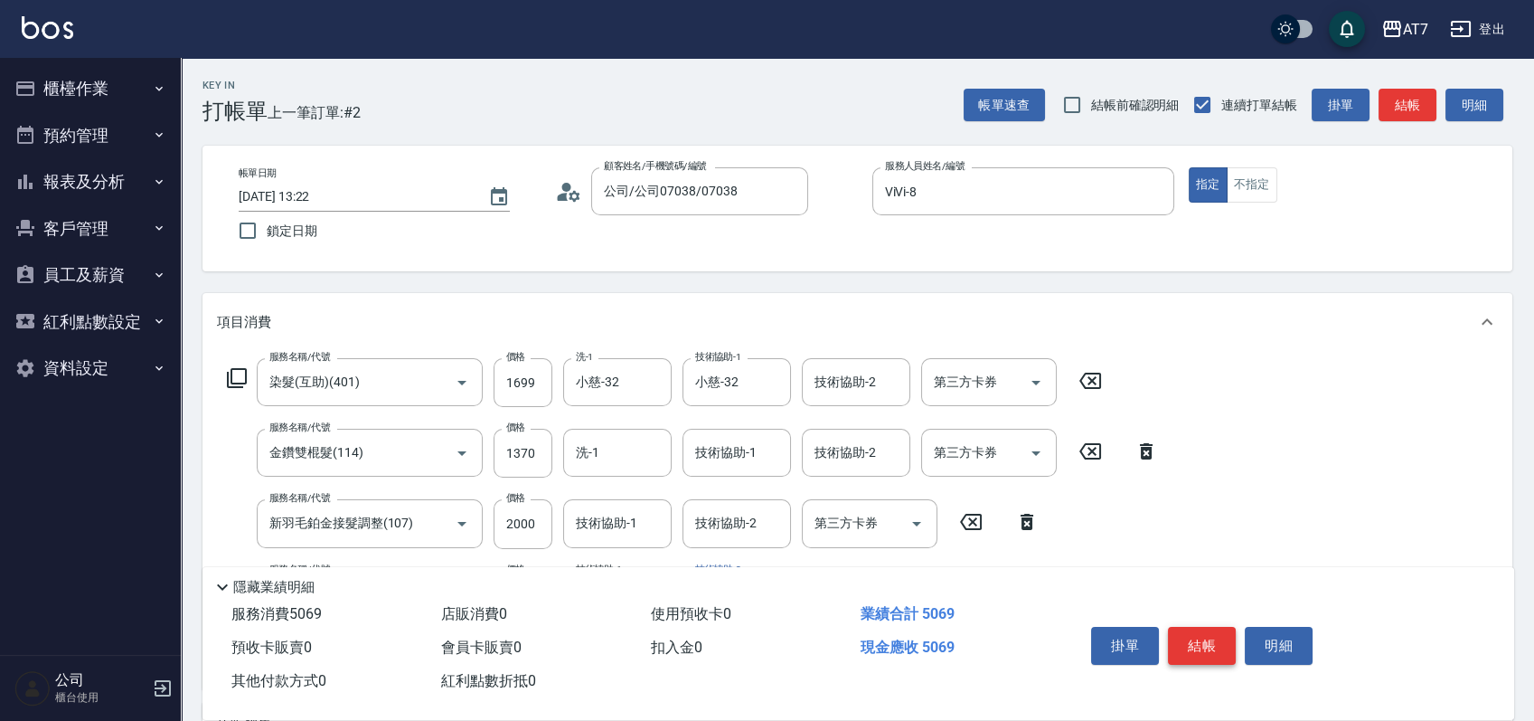
click at [1219, 645] on button "結帳" at bounding box center [1202, 646] width 68 height 38
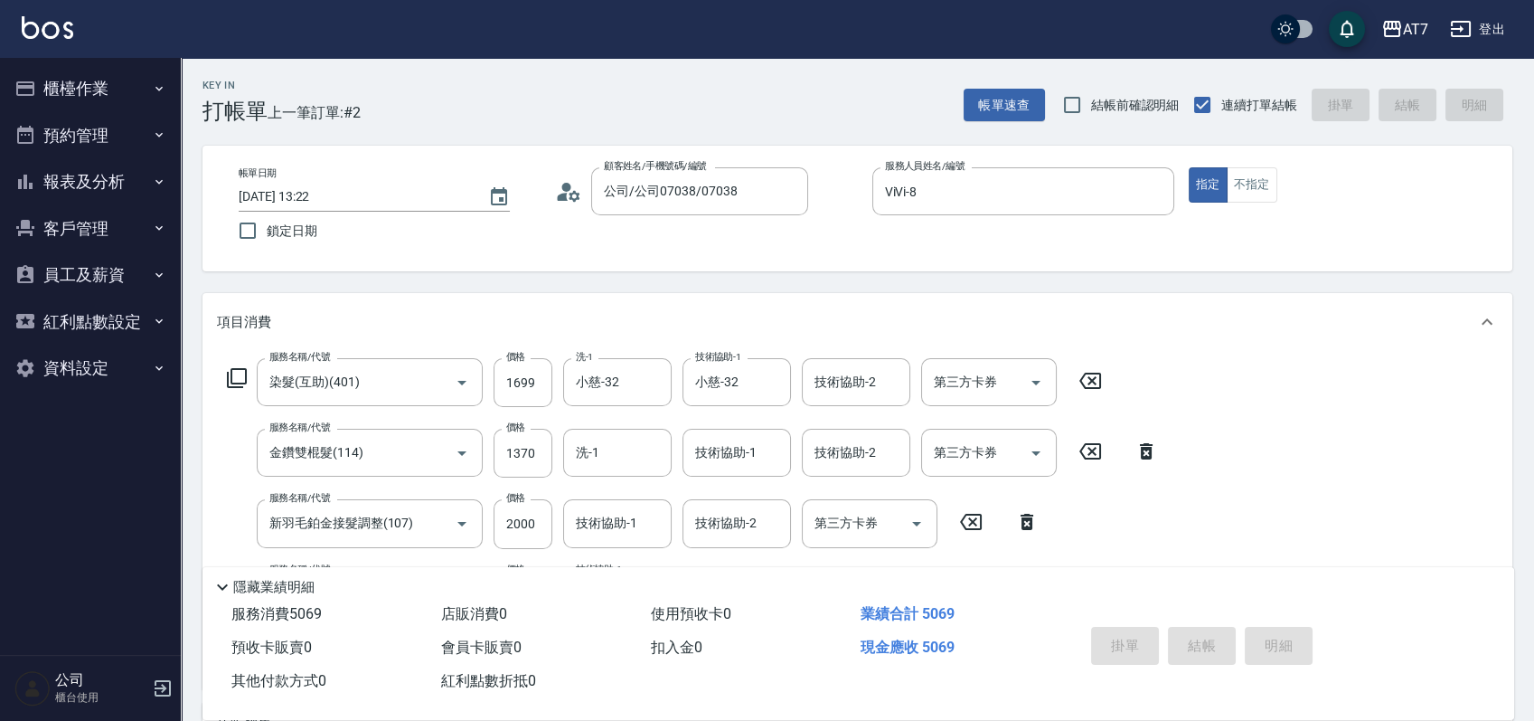
type input "2025/10/06 13:23"
type input "0"
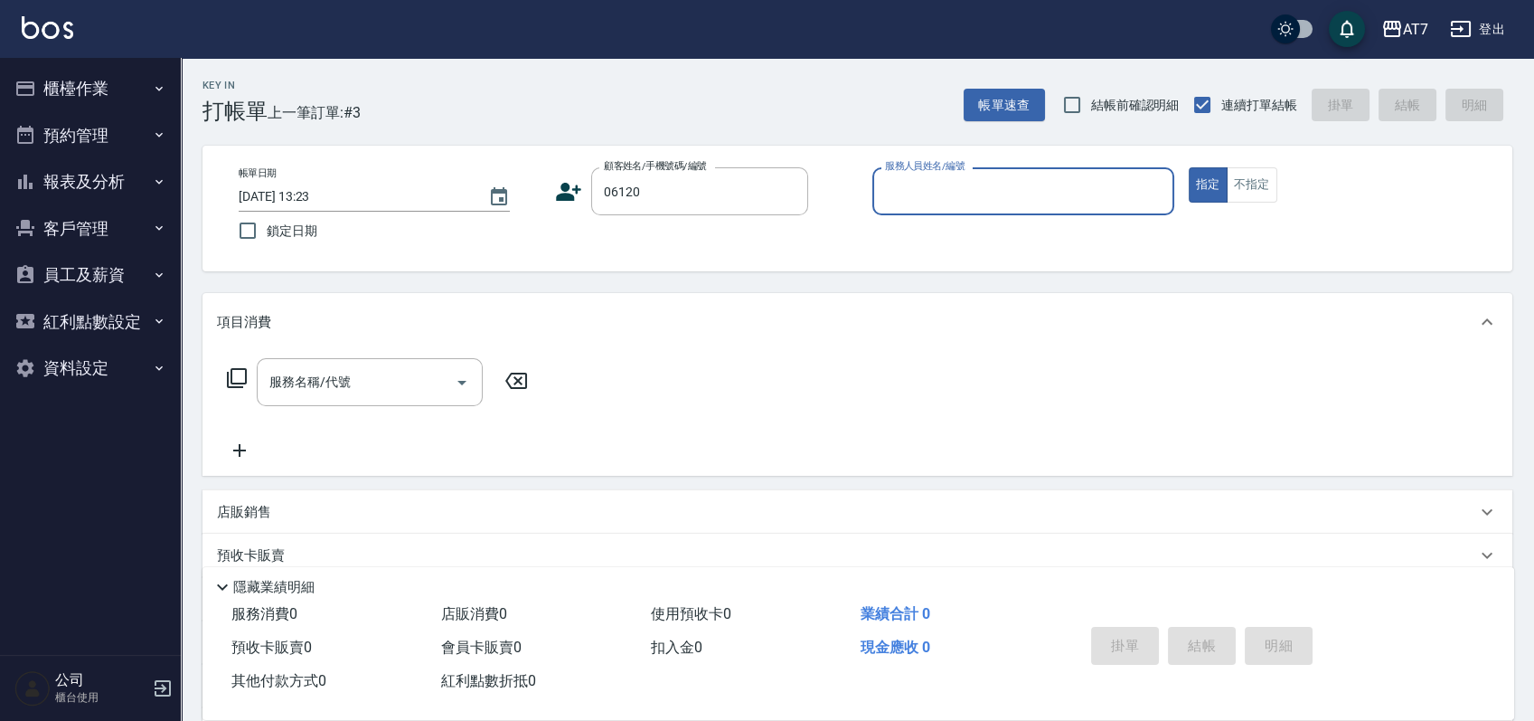
type input "公司單/06120-1/06120"
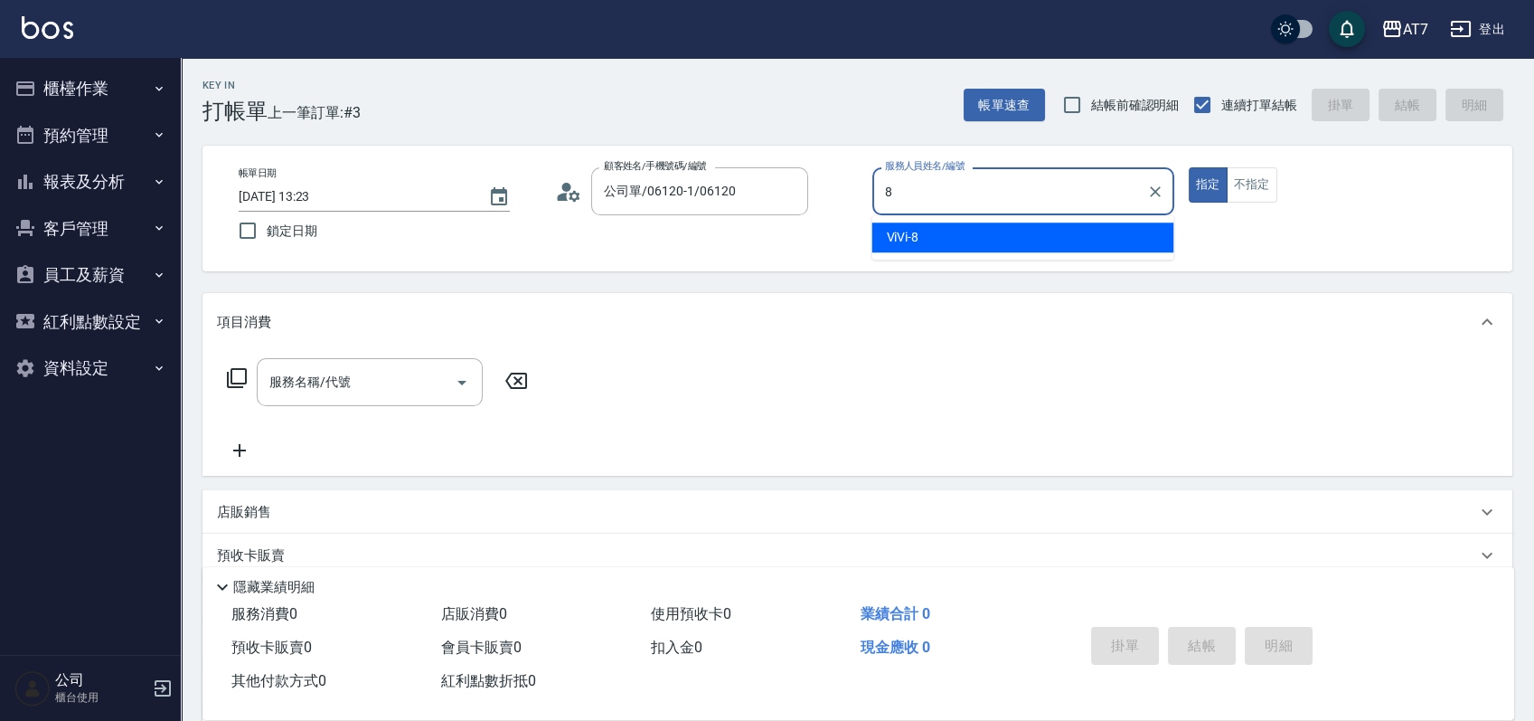
type input "ViVi-8"
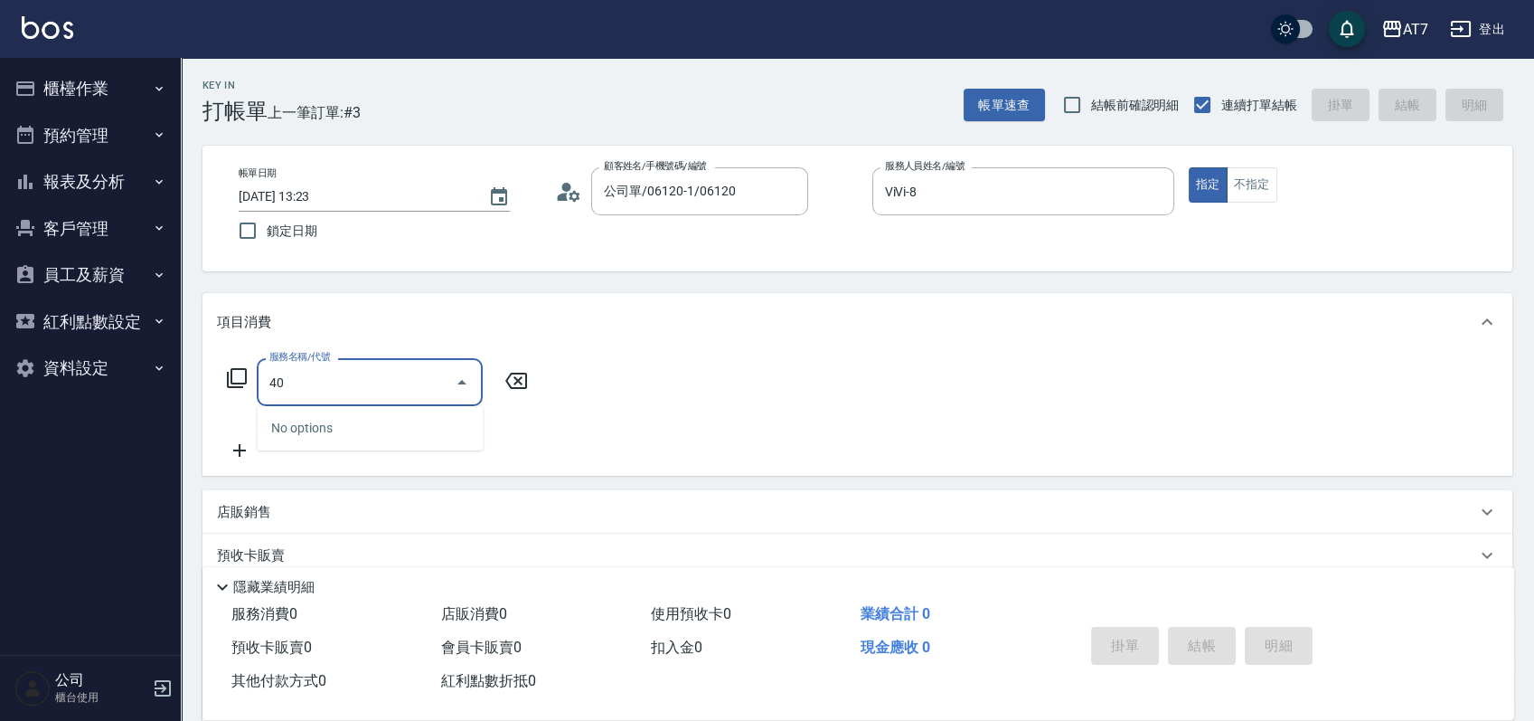
type input "401"
type input "150"
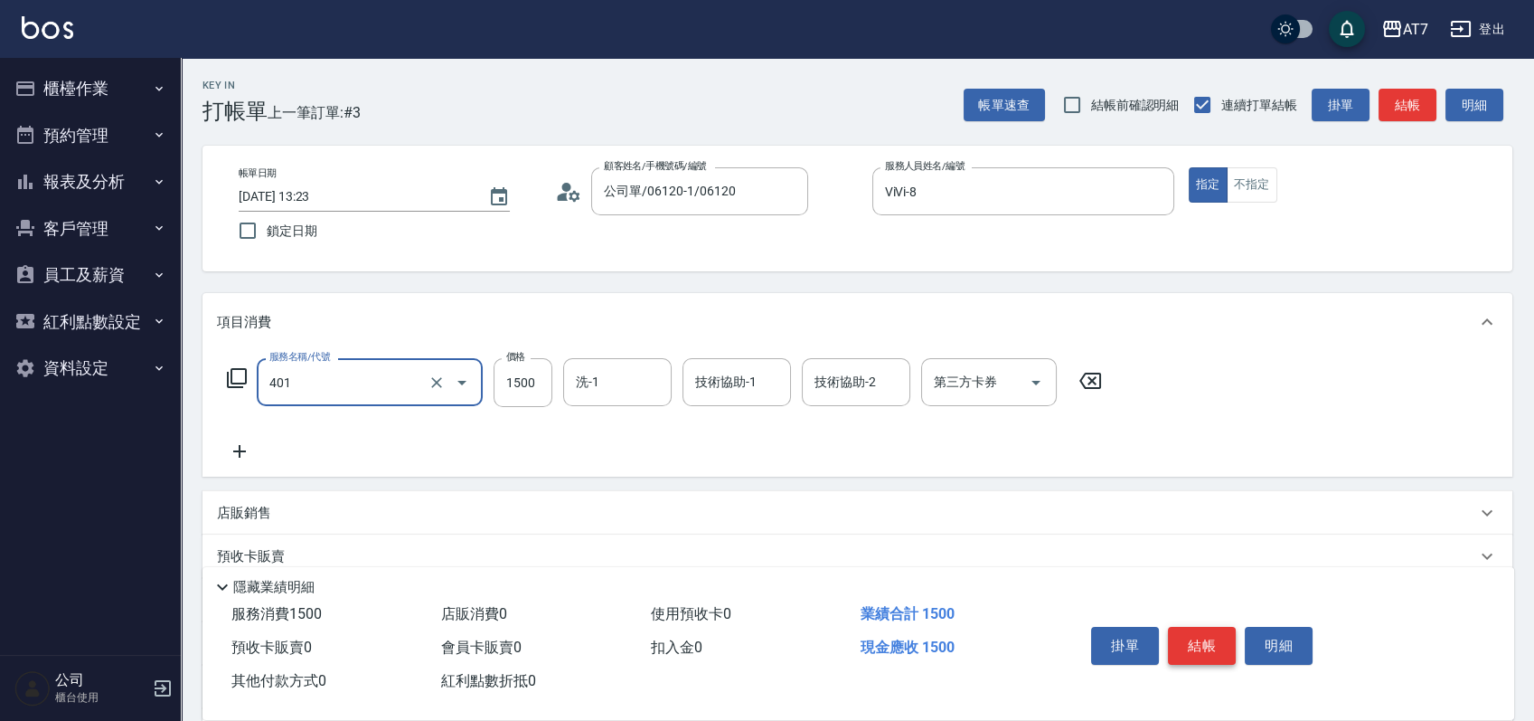
type input "染髮(互助)(401)"
type input "0"
type input "169"
type input "10"
type input "1699"
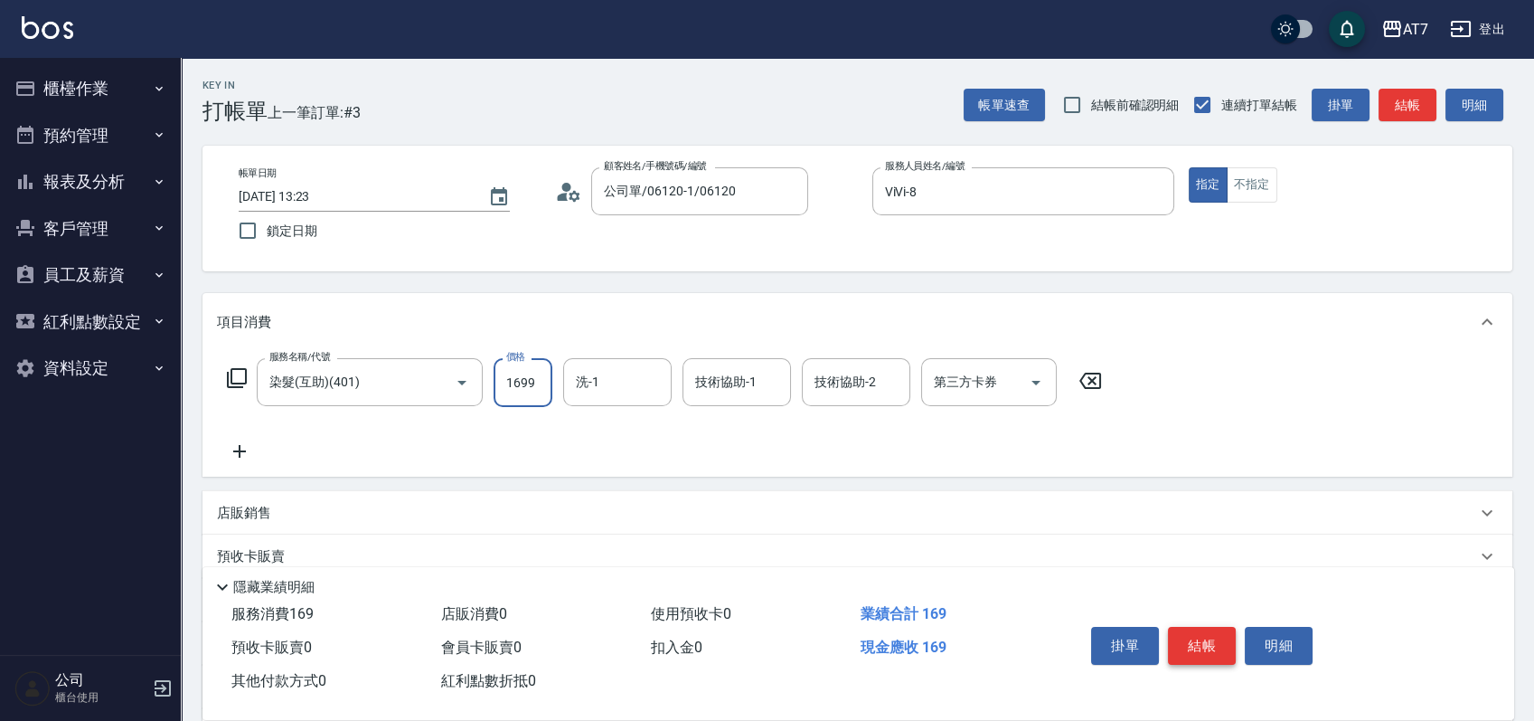
type input "160"
type input "1699"
type input "小慈-32"
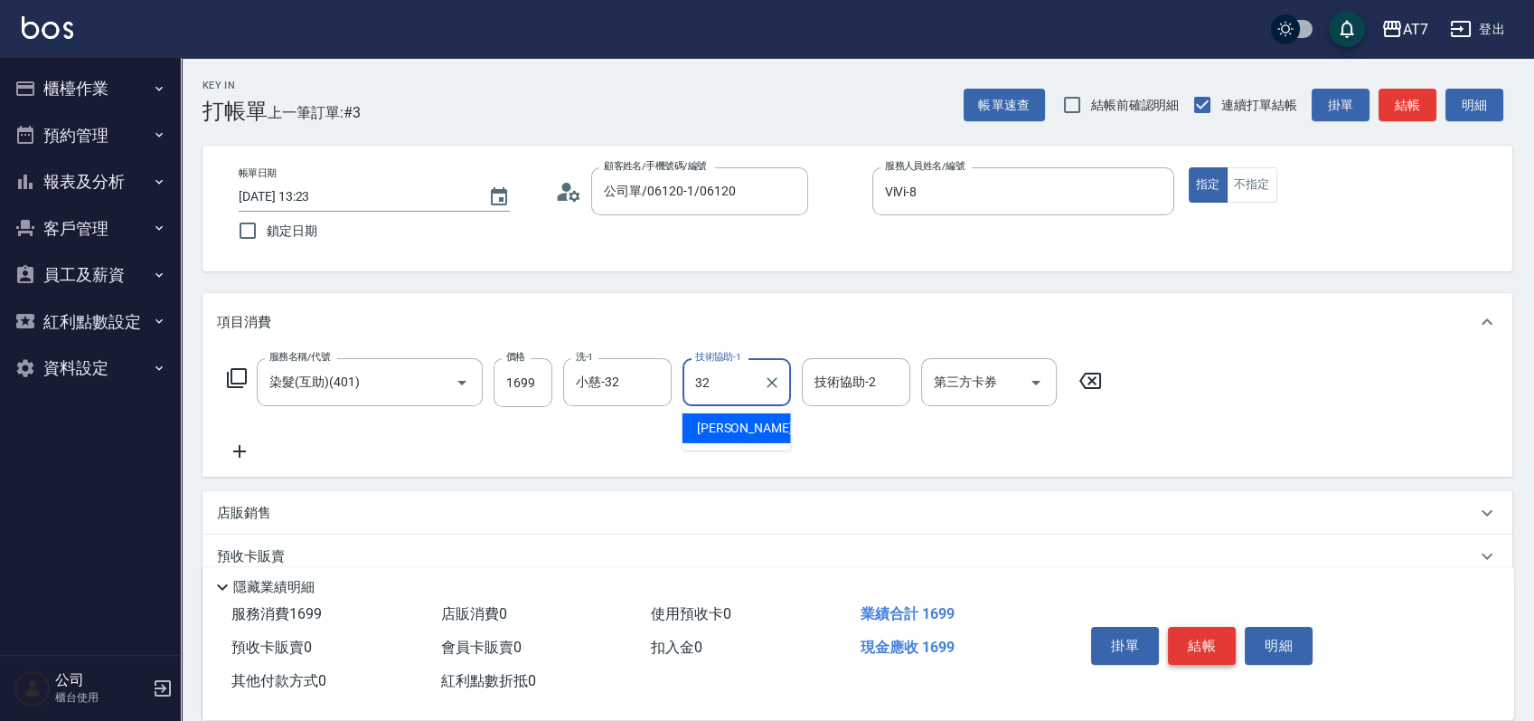
type input "小慈-32"
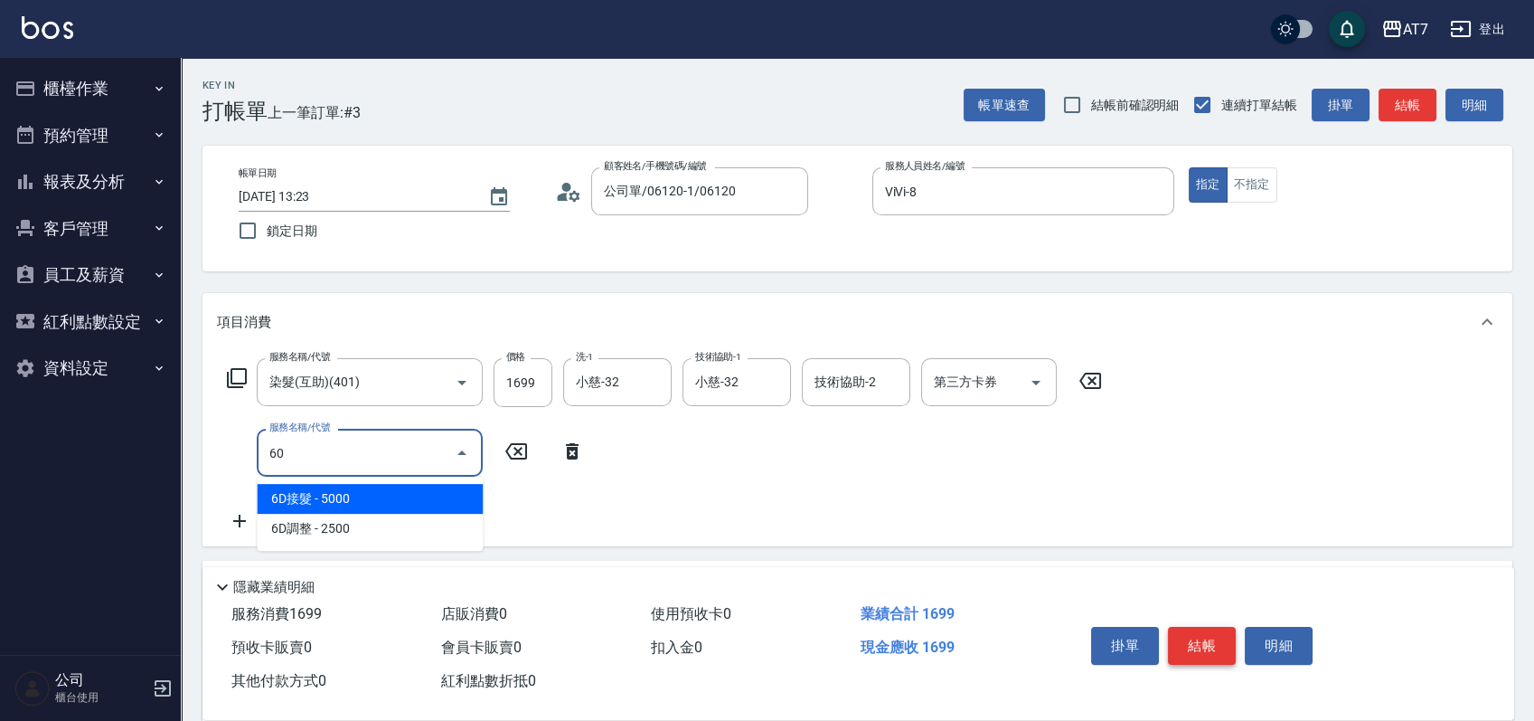
type input "608"
type input "360"
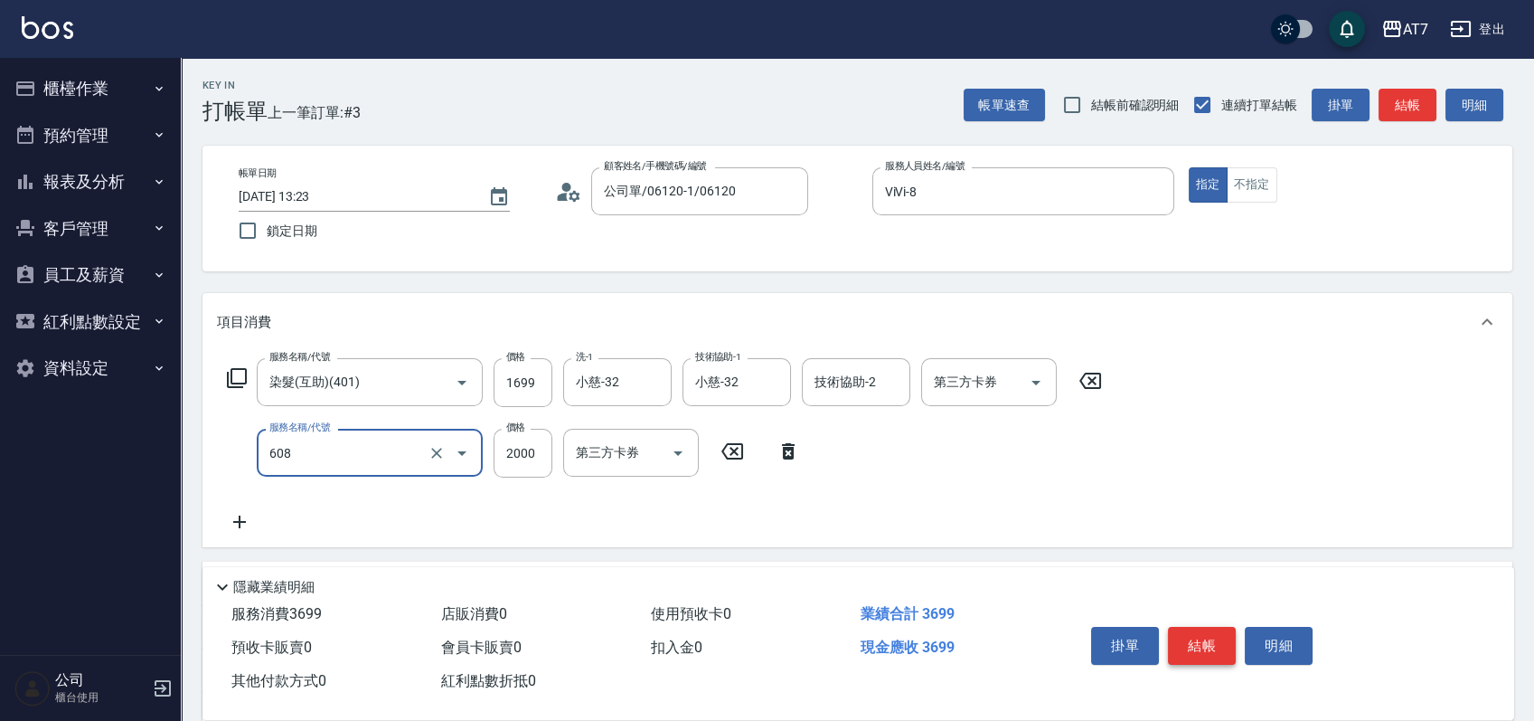
type input "鉑金護髮S（自領(608)"
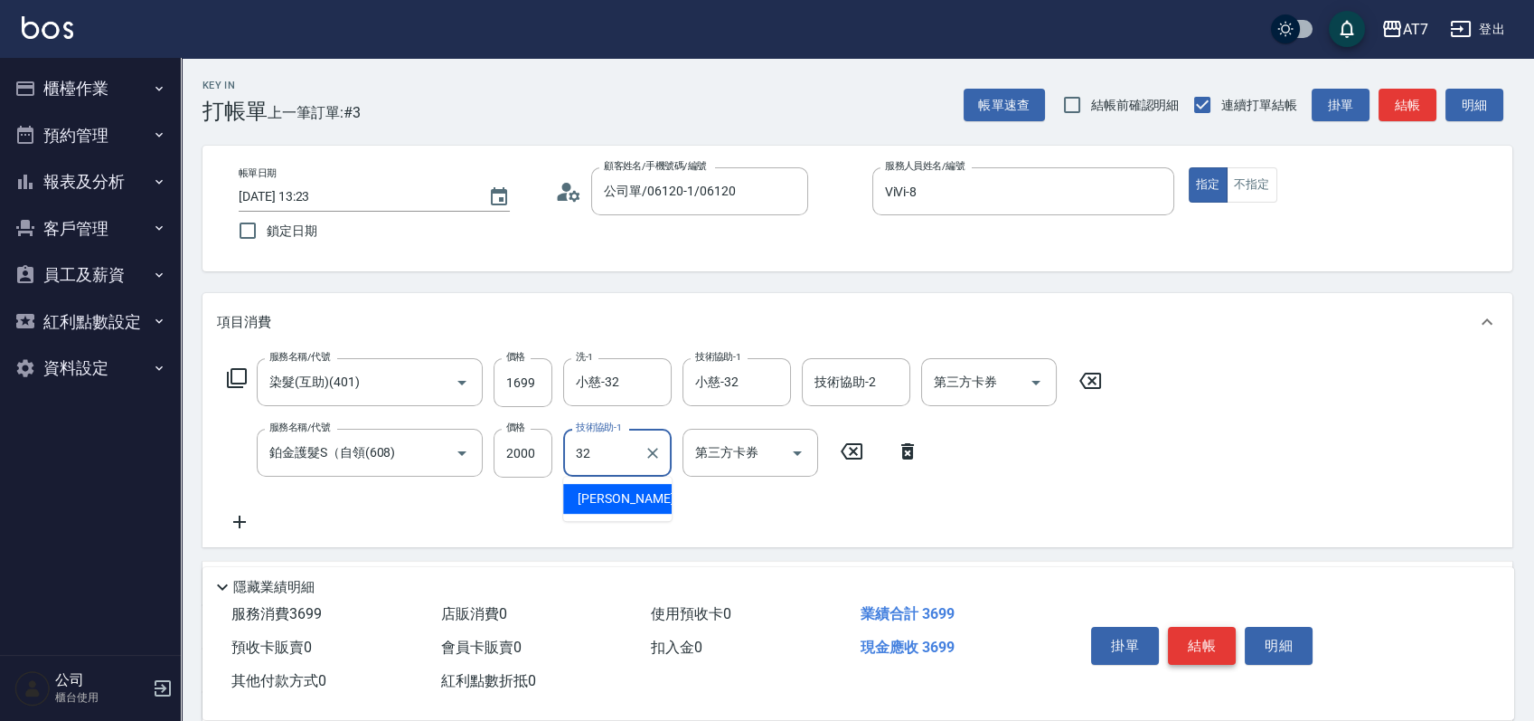
type input "小慈-32"
click at [1219, 645] on button "結帳" at bounding box center [1202, 646] width 68 height 38
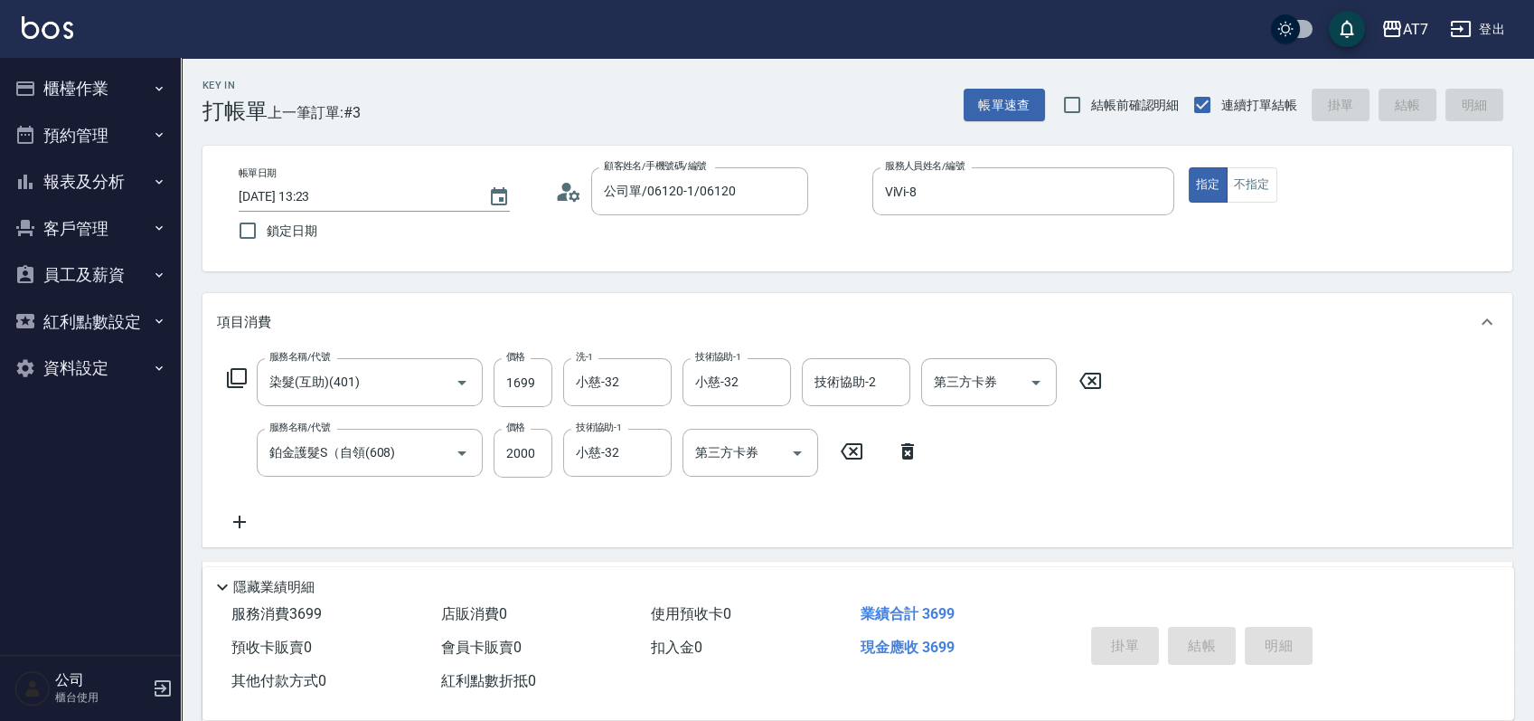
type input "2025/10/06 13:24"
type input "0"
